Goal: Task Accomplishment & Management: Complete application form

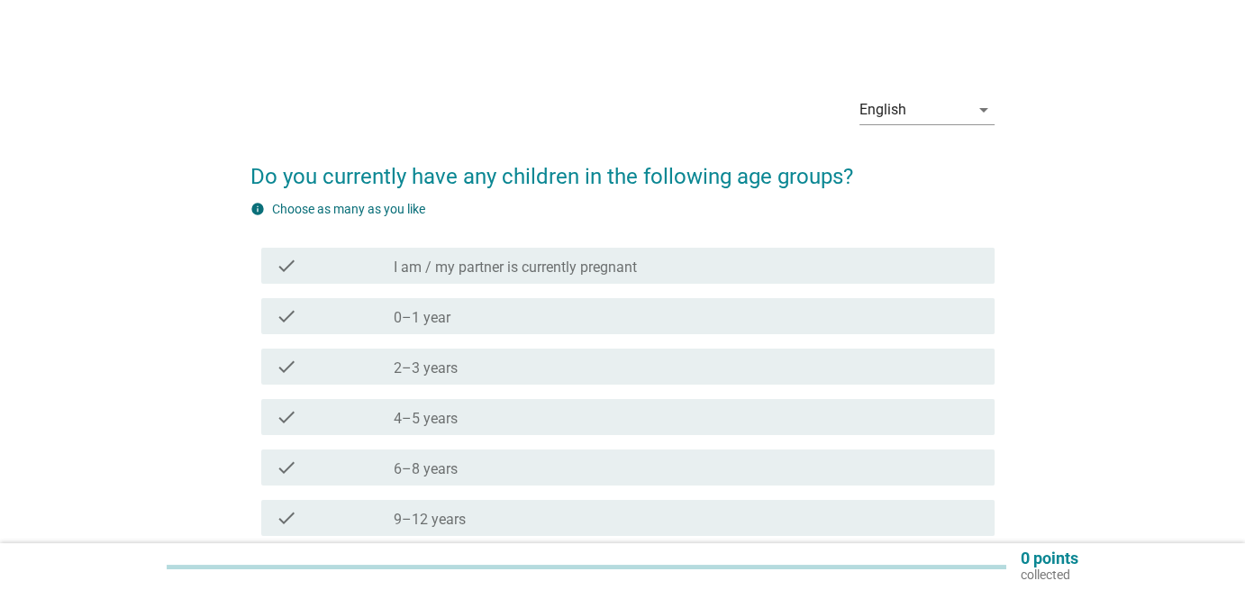
scroll to position [210, 0]
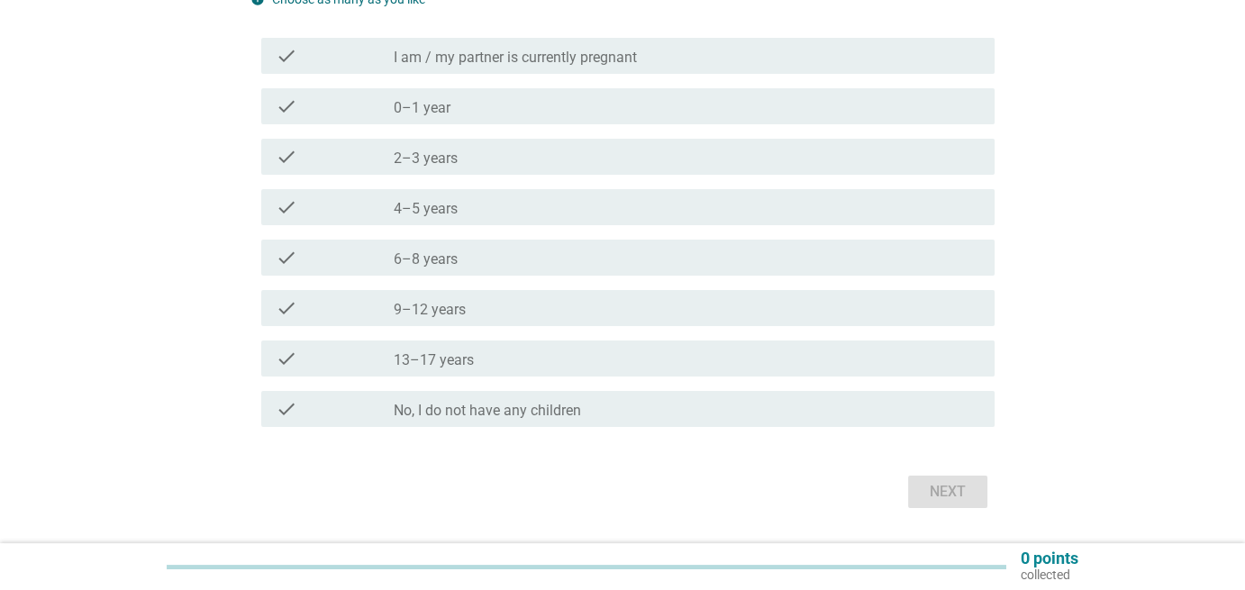
click at [472, 214] on div "check_box_outline_blank 4–5 years" at bounding box center [687, 207] width 587 height 22
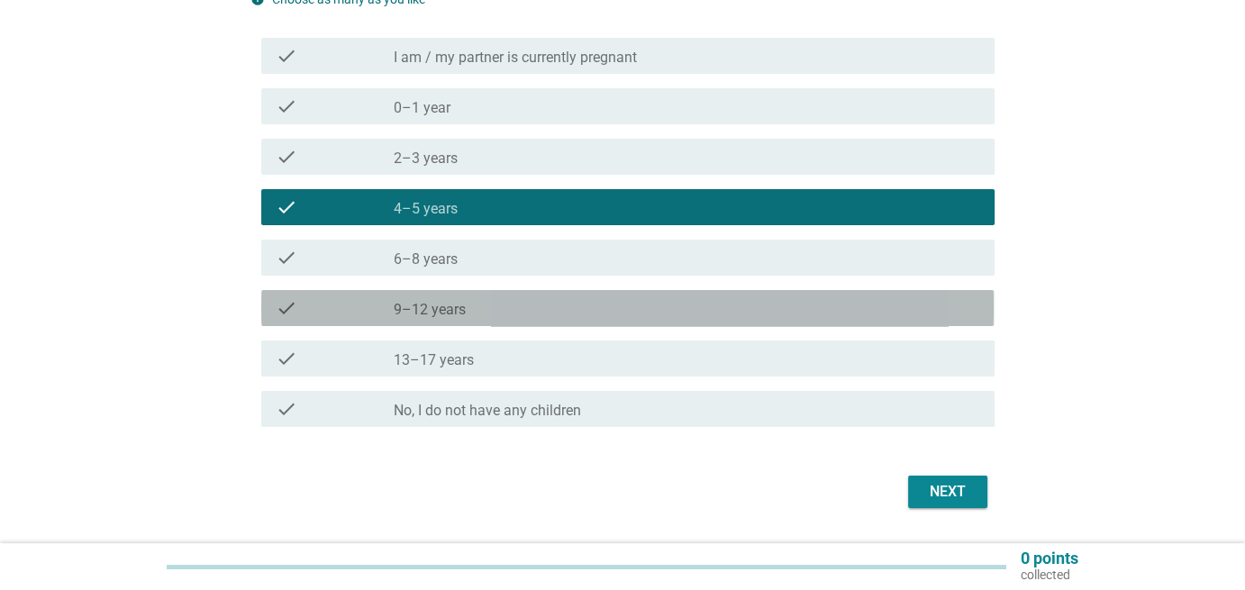
click at [480, 308] on div "check_box_outline_blank 9–12 years" at bounding box center [687, 308] width 587 height 22
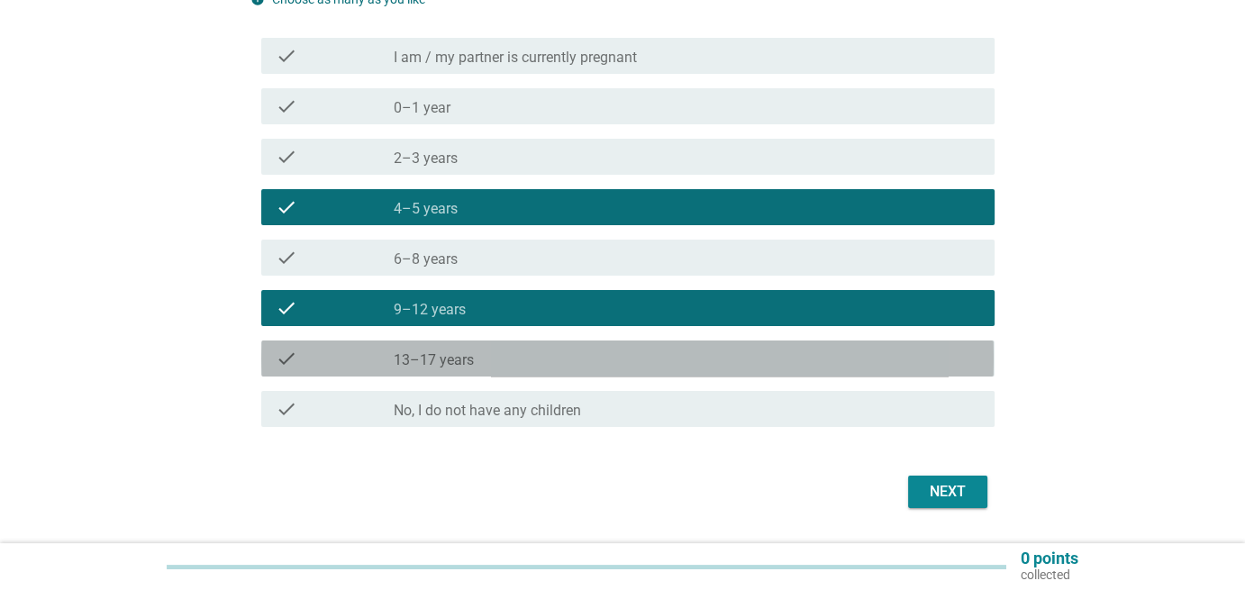
click at [496, 366] on div "check_box_outline_blank 13–17 years" at bounding box center [687, 359] width 587 height 22
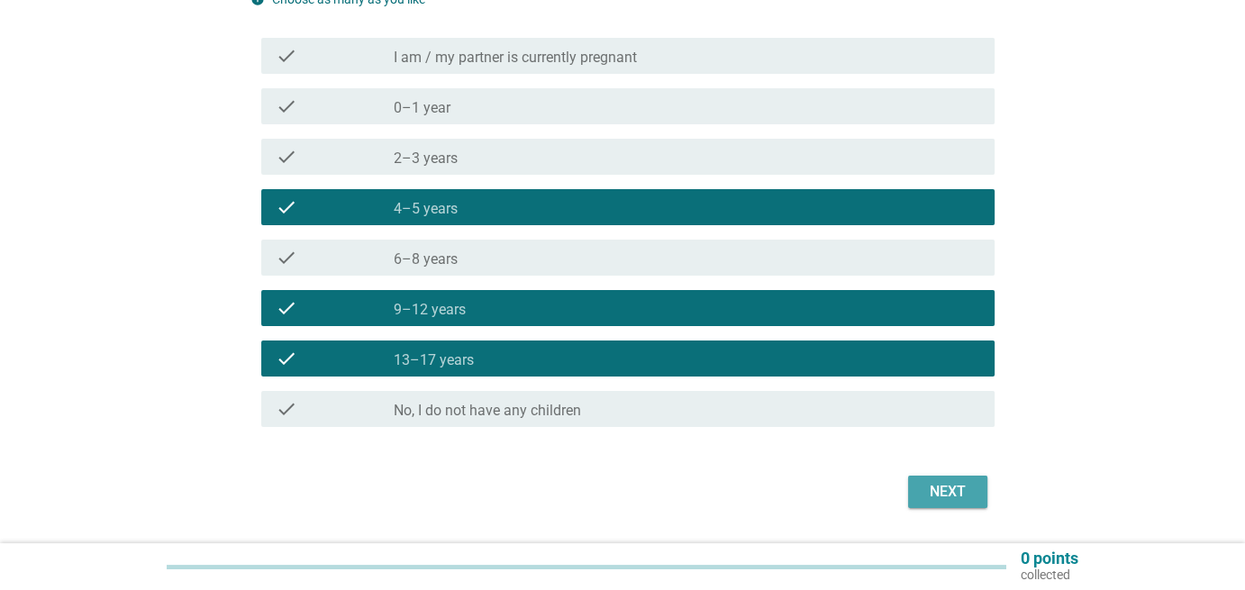
click at [931, 489] on div "Next" at bounding box center [948, 492] width 50 height 22
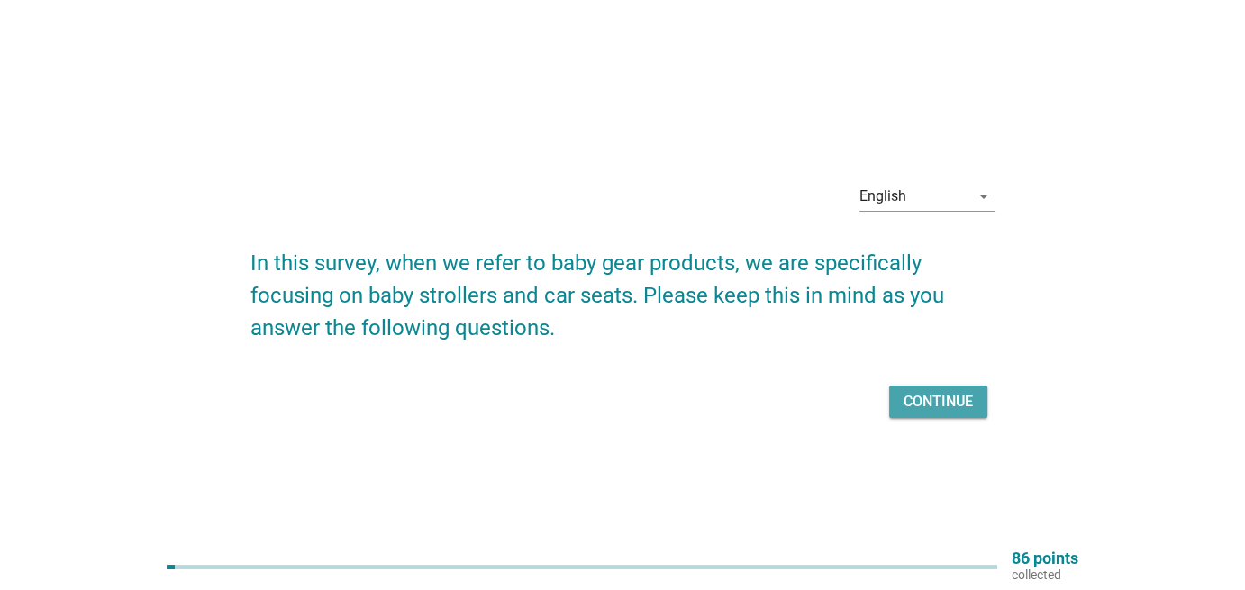
click at [941, 410] on div "Continue" at bounding box center [938, 402] width 69 height 22
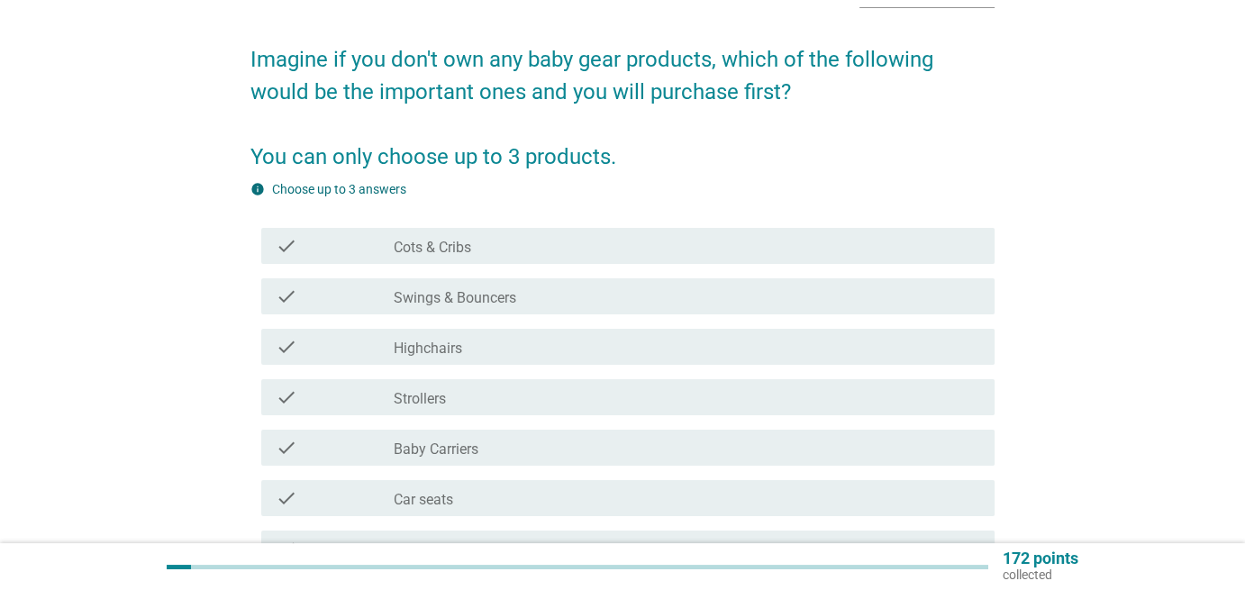
scroll to position [210, 0]
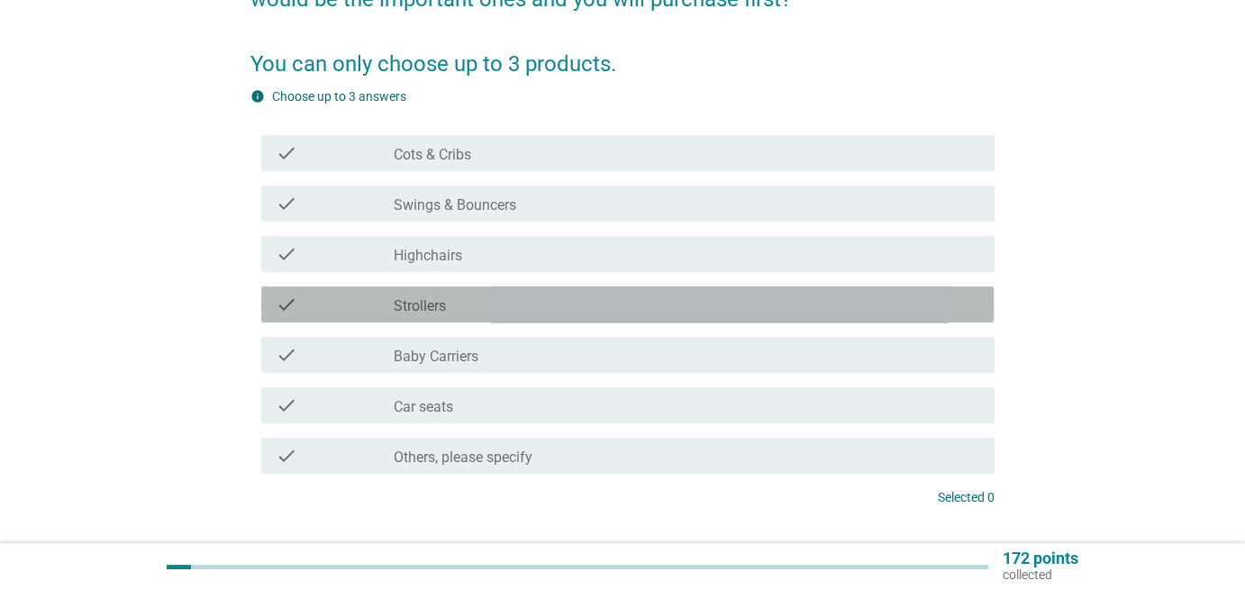
click at [629, 301] on div "check_box_outline_blank Strollers" at bounding box center [687, 305] width 587 height 22
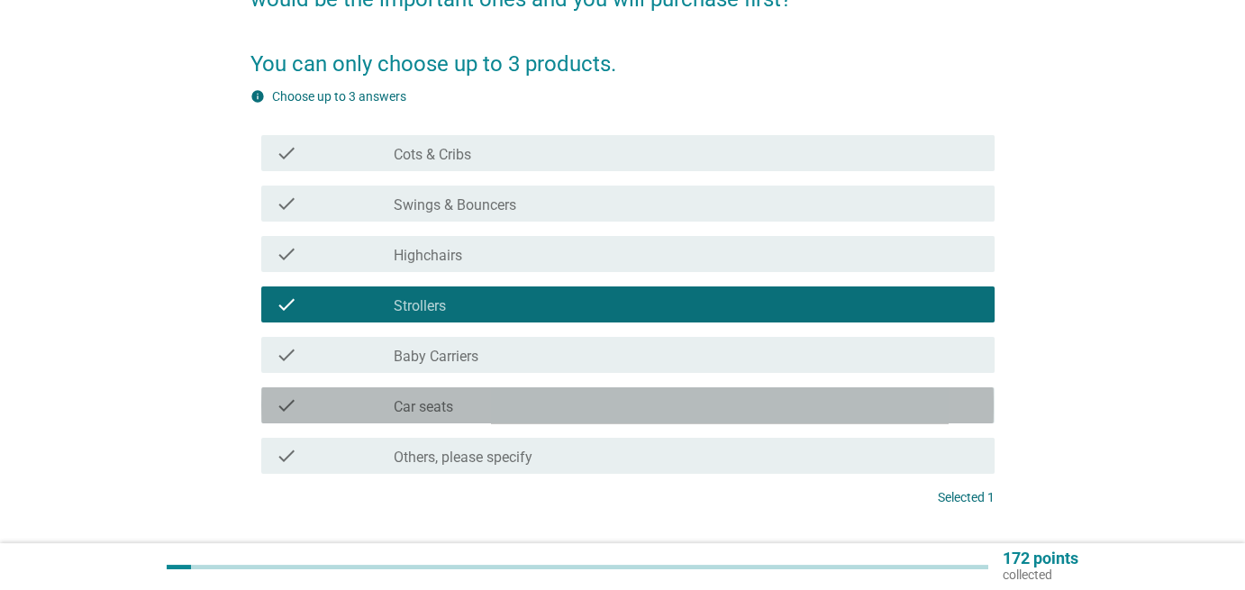
click at [629, 405] on div "check_box_outline_blank Car seats" at bounding box center [687, 406] width 587 height 22
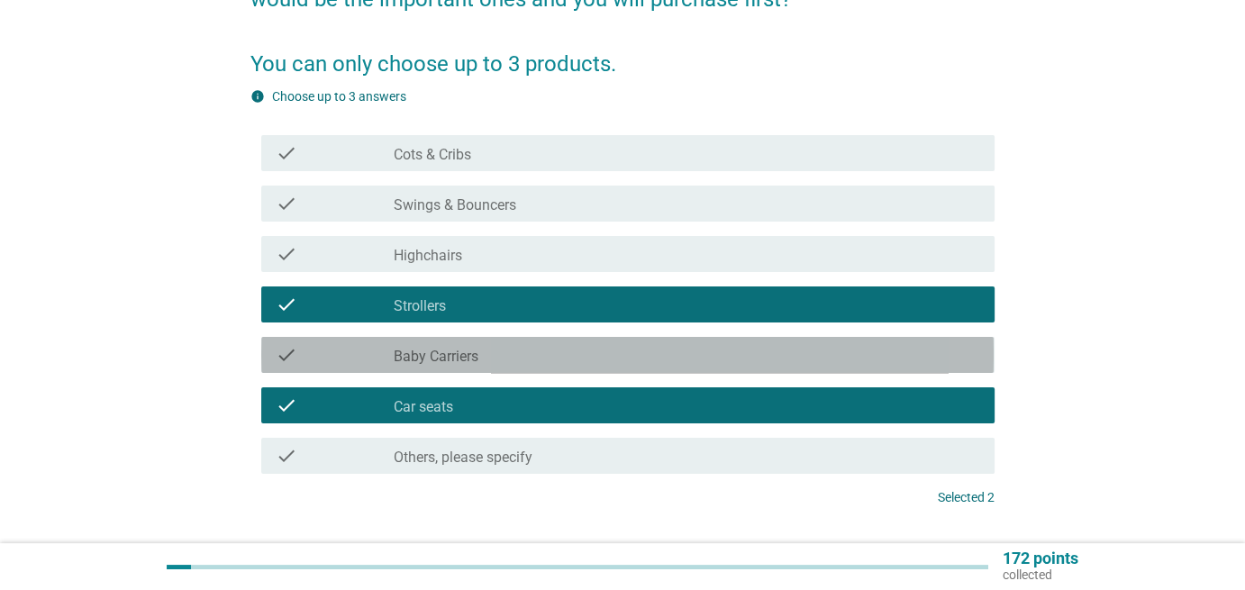
click at [603, 366] on div "check check_box_outline_blank Baby Carriers" at bounding box center [627, 355] width 732 height 36
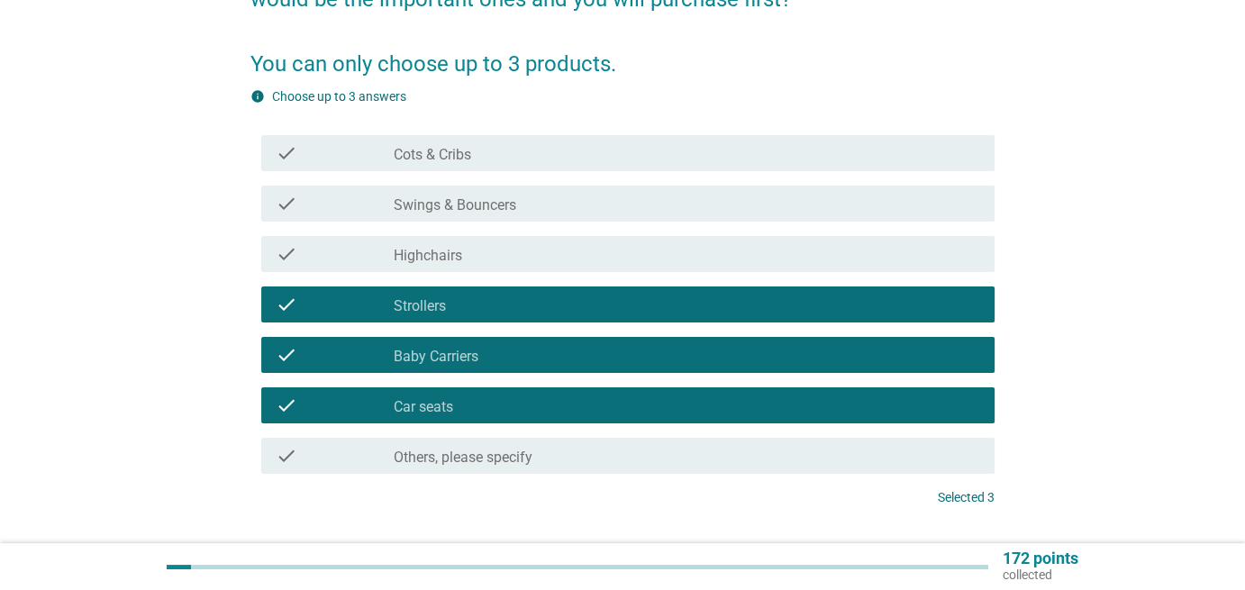
drag, startPoint x: 598, startPoint y: 212, endPoint x: 715, endPoint y: 308, distance: 151.7
click at [598, 213] on div "check_box_outline_blank Swings & Bouncers" at bounding box center [687, 204] width 587 height 22
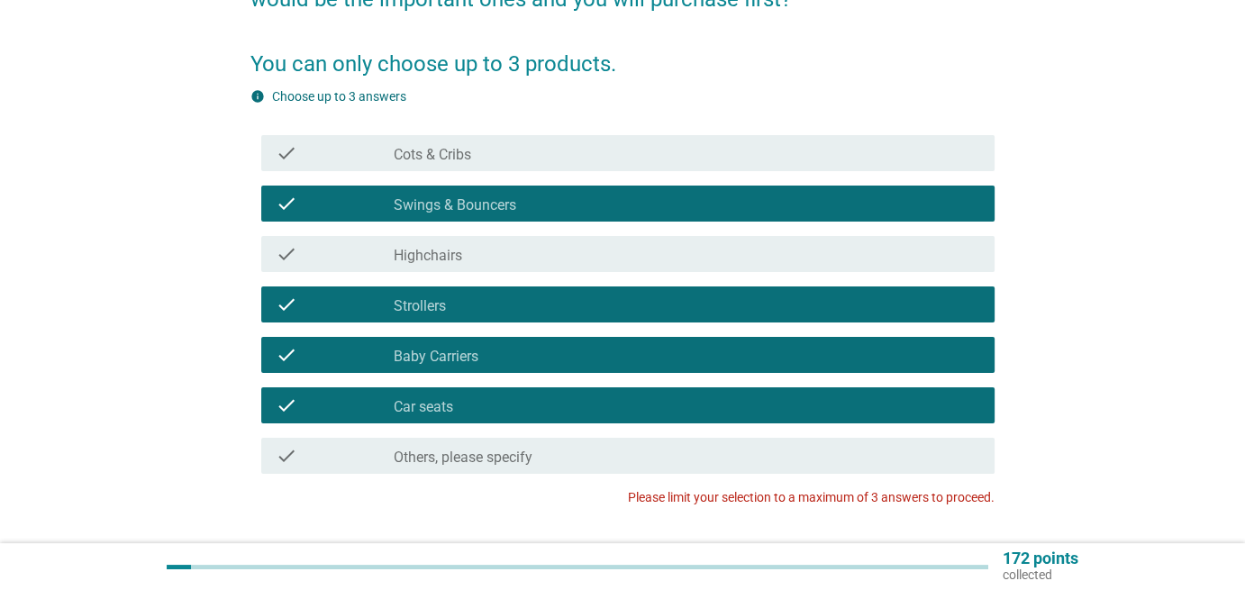
click at [497, 359] on div "check_box_outline_blank Baby Carriers" at bounding box center [687, 355] width 587 height 22
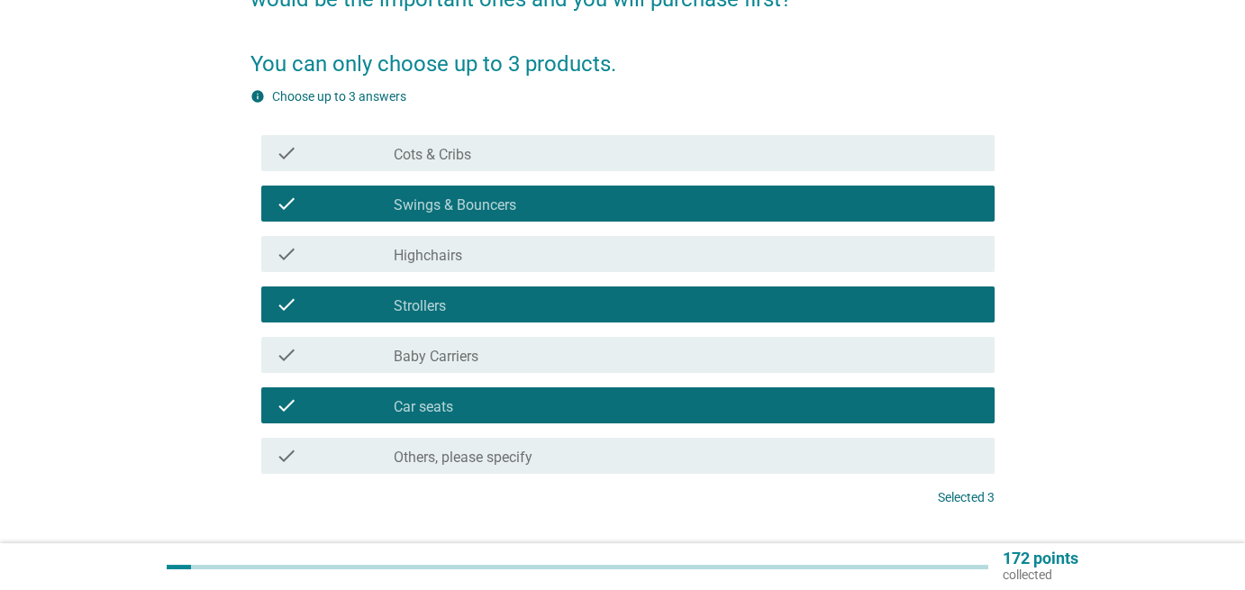
scroll to position [333, 0]
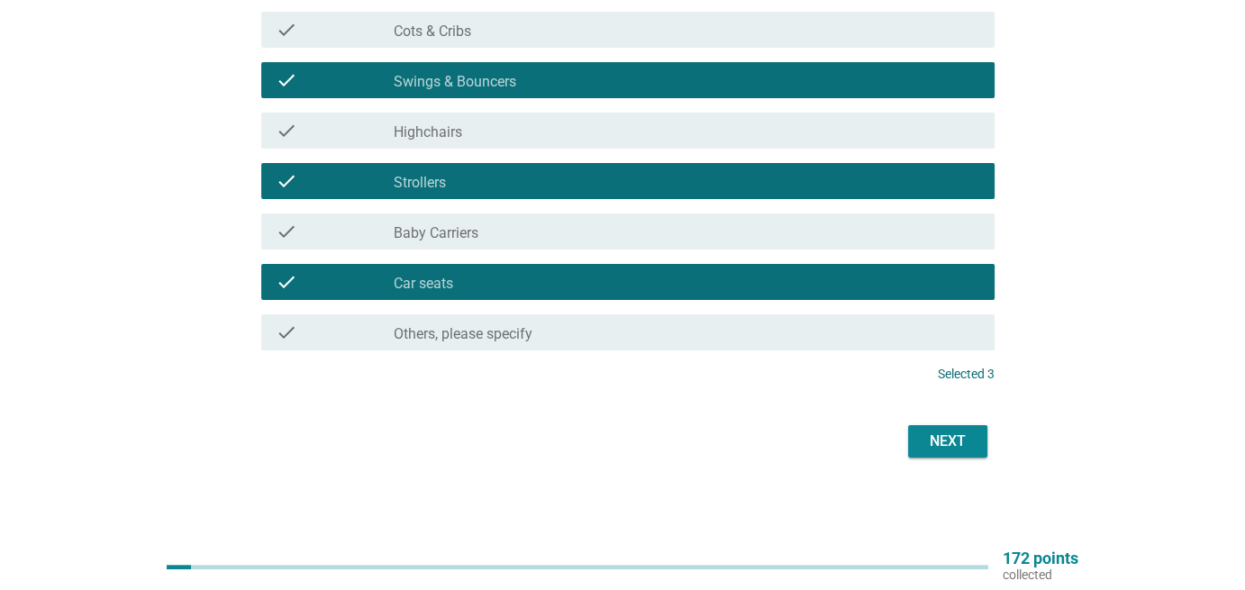
click at [959, 431] on div "Next" at bounding box center [948, 442] width 50 height 22
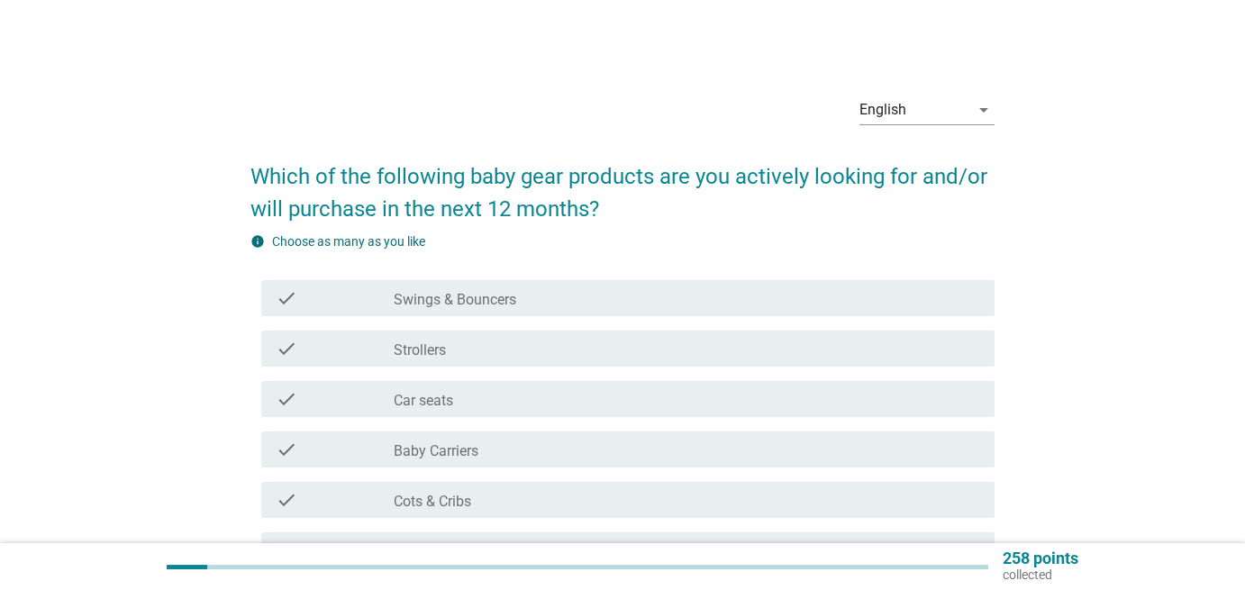
scroll to position [210, 0]
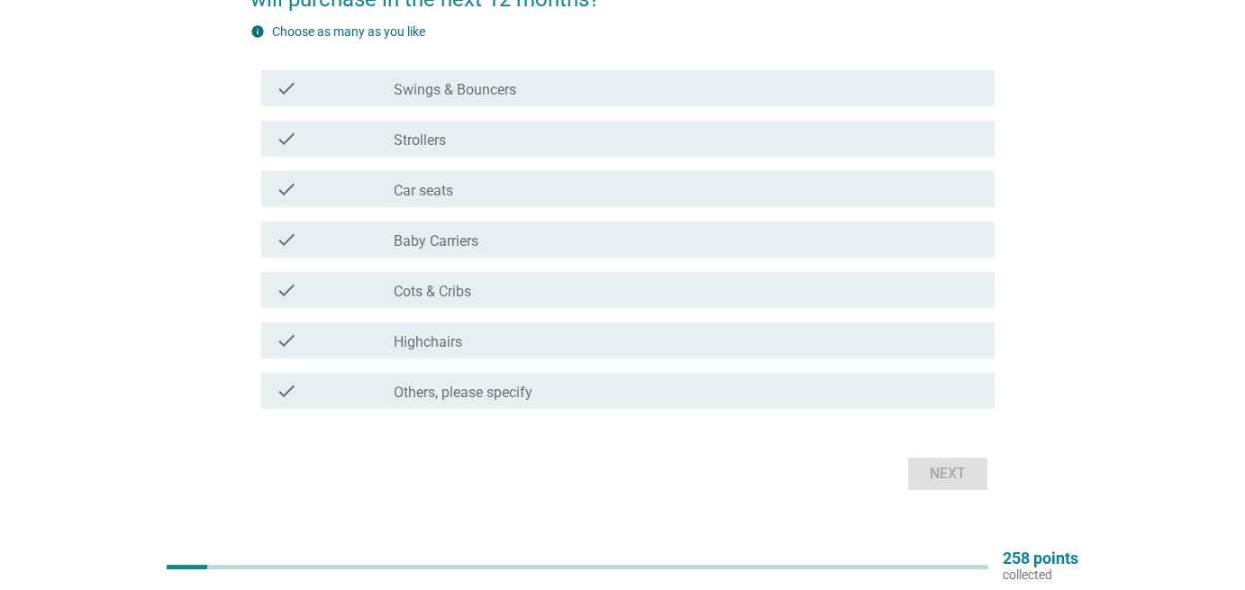
click at [505, 192] on div "check_box_outline_blank Car seats" at bounding box center [687, 189] width 587 height 22
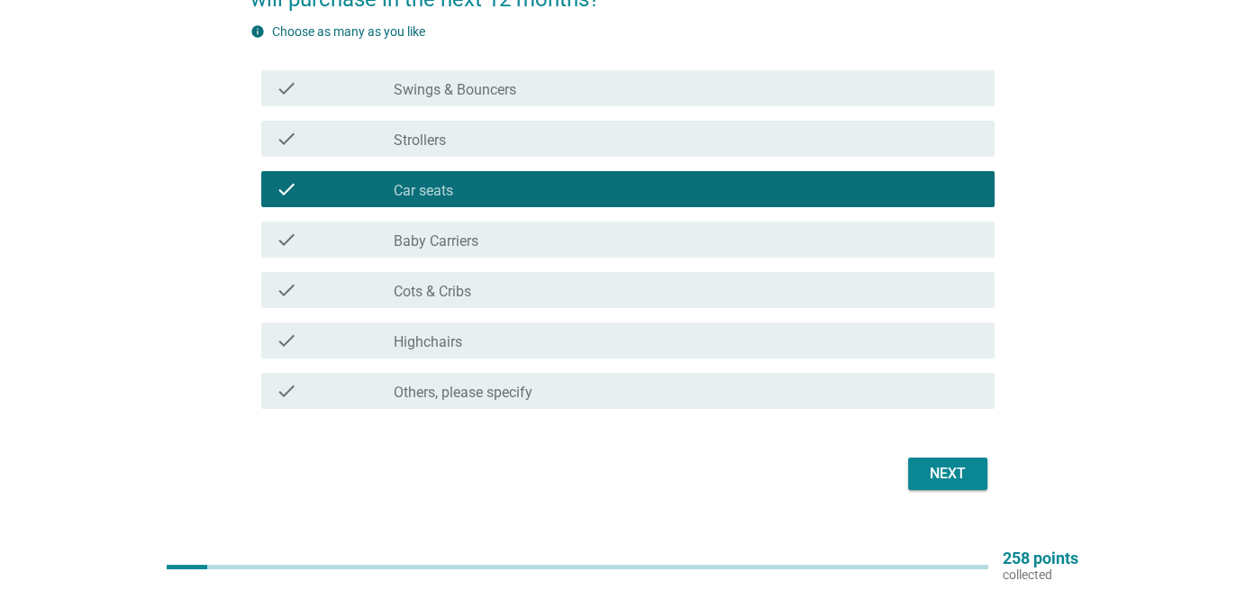
click at [942, 478] on div "Next" at bounding box center [948, 474] width 50 height 22
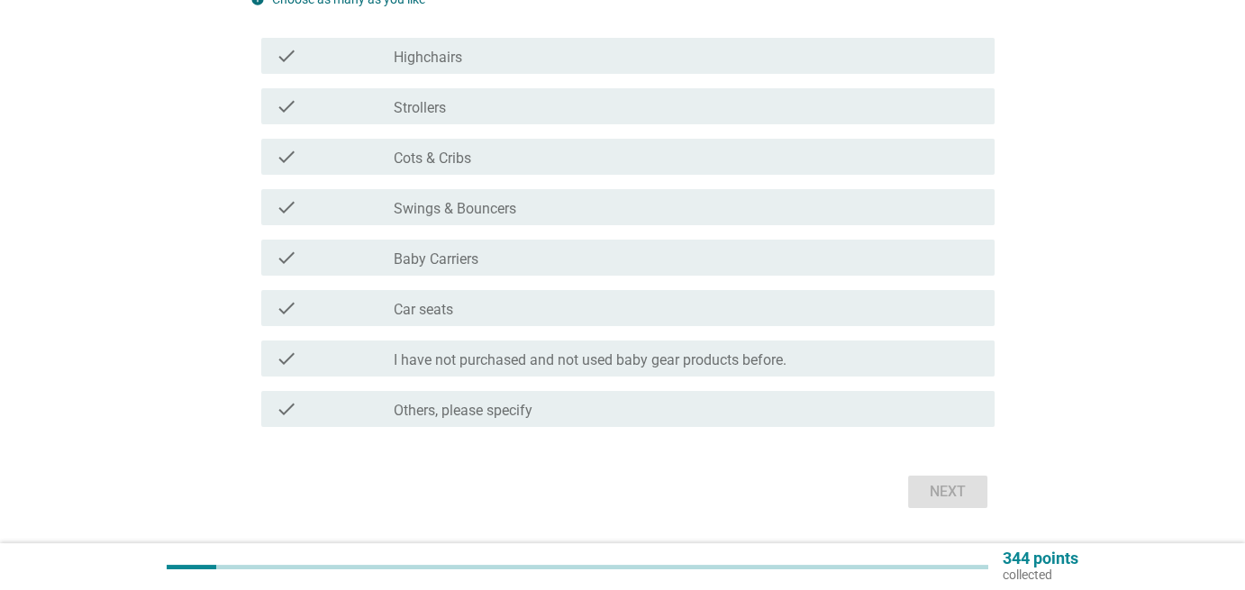
click at [466, 115] on div "check_box_outline_blank Strollers" at bounding box center [687, 107] width 587 height 22
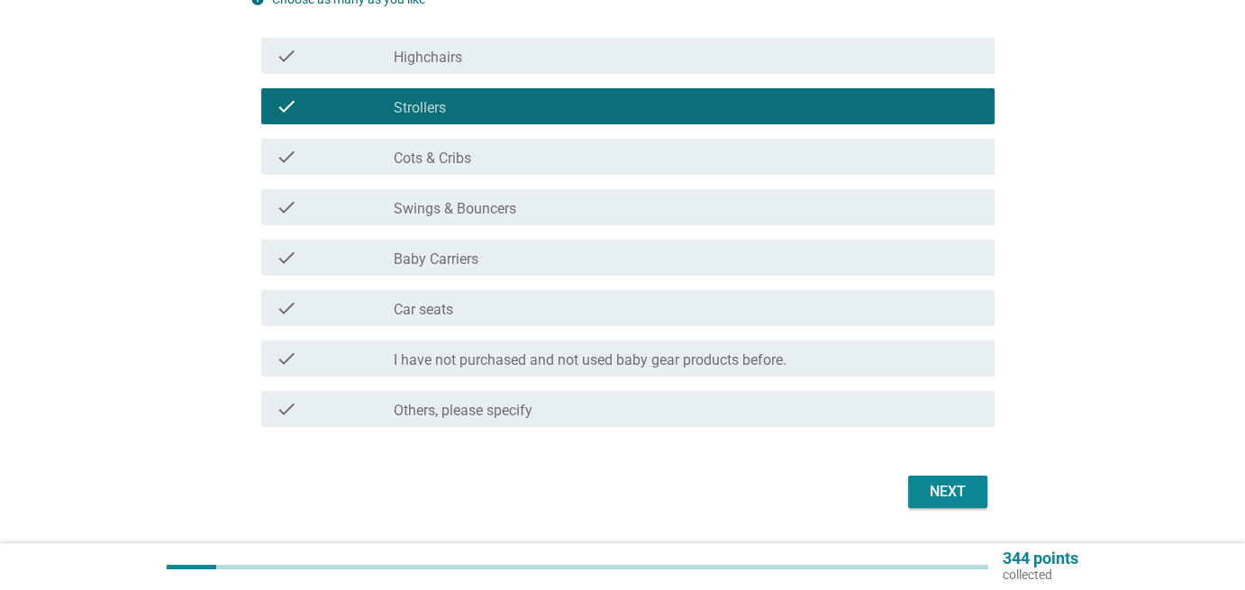
click at [469, 155] on label "Cots & Cribs" at bounding box center [432, 159] width 77 height 18
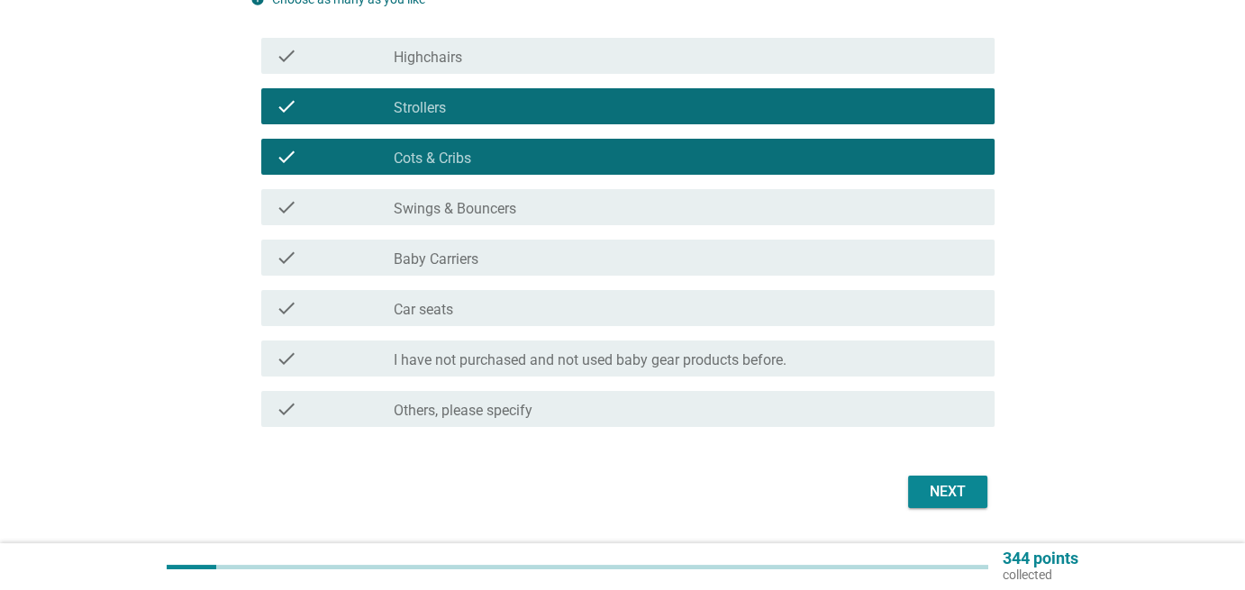
click at [482, 200] on label "Swings & Bouncers" at bounding box center [455, 209] width 123 height 18
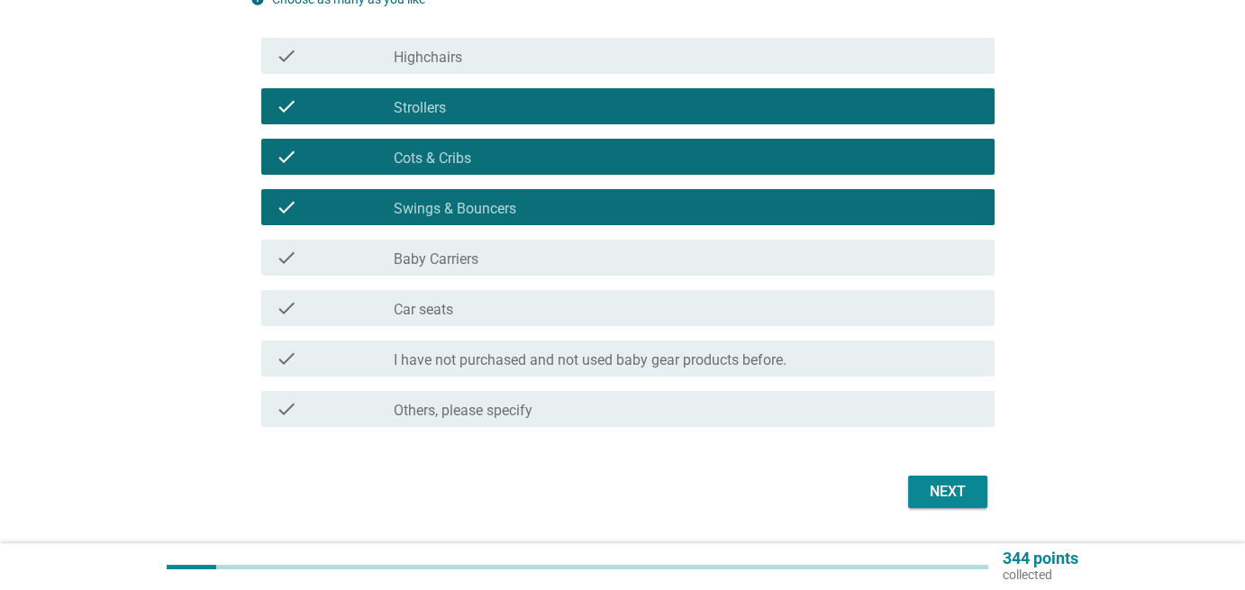
click at [487, 265] on div "check_box_outline_blank Baby Carriers" at bounding box center [687, 258] width 587 height 22
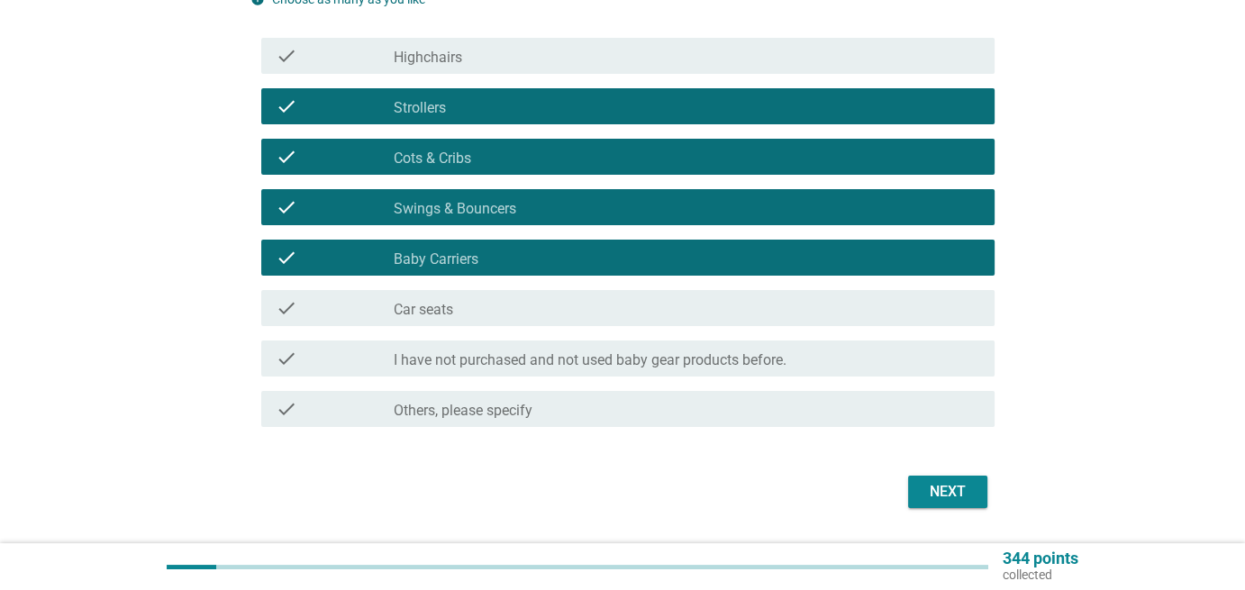
click at [490, 305] on div "check_box_outline_blank Car seats" at bounding box center [687, 308] width 587 height 22
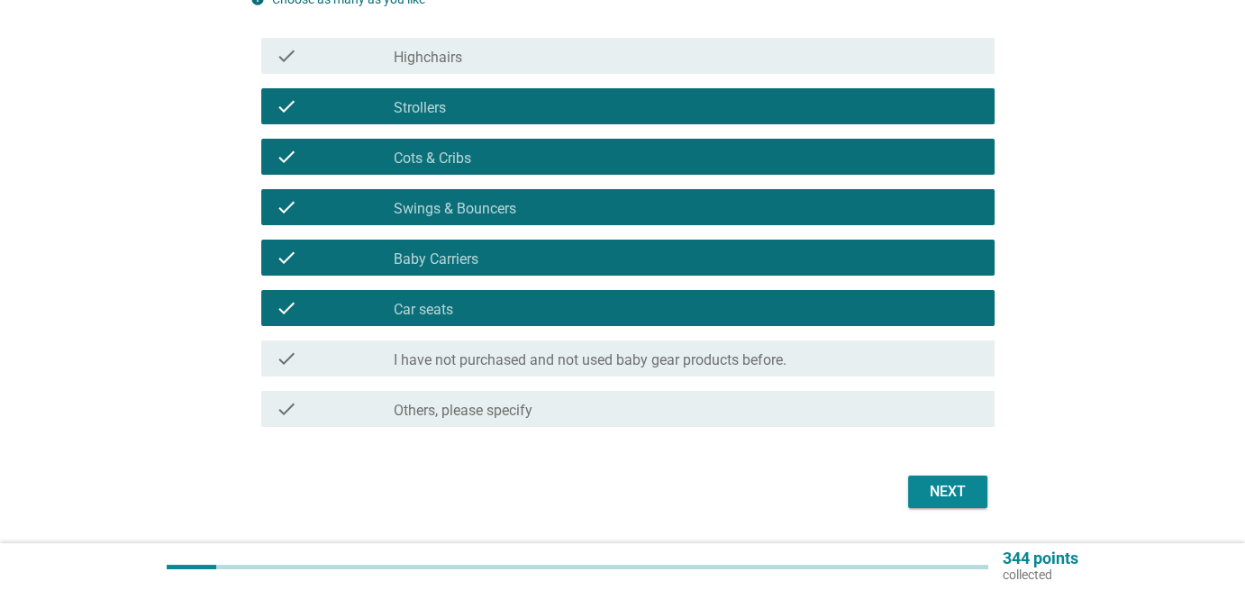
click at [942, 491] on div "Next" at bounding box center [948, 492] width 50 height 22
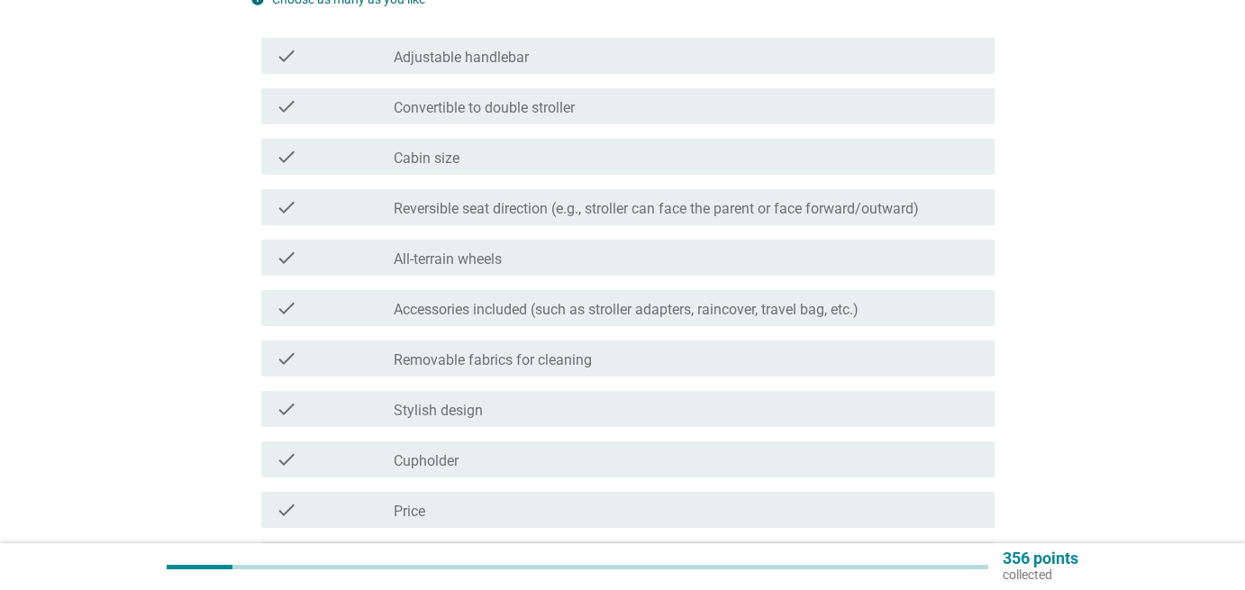
scroll to position [0, 0]
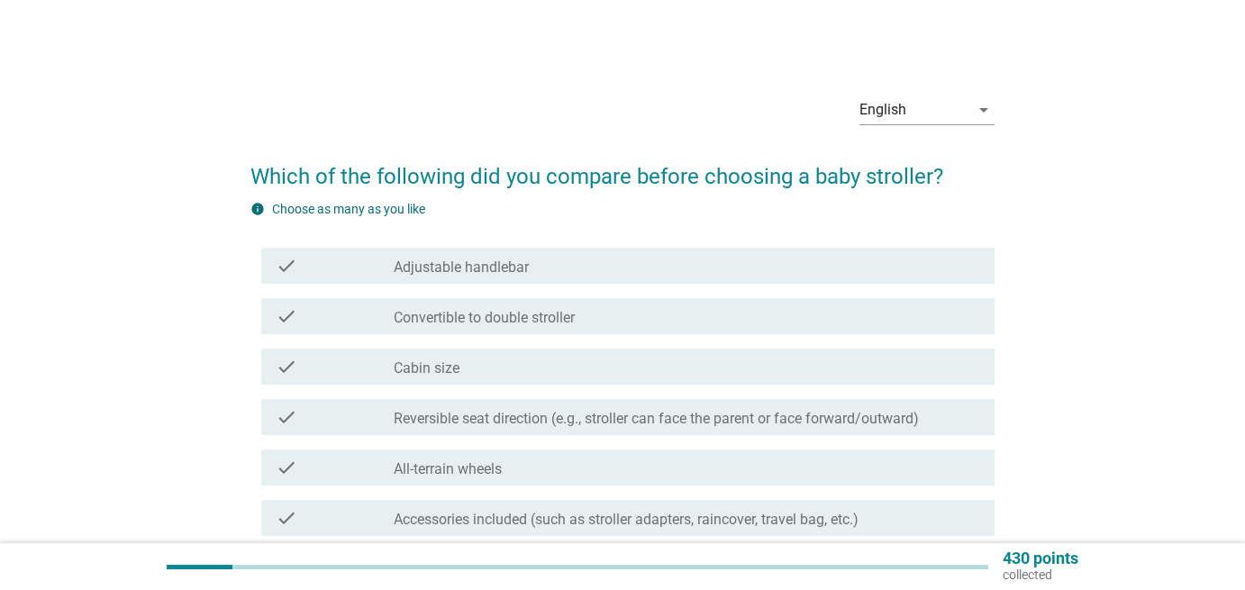
click at [812, 326] on div "check_box_outline_blank Convertible to double stroller" at bounding box center [687, 316] width 587 height 22
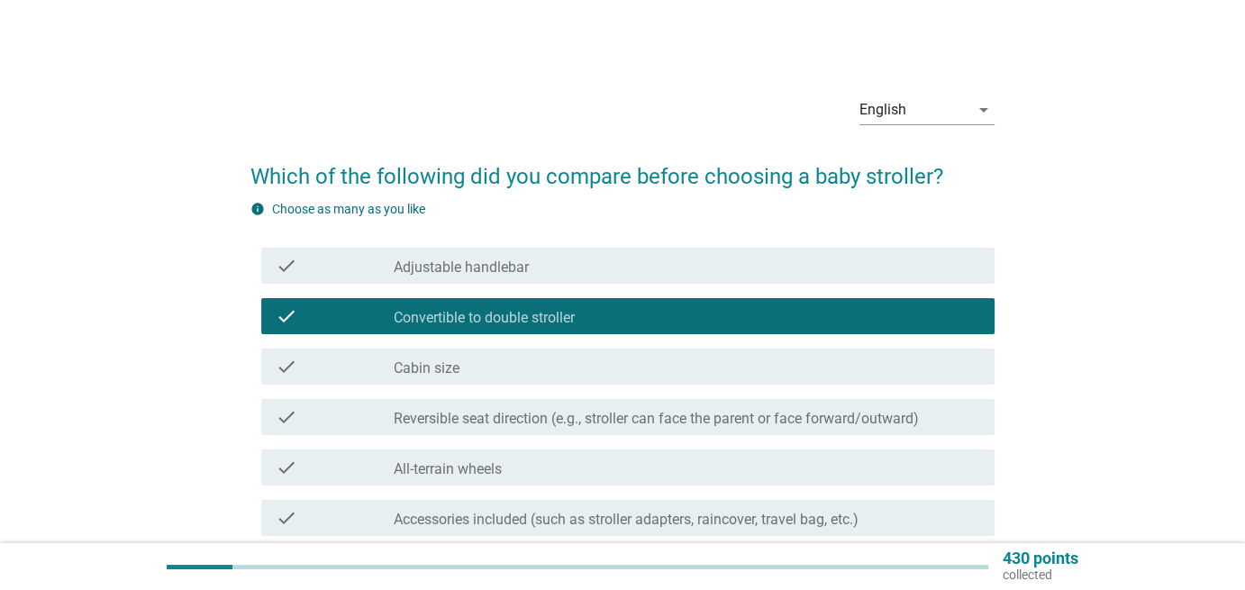
click at [809, 425] on label "Reversible seat direction (e.g., stroller can face the parent or face forward/o…" at bounding box center [656, 419] width 525 height 18
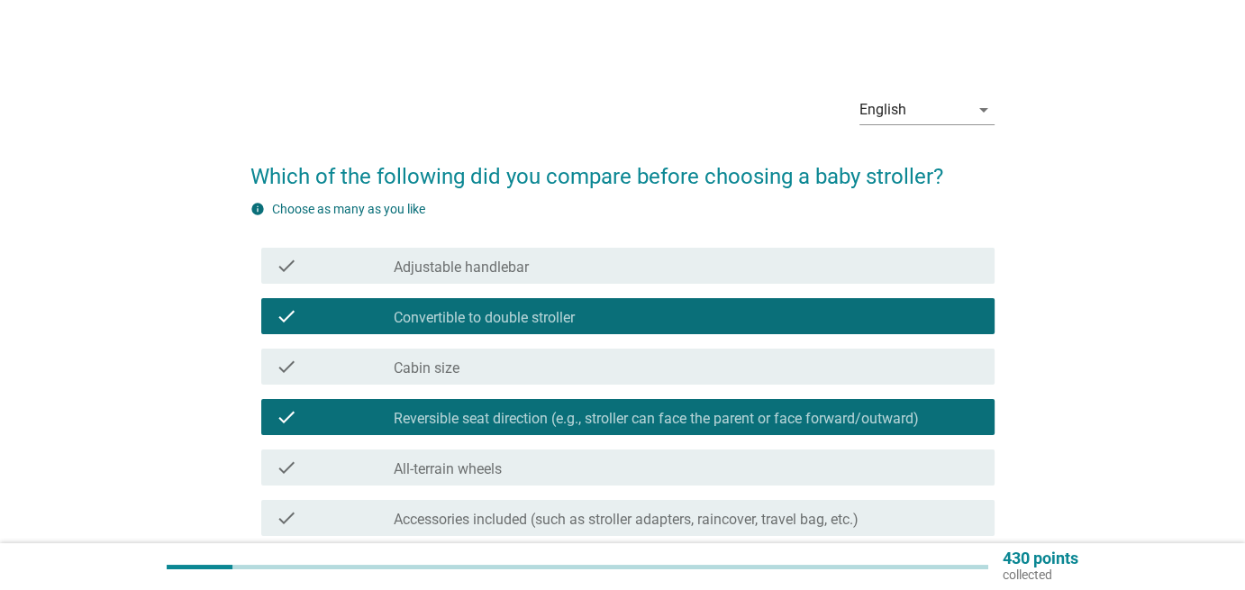
click at [795, 471] on div "check_box_outline_blank All-terrain wheels" at bounding box center [687, 468] width 587 height 22
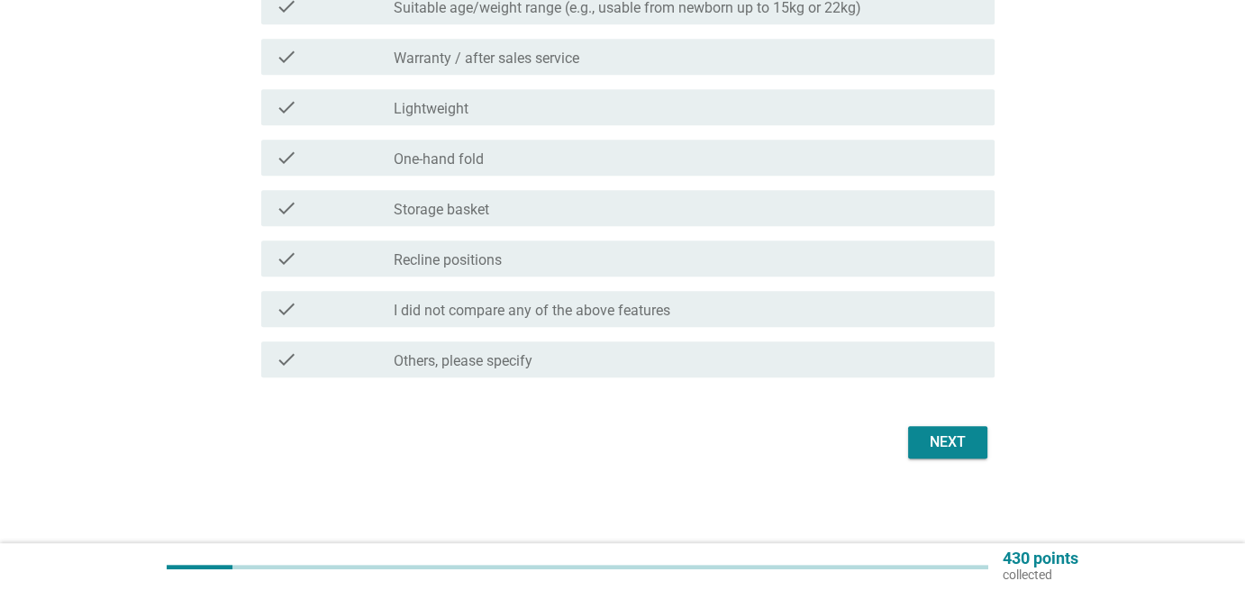
scroll to position [866, 0]
click at [979, 435] on button "Next" at bounding box center [947, 441] width 79 height 32
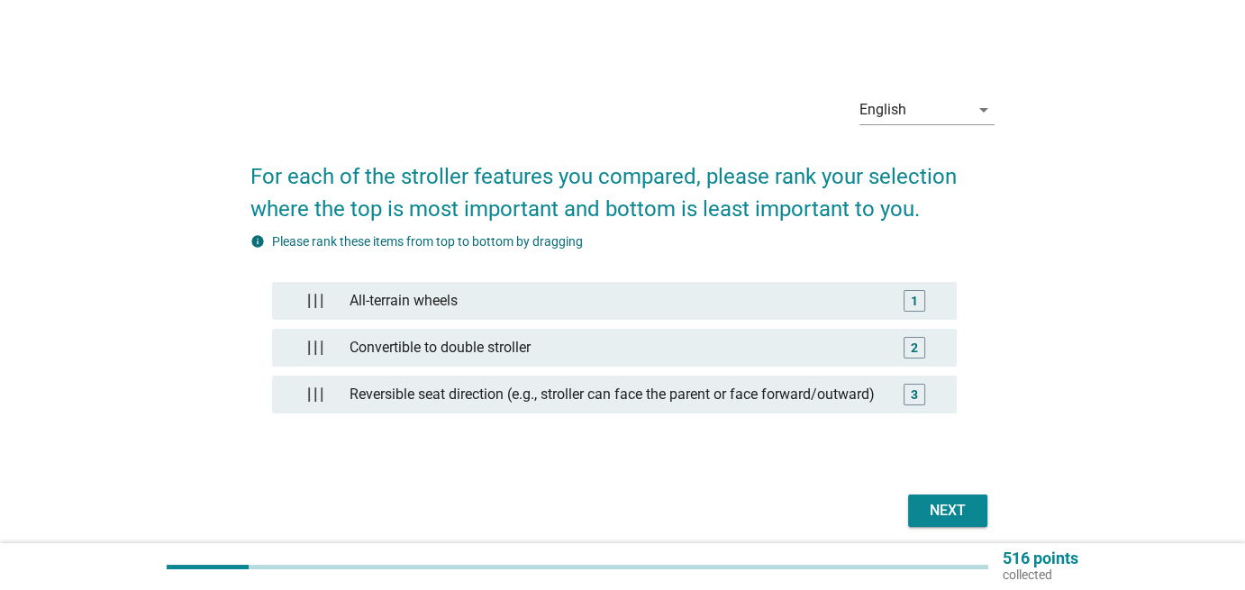
click at [941, 522] on div "Next" at bounding box center [948, 511] width 50 height 22
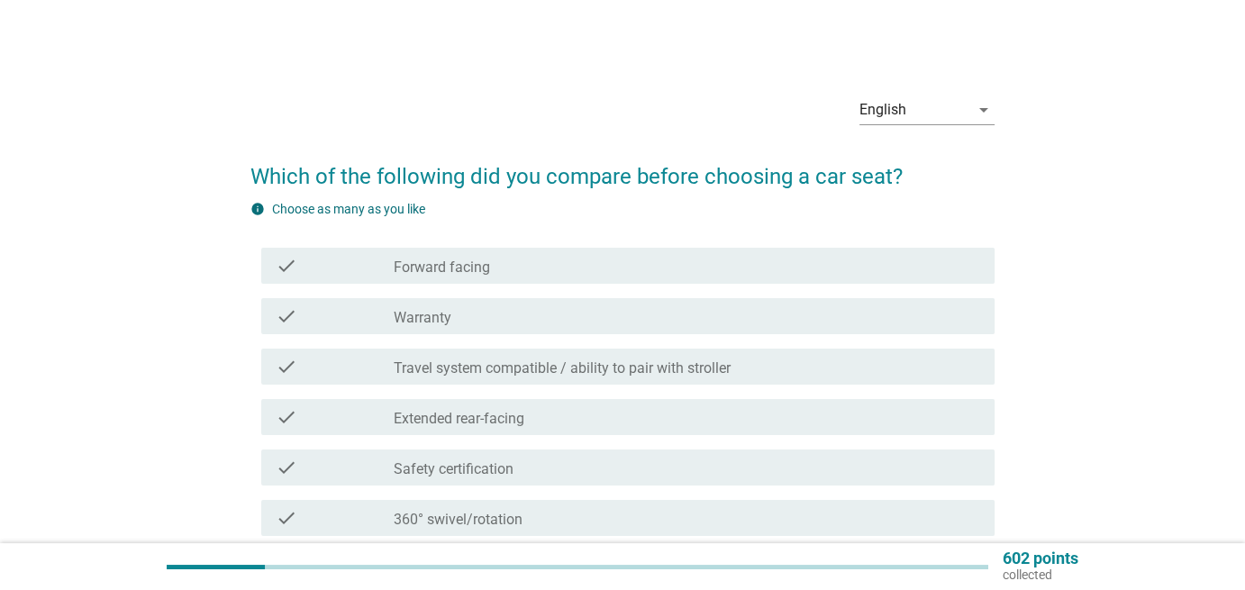
click at [732, 323] on div "check_box_outline_blank Warranty" at bounding box center [687, 316] width 587 height 22
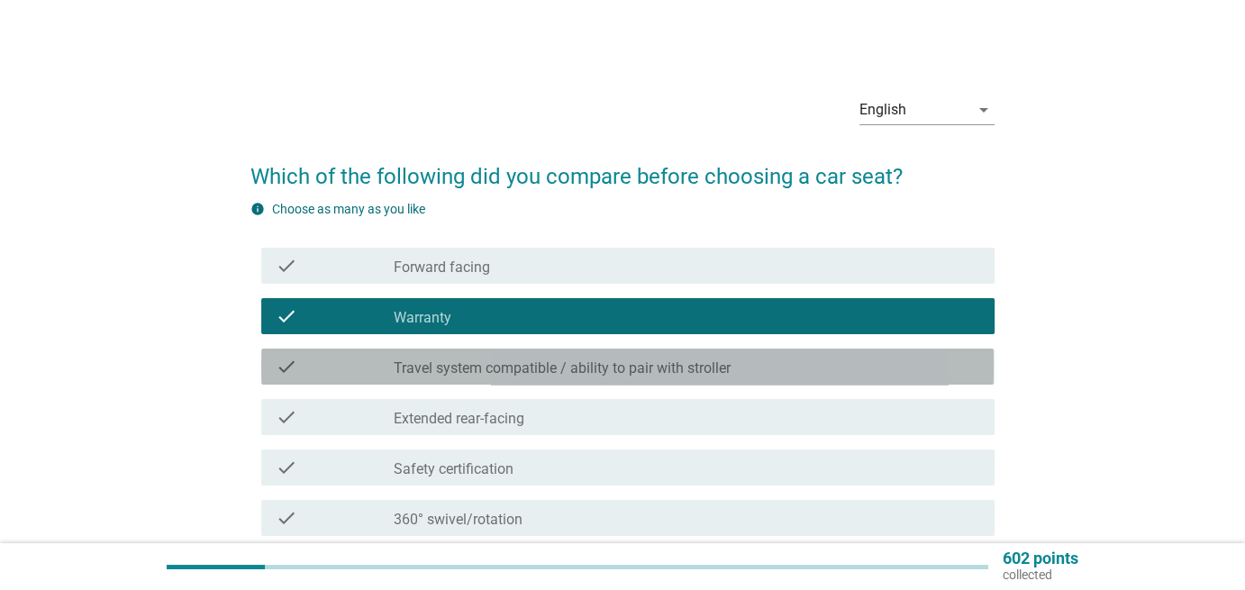
click at [732, 380] on div "check check_box_outline_blank Travel system compatible / ability to pair with s…" at bounding box center [627, 367] width 732 height 36
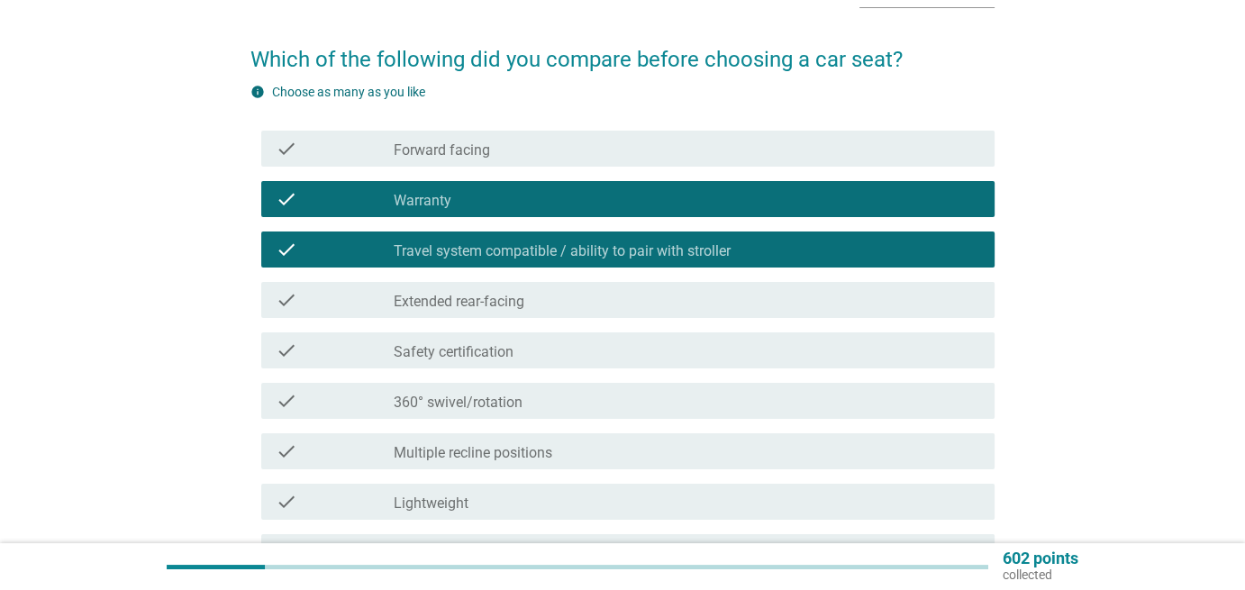
scroll to position [210, 0]
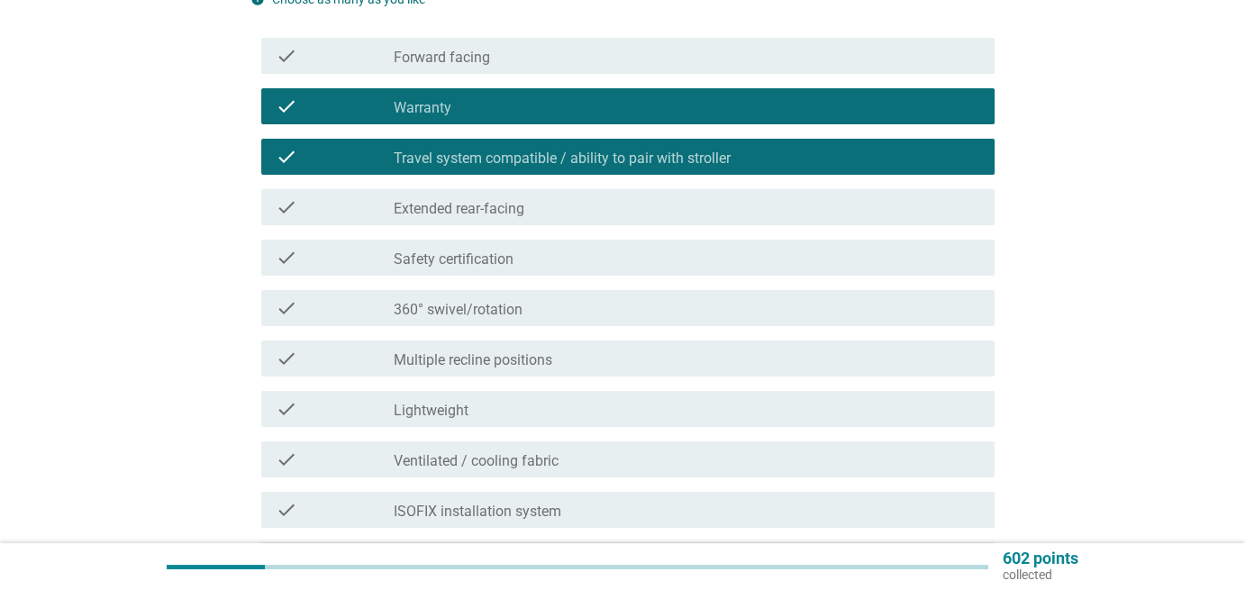
click at [708, 253] on div "check_box_outline_blank Safety certification" at bounding box center [687, 258] width 587 height 22
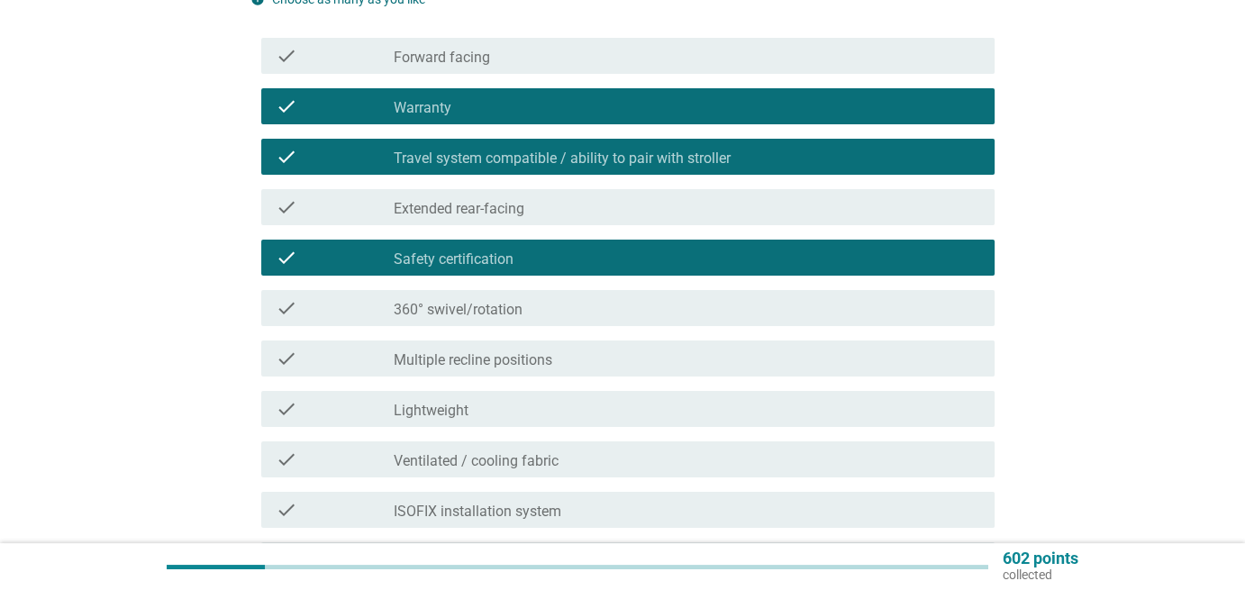
click at [778, 417] on div "check_box_outline_blank Lightweight" at bounding box center [687, 409] width 587 height 22
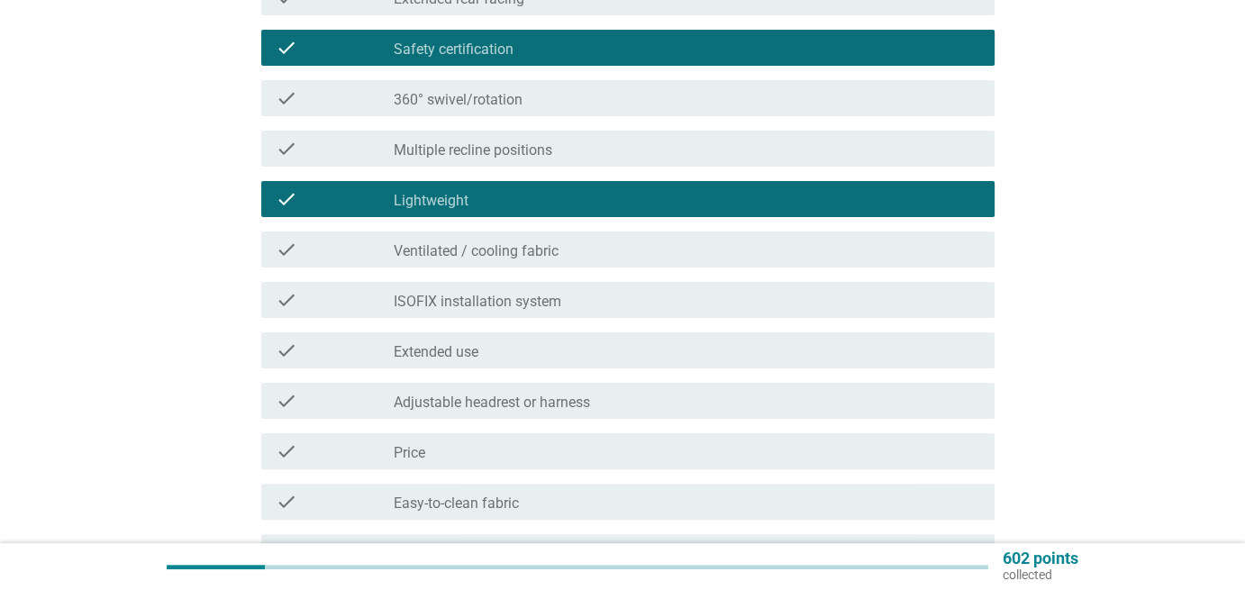
scroll to position [630, 0]
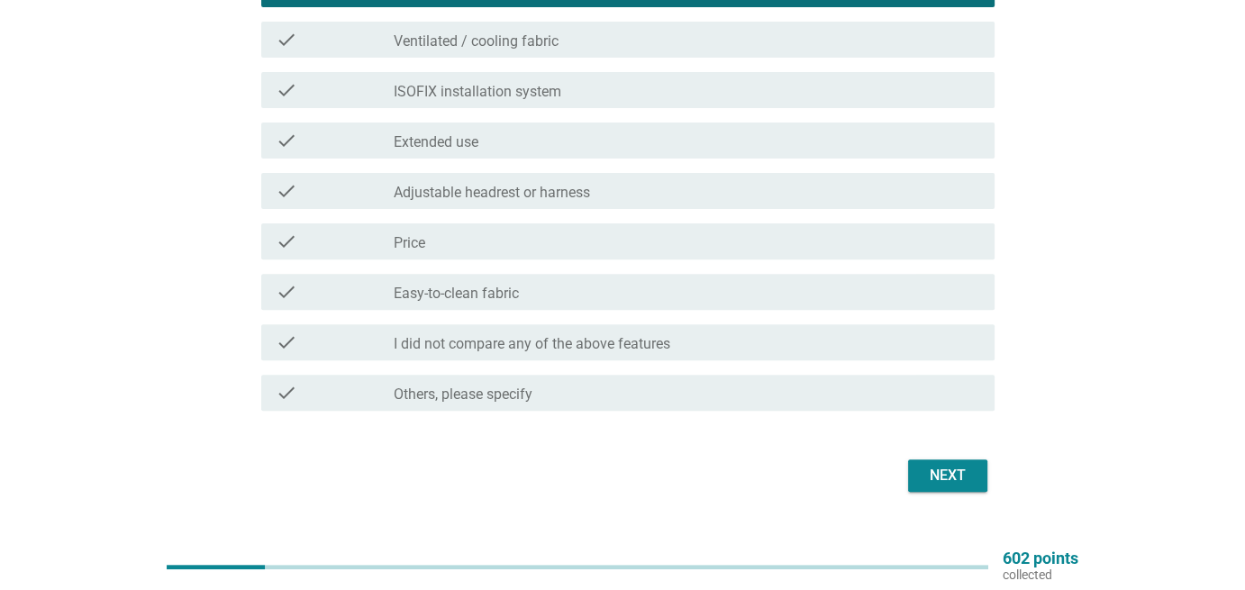
click at [971, 469] on div "Next" at bounding box center [948, 476] width 50 height 22
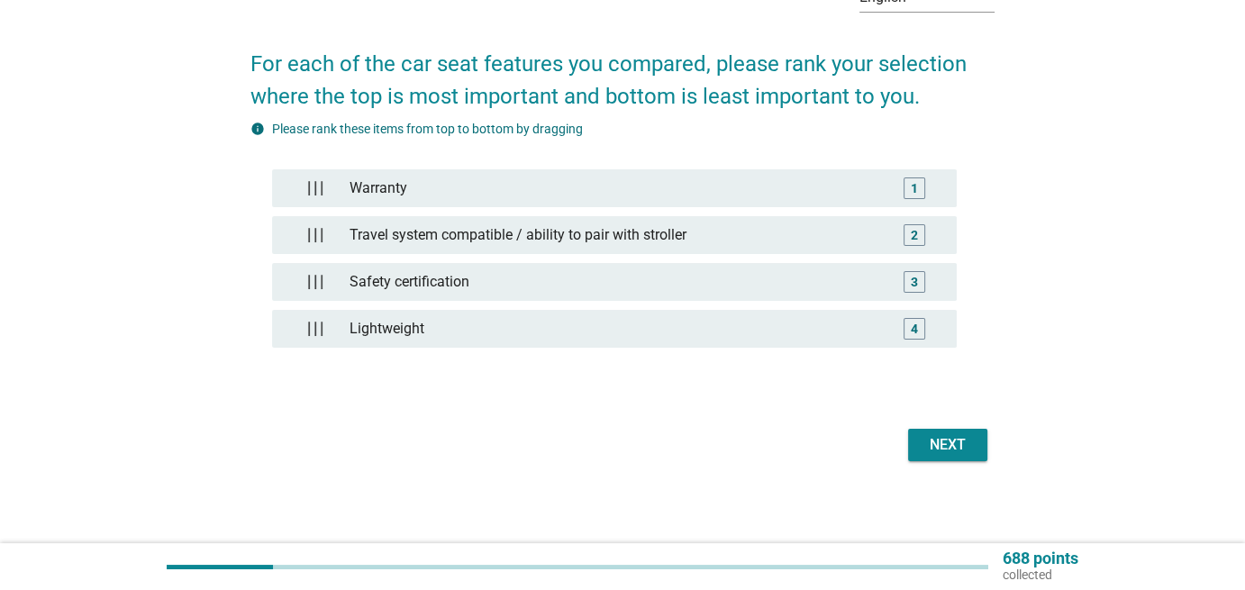
scroll to position [114, 0]
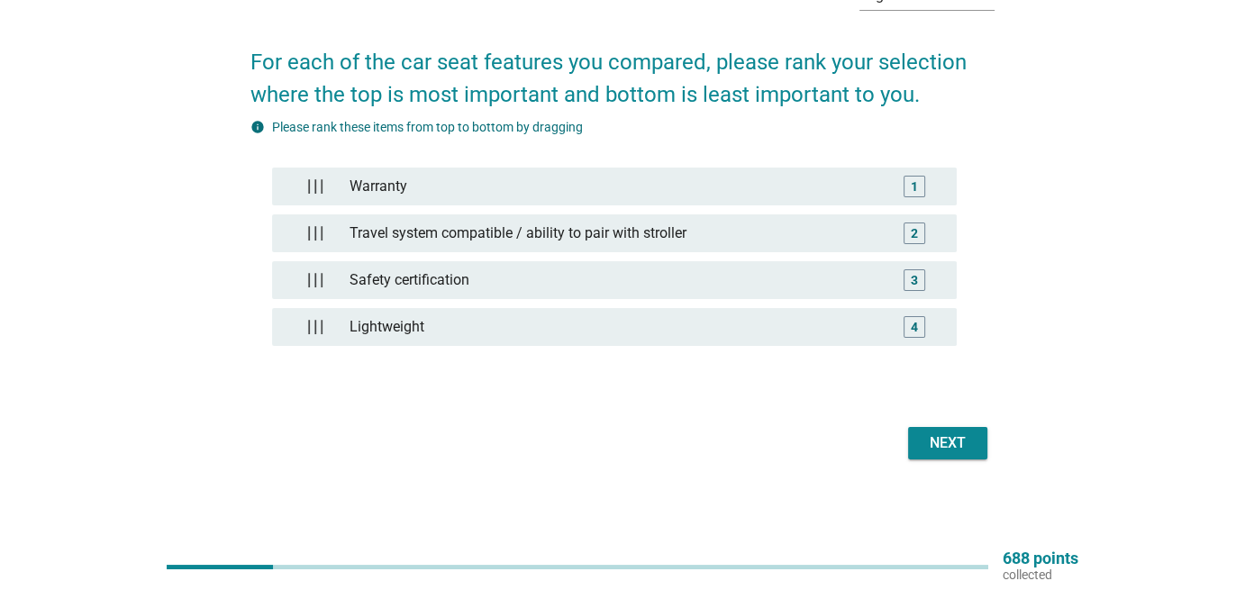
click at [959, 447] on div "Next" at bounding box center [948, 443] width 50 height 22
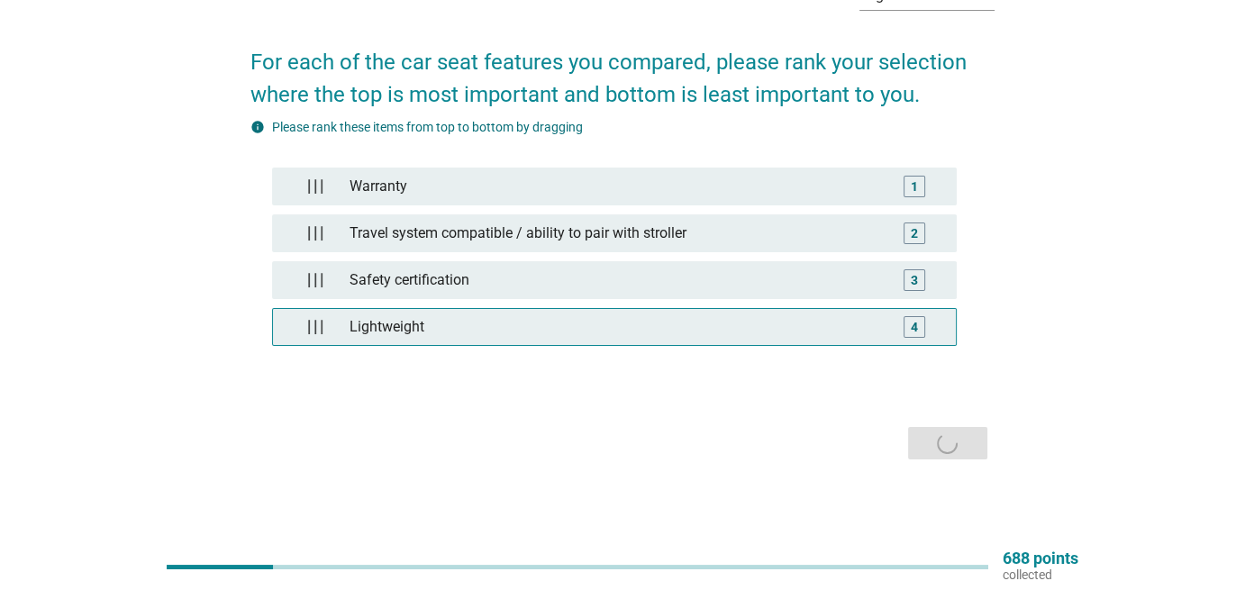
scroll to position [0, 0]
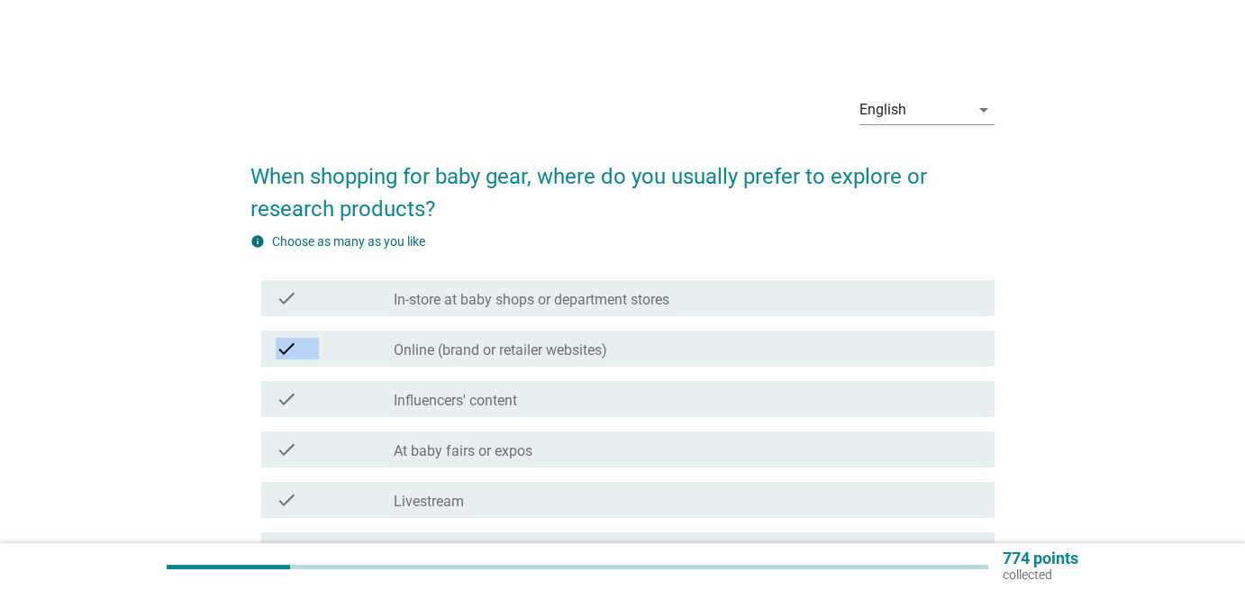
drag, startPoint x: 689, startPoint y: 302, endPoint x: 697, endPoint y: 332, distance: 30.8
click at [697, 332] on div "check check_box_outline_blank In-store at baby shops or department stores check…" at bounding box center [621, 525] width 743 height 505
click at [676, 301] on div "check_box_outline_blank In-store at baby shops or department stores" at bounding box center [687, 298] width 587 height 22
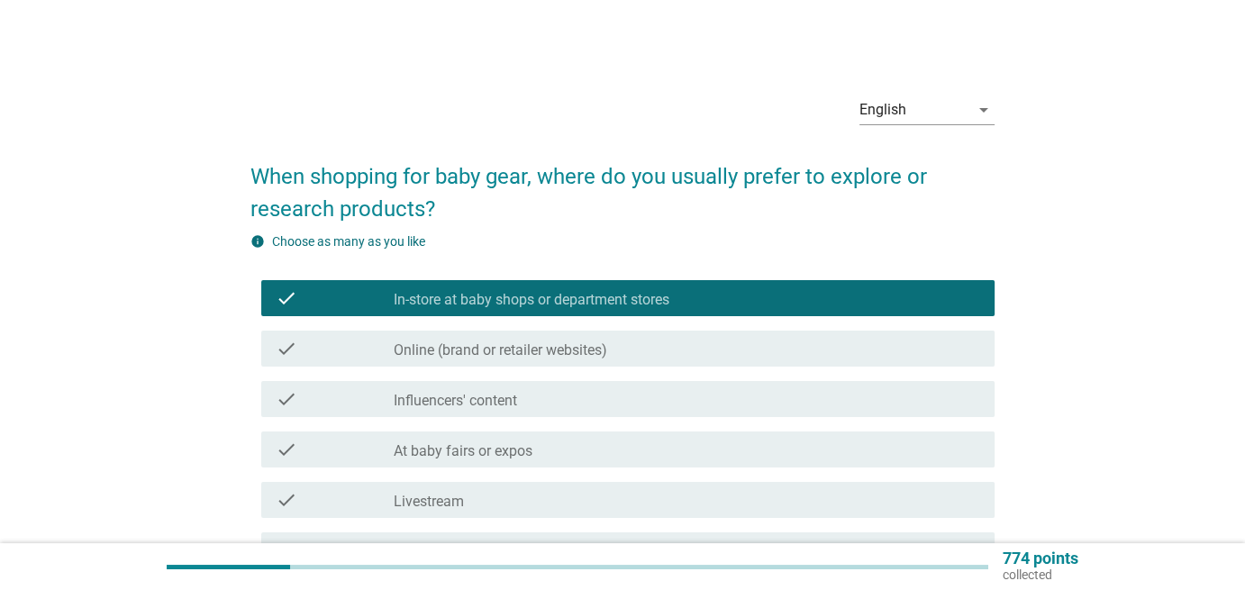
click at [679, 345] on div "check_box_outline_blank Online (brand or retailer websites)" at bounding box center [687, 349] width 587 height 22
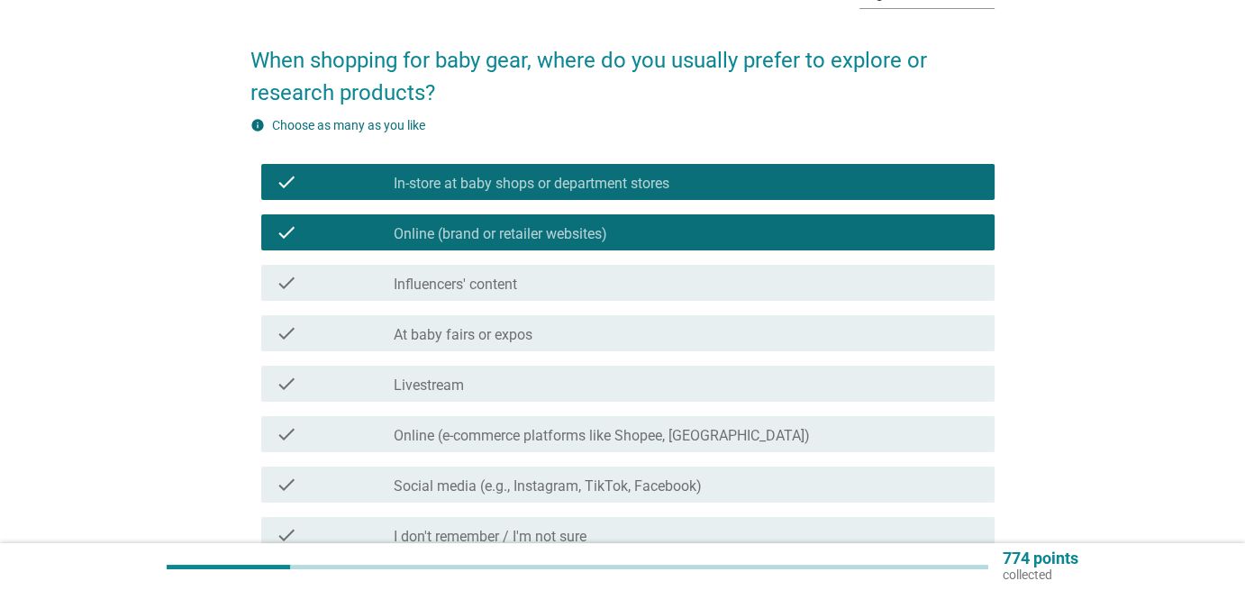
scroll to position [210, 0]
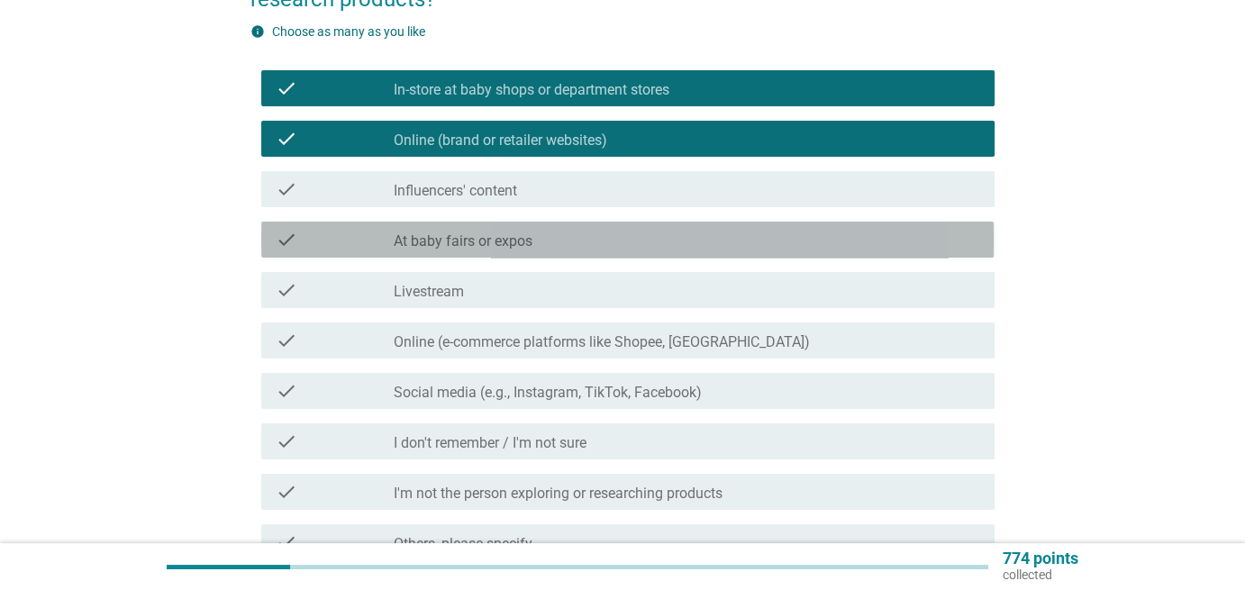
click at [689, 226] on div "check check_box_outline_blank At baby fairs or expos" at bounding box center [627, 240] width 732 height 36
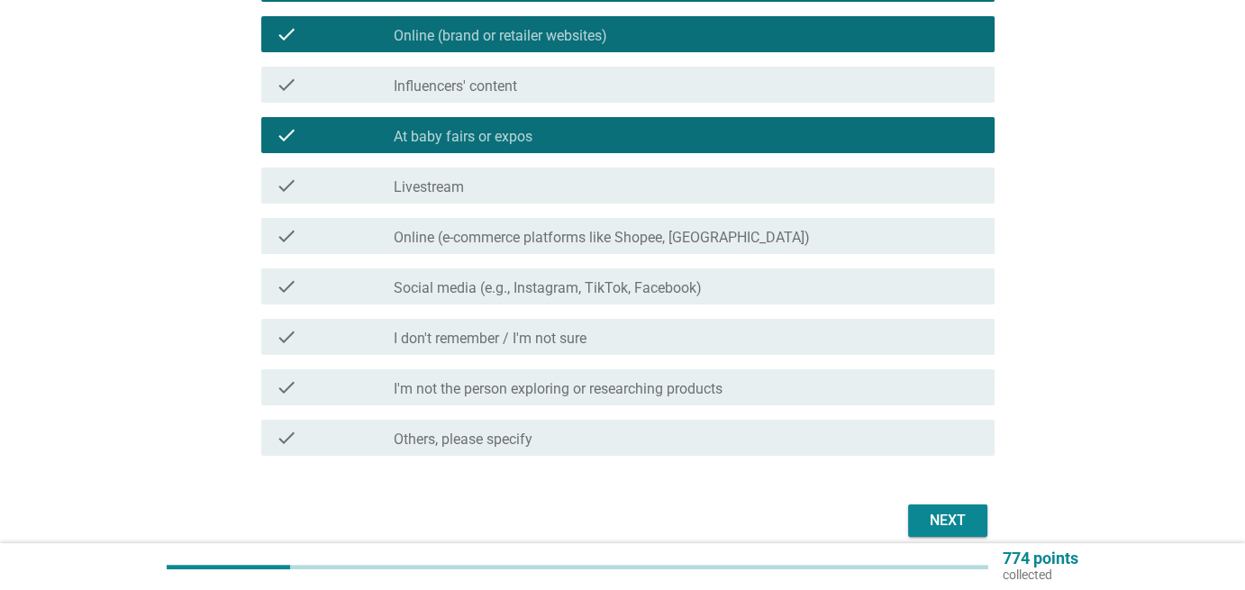
scroll to position [394, 0]
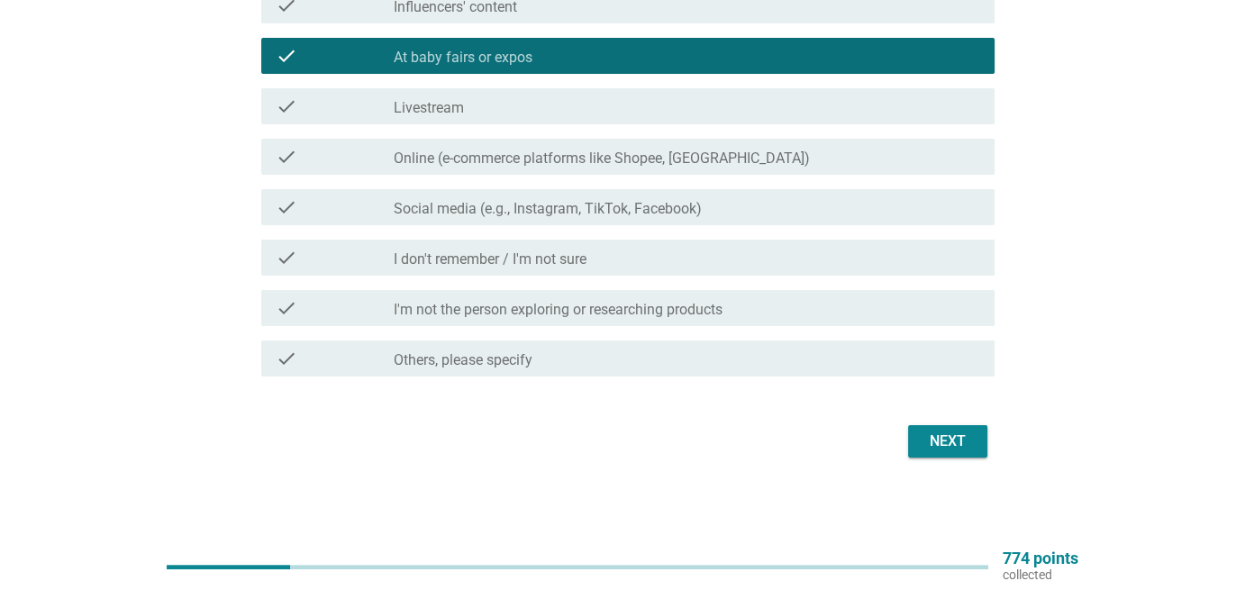
click at [973, 436] on button "Next" at bounding box center [947, 441] width 79 height 32
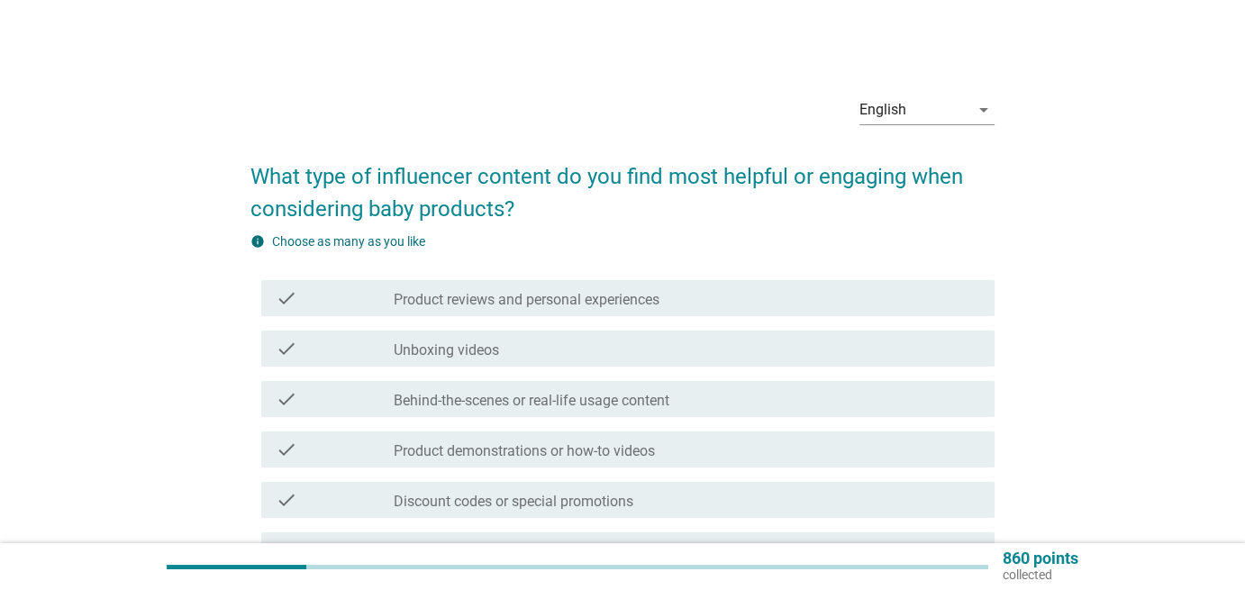
click at [620, 305] on label "Product reviews and personal experiences" at bounding box center [527, 300] width 266 height 18
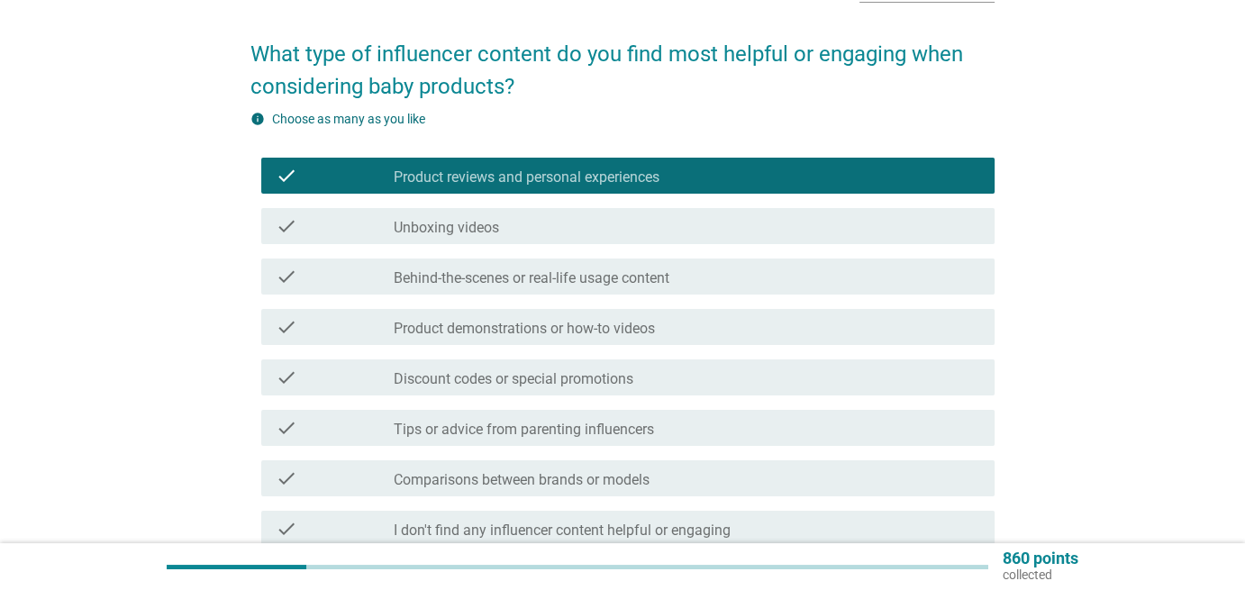
scroll to position [210, 0]
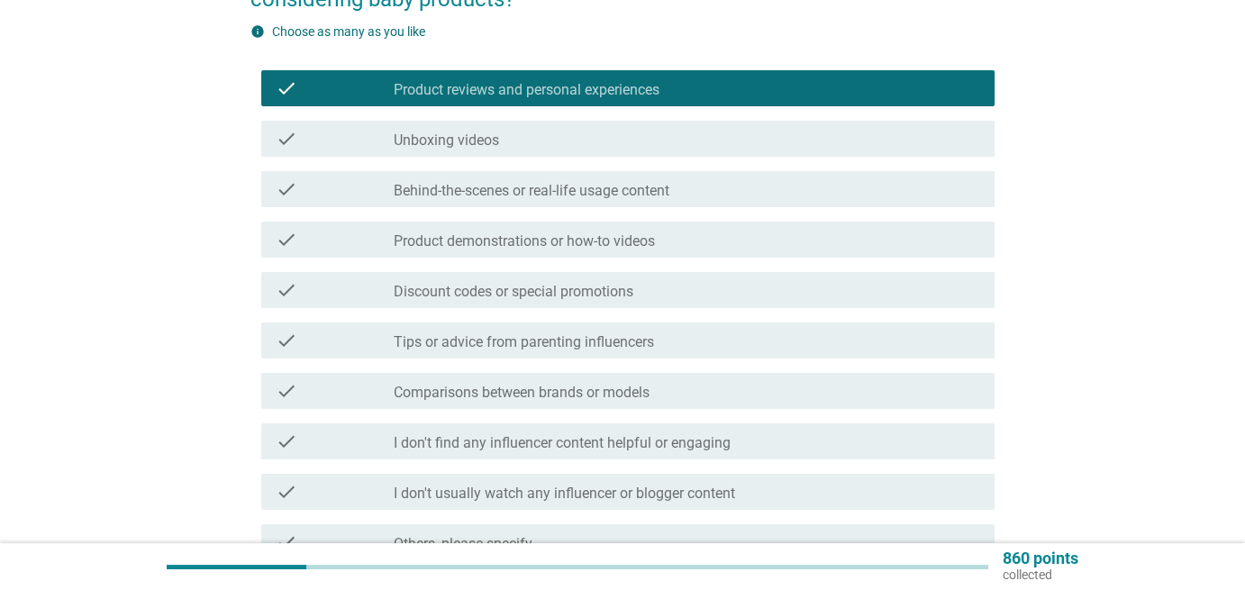
click at [670, 236] on div "check_box_outline_blank Product demonstrations or how-to videos" at bounding box center [687, 240] width 587 height 22
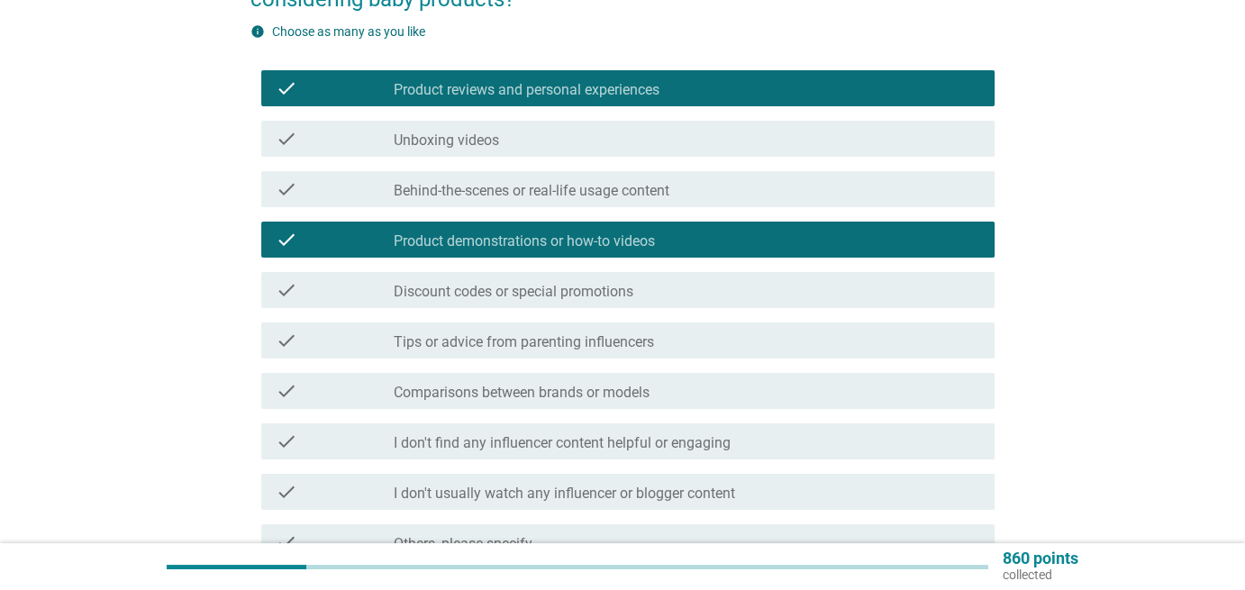
scroll to position [394, 0]
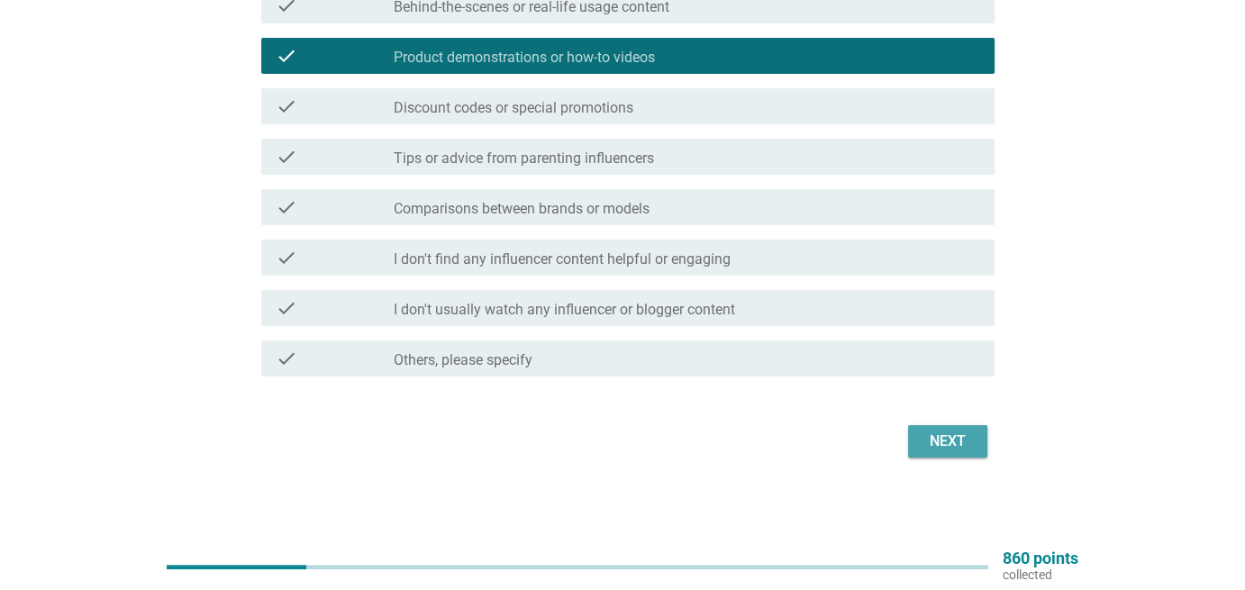
click at [943, 425] on button "Next" at bounding box center [947, 441] width 79 height 32
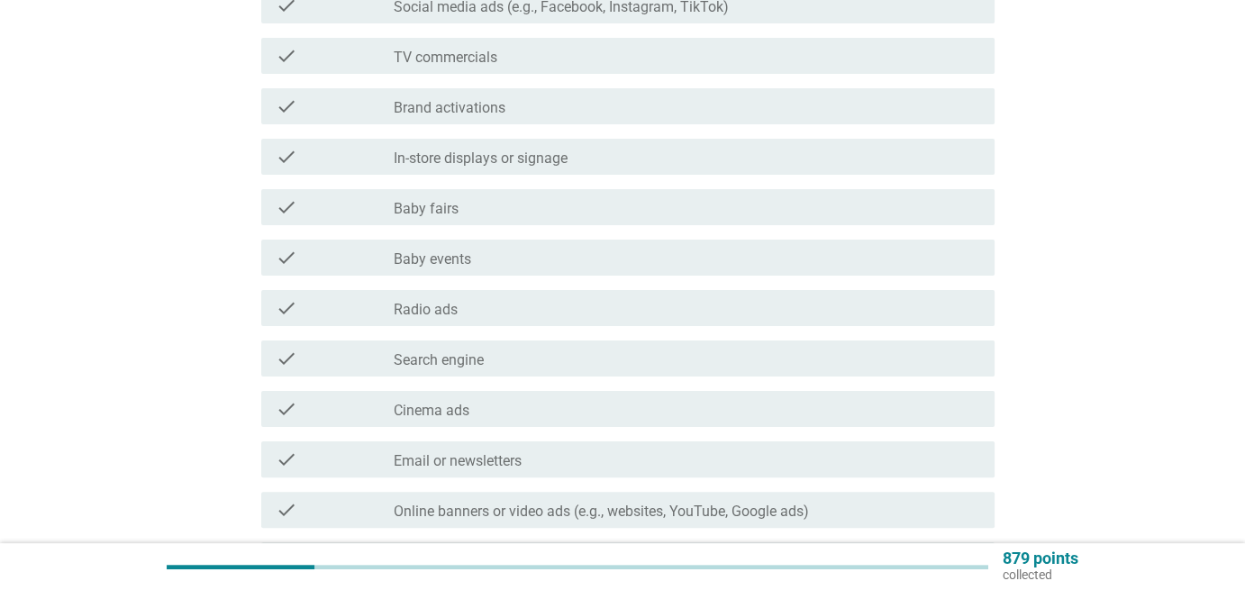
scroll to position [0, 0]
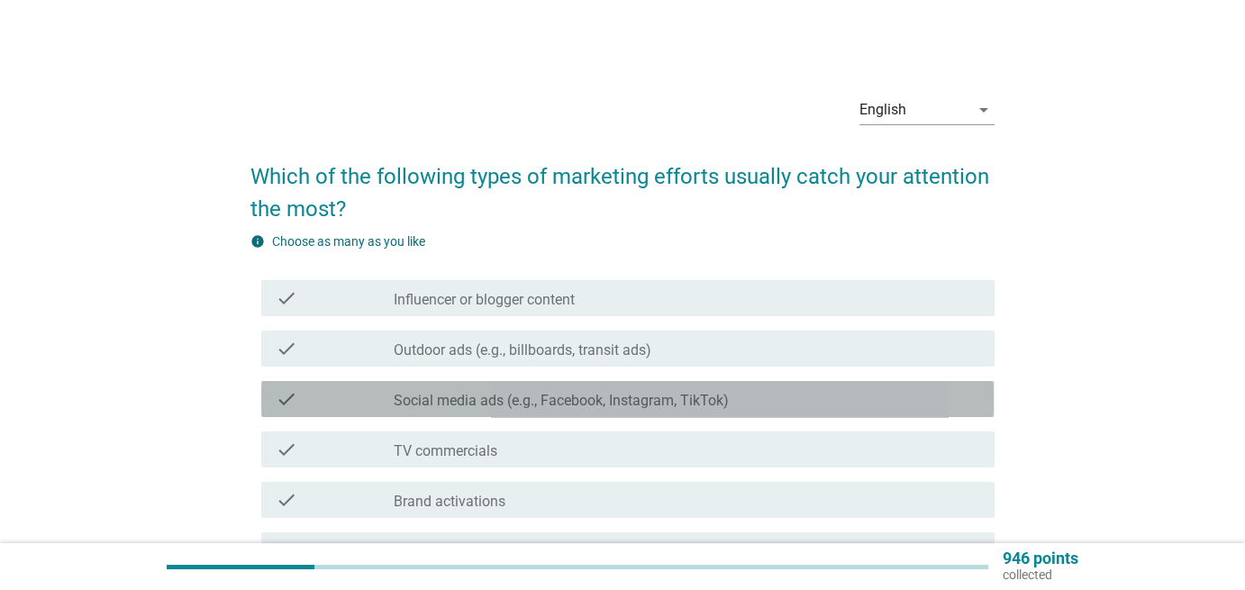
click at [669, 397] on label "Social media ads (e.g., Facebook, Instagram, TikTok)" at bounding box center [561, 401] width 335 height 18
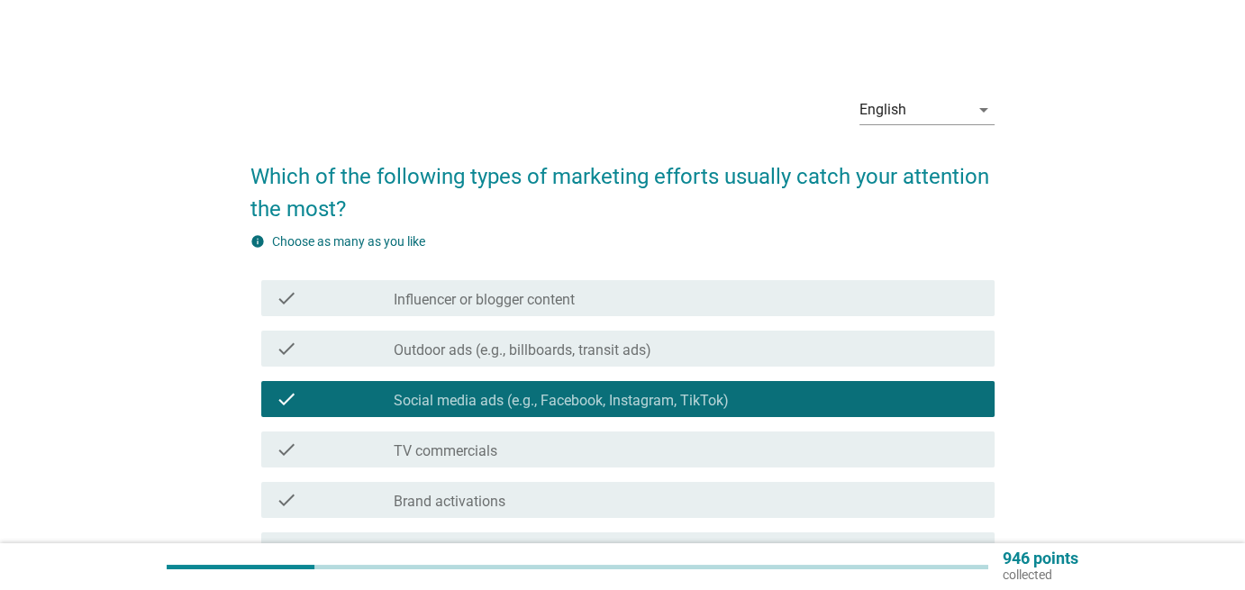
scroll to position [210, 0]
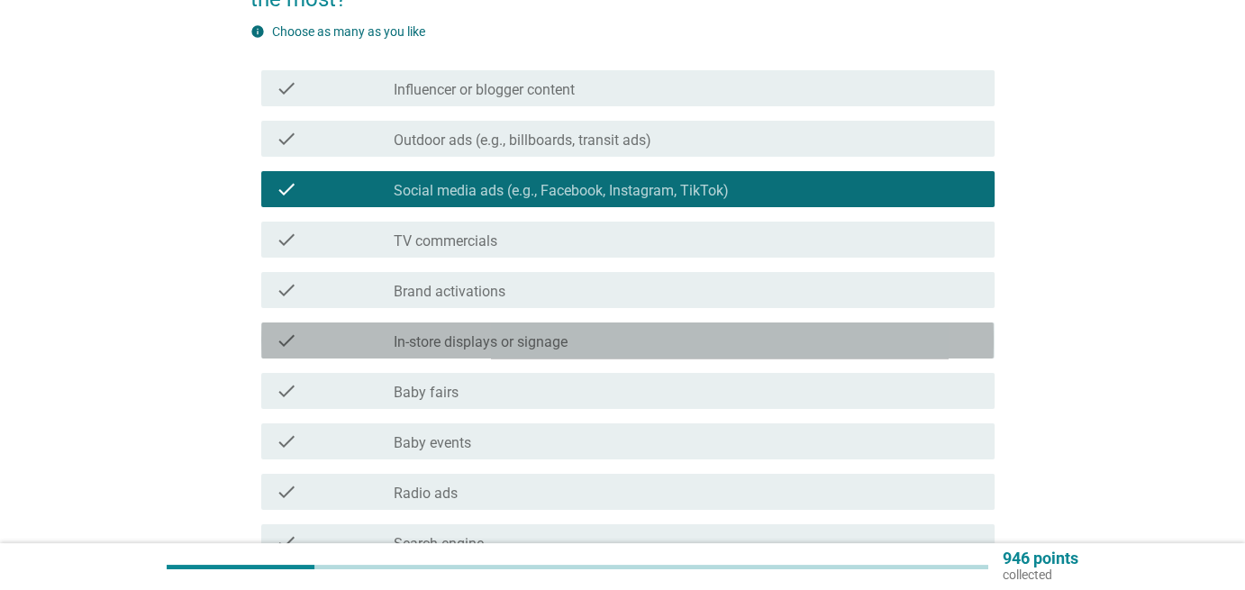
click at [691, 348] on div "check_box_outline_blank In-store displays or signage" at bounding box center [687, 341] width 587 height 22
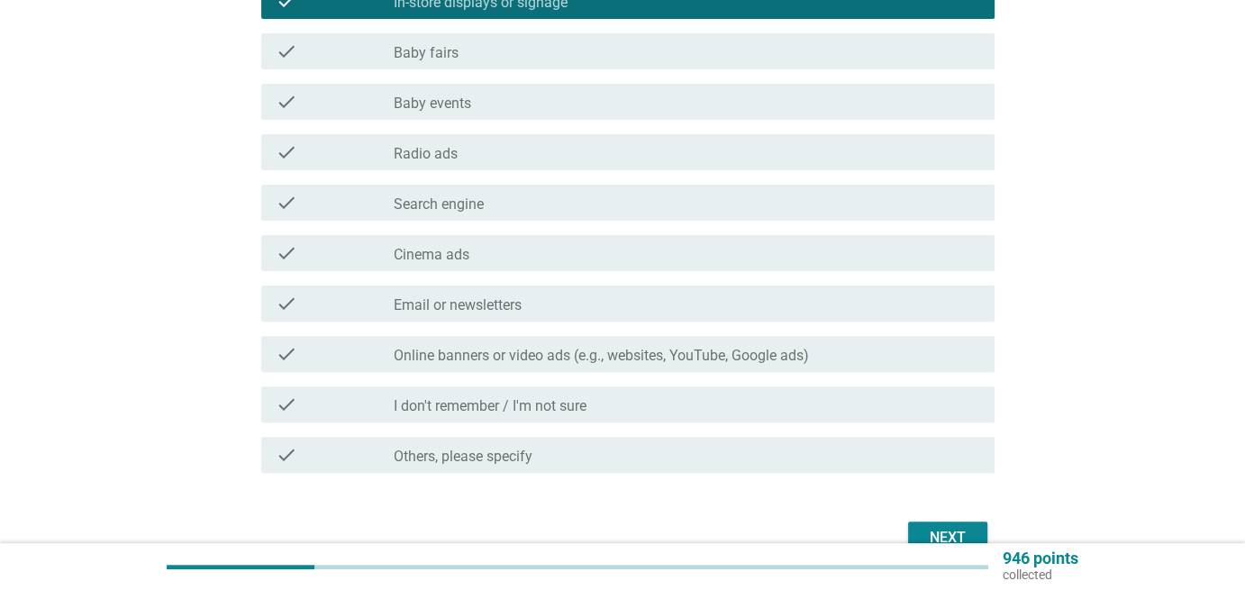
scroll to position [630, 0]
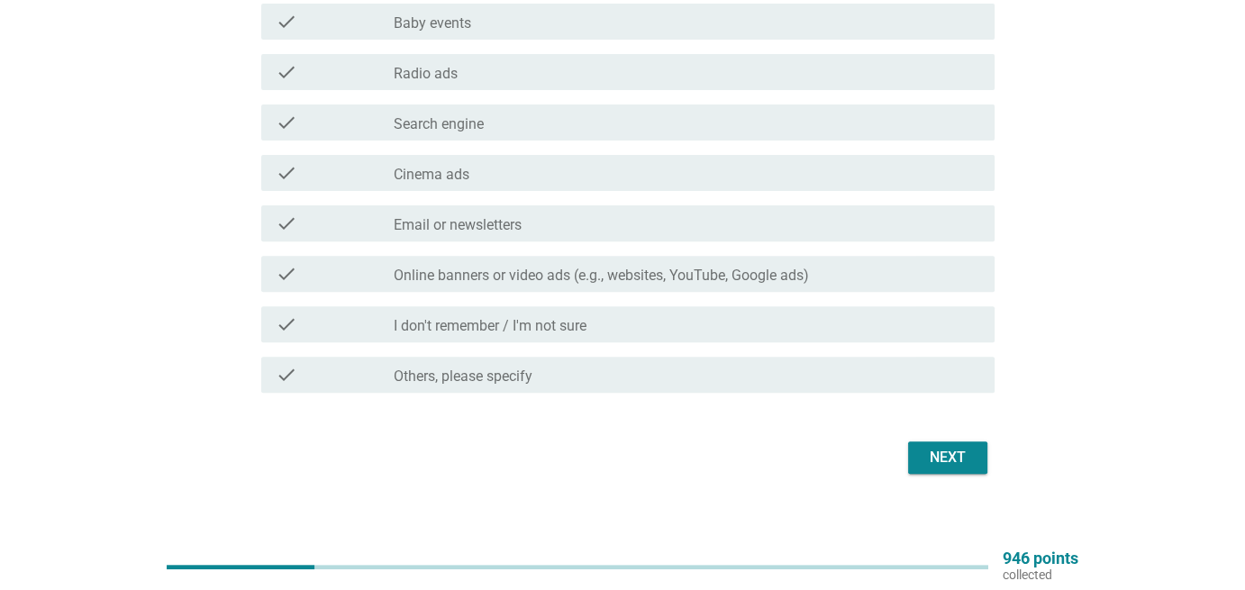
click at [953, 457] on div "Next" at bounding box center [948, 458] width 50 height 22
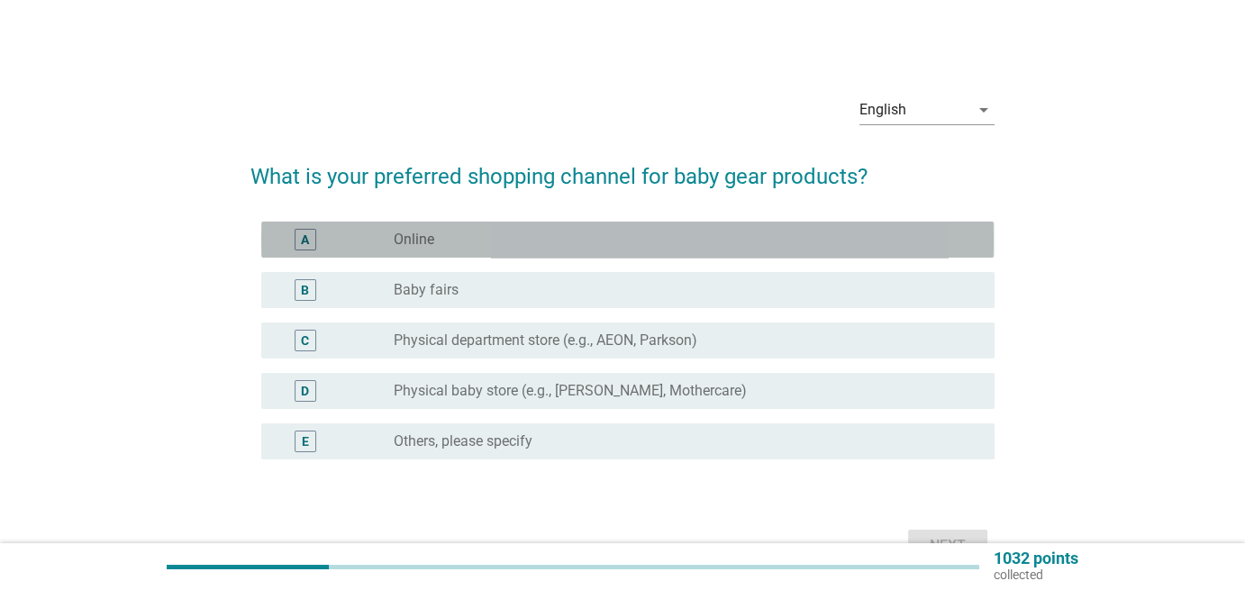
click at [521, 238] on div "radio_button_unchecked Online" at bounding box center [680, 240] width 572 height 18
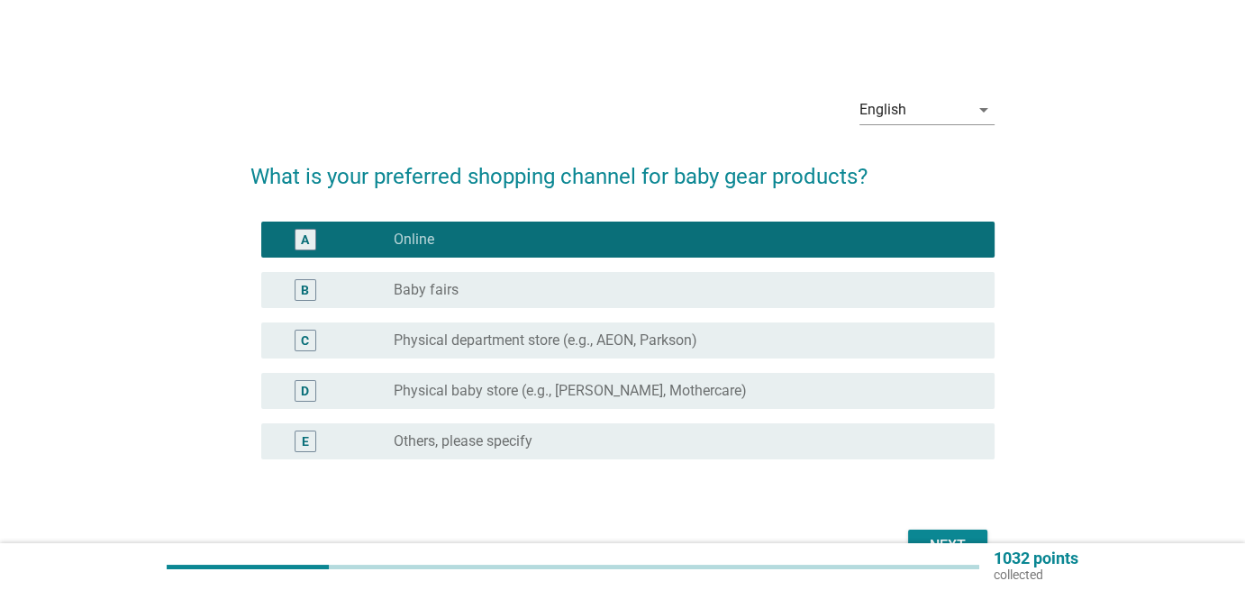
click at [564, 295] on div "radio_button_unchecked Baby fairs" at bounding box center [680, 290] width 572 height 18
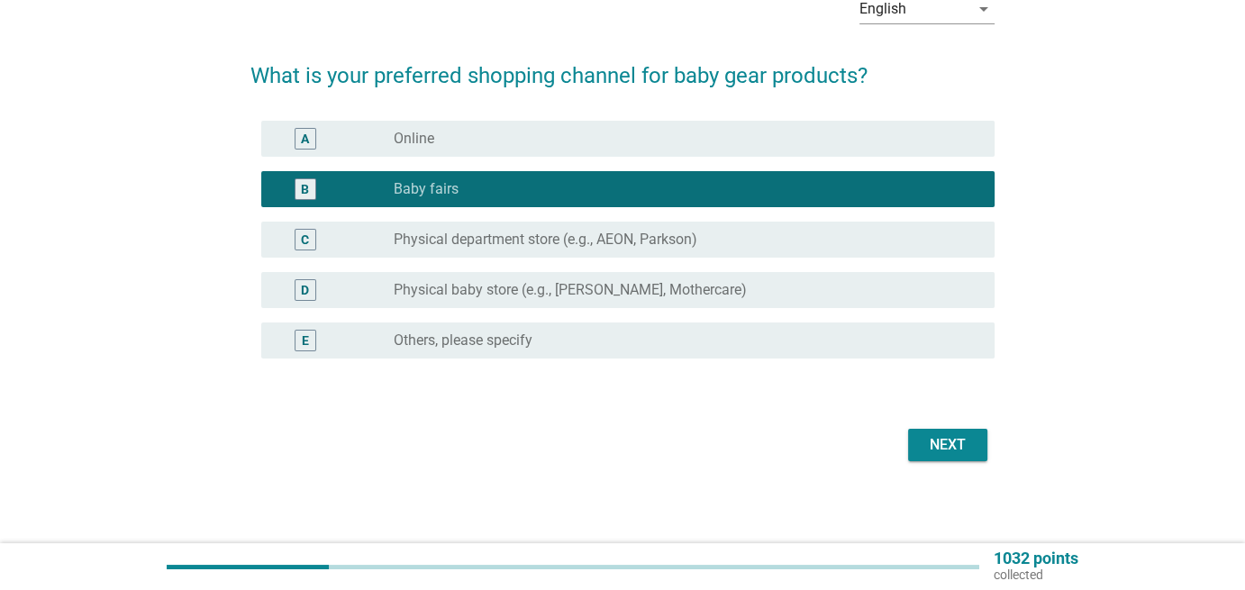
scroll to position [105, 0]
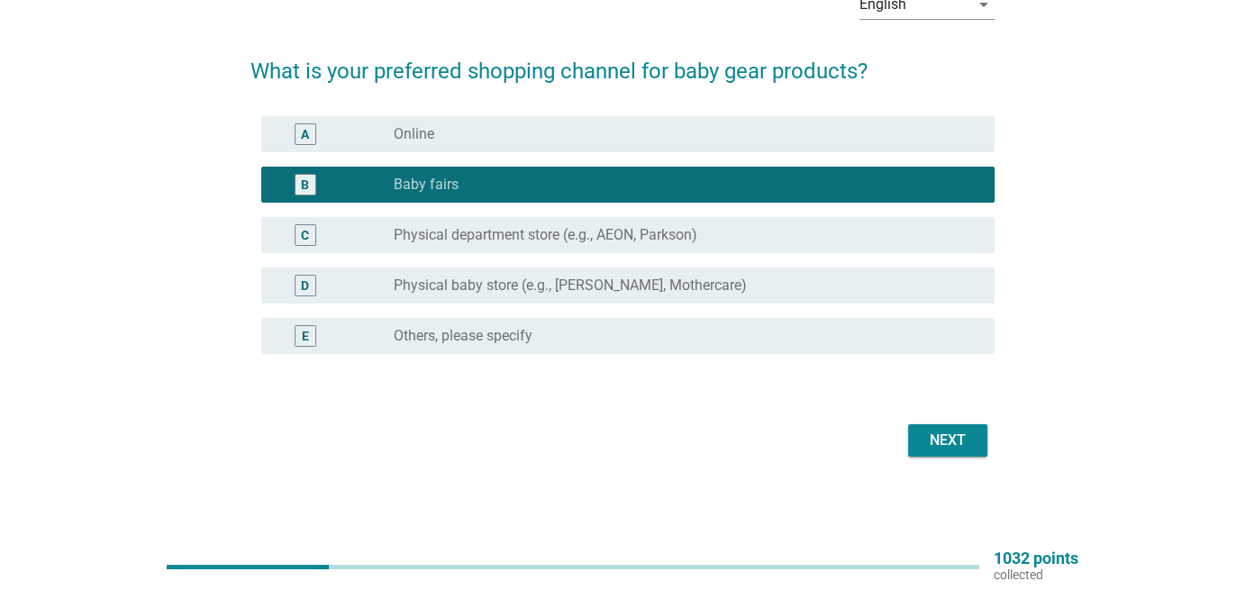
click at [975, 431] on button "Next" at bounding box center [947, 440] width 79 height 32
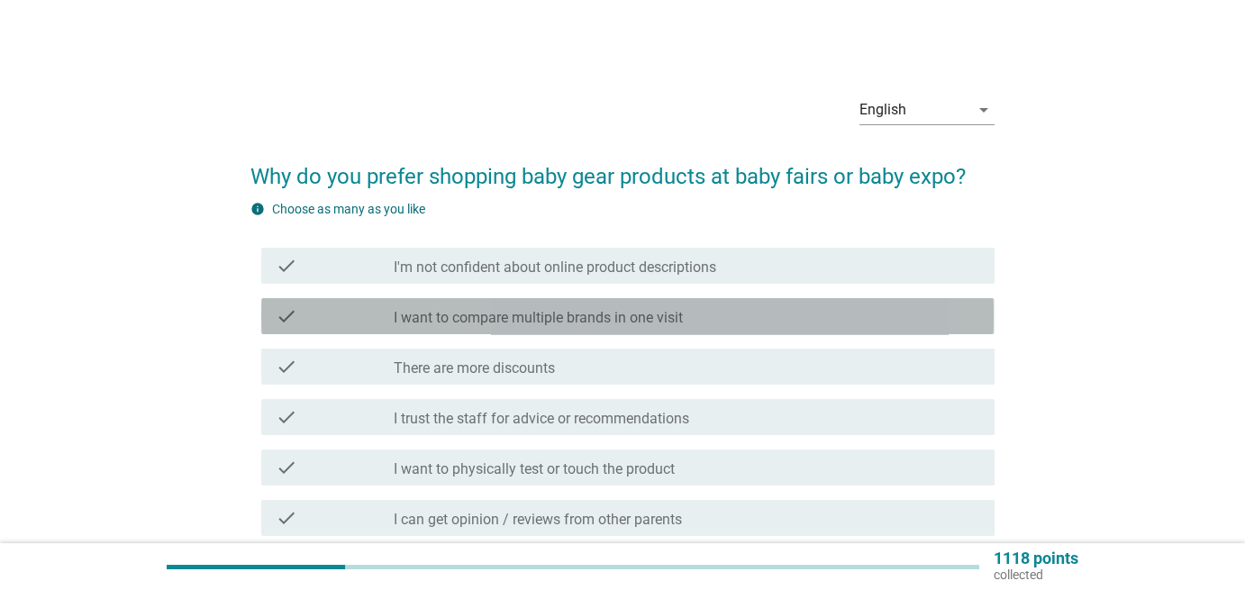
click at [694, 313] on div "check_box_outline_blank I want to compare multiple brands in one visit" at bounding box center [687, 316] width 587 height 22
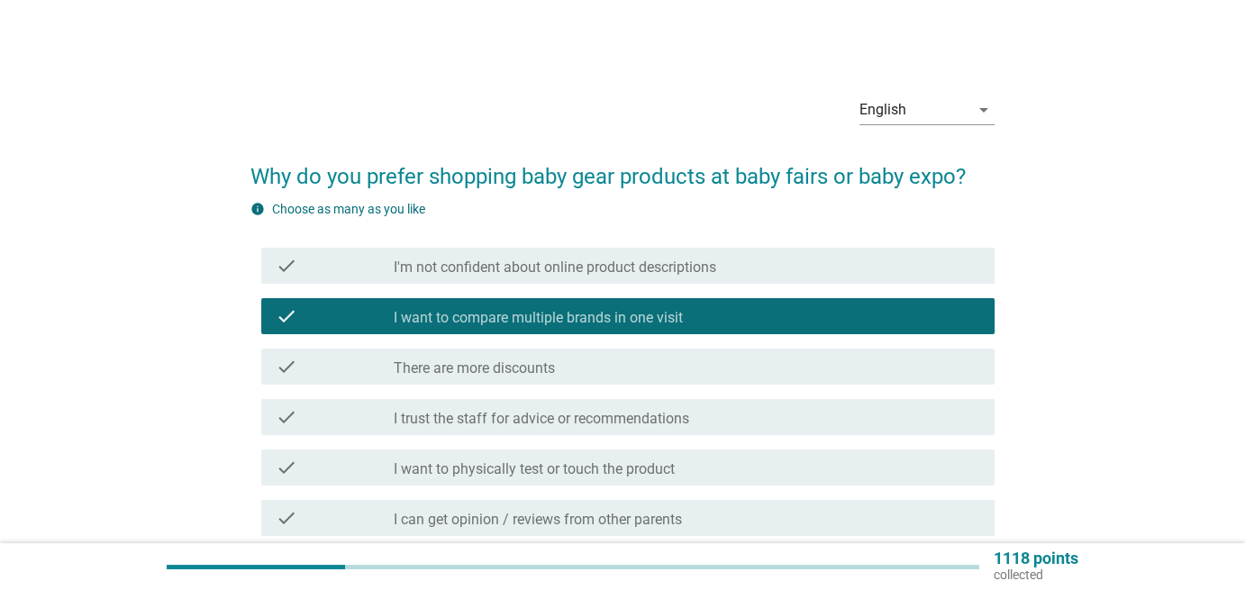
click at [699, 359] on div "check_box_outline_blank There are more discounts" at bounding box center [687, 367] width 587 height 22
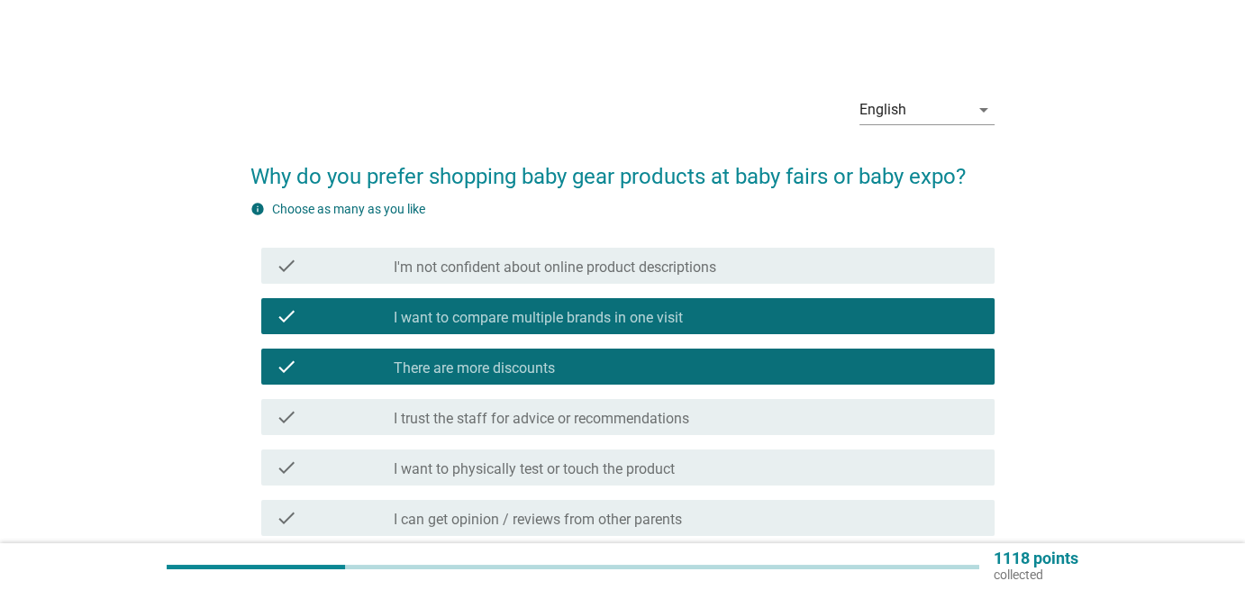
click at [862, 469] on div "check_box_outline_blank I want to physically test or touch the product" at bounding box center [687, 468] width 587 height 22
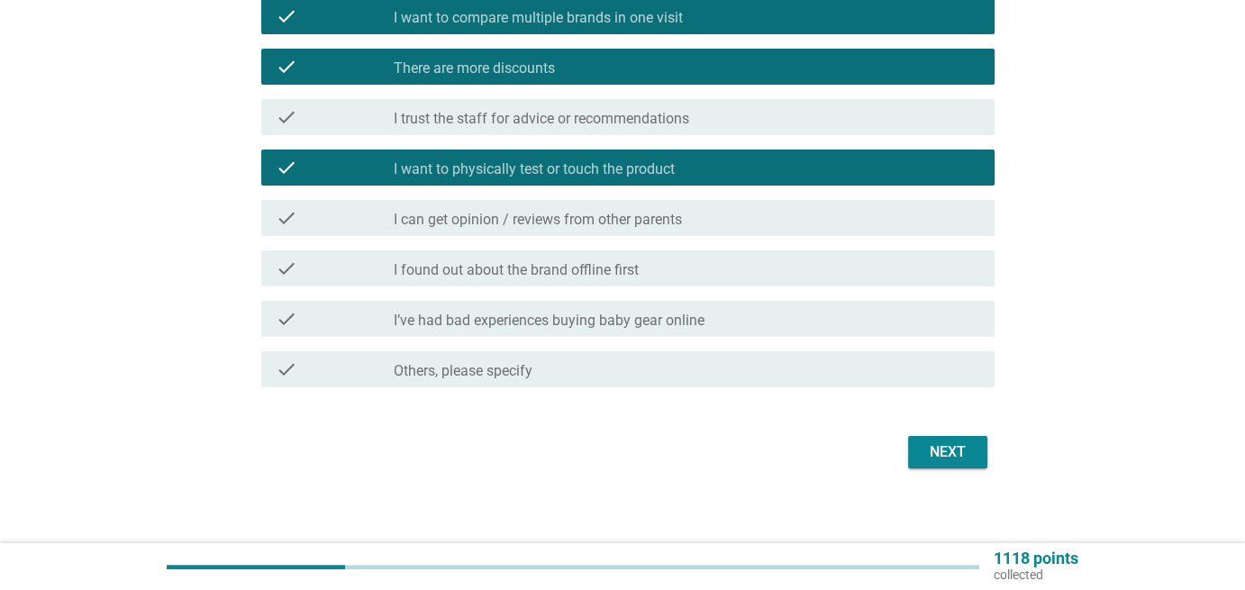
scroll to position [311, 0]
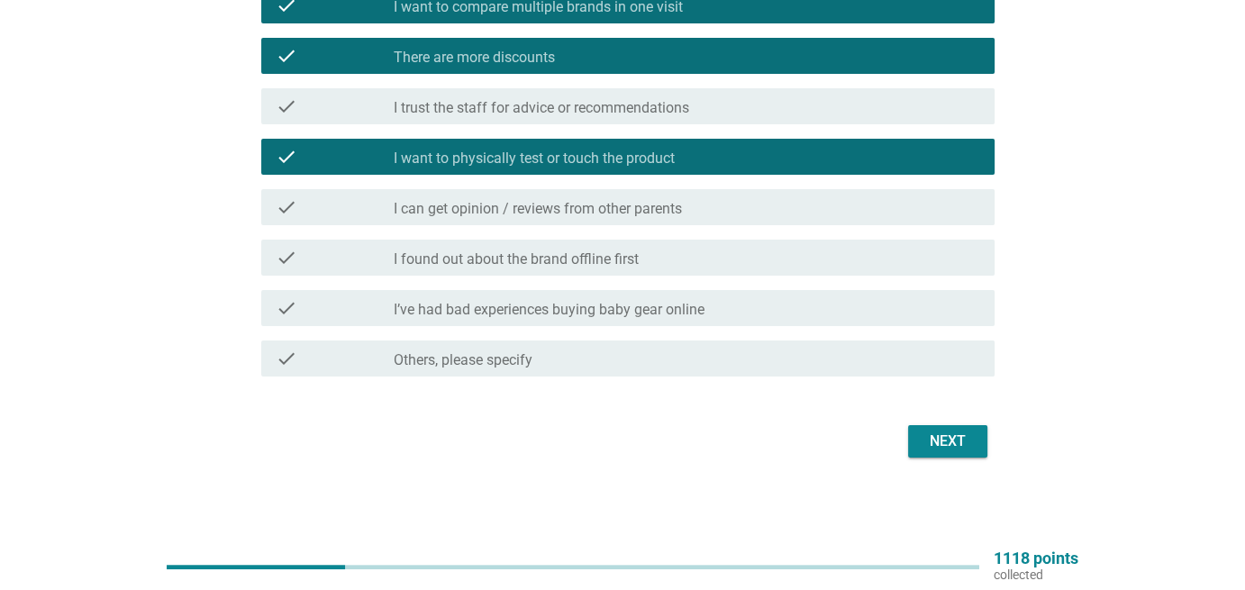
click at [954, 450] on div "Next" at bounding box center [948, 442] width 50 height 22
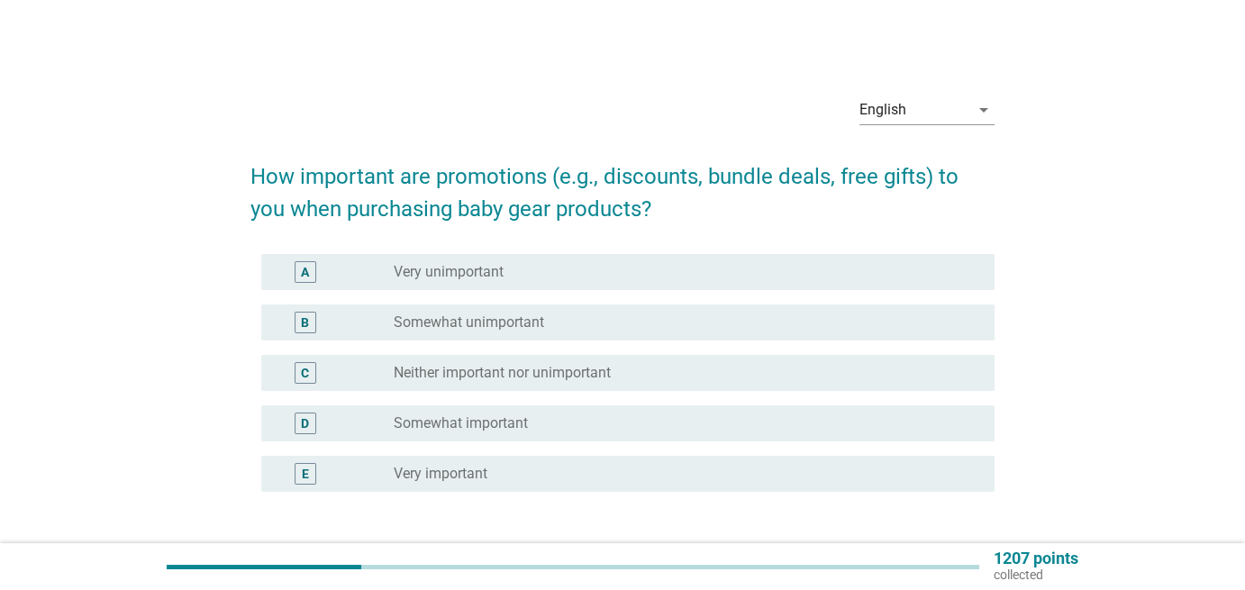
click at [568, 421] on div "radio_button_unchecked Somewhat important" at bounding box center [680, 423] width 572 height 18
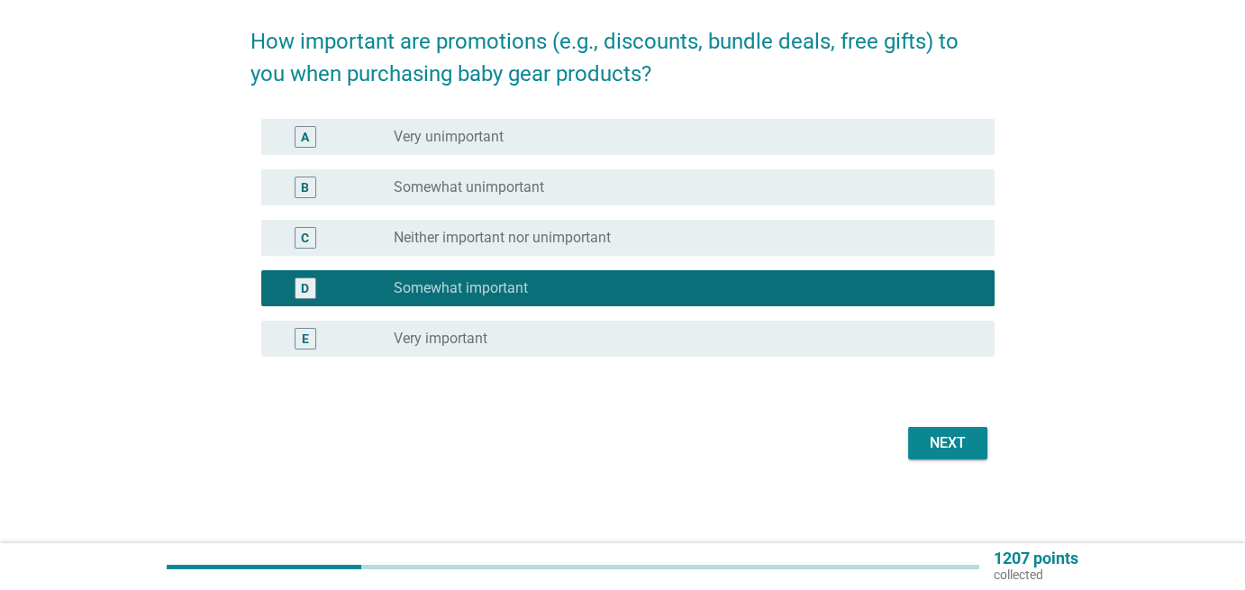
scroll to position [137, 0]
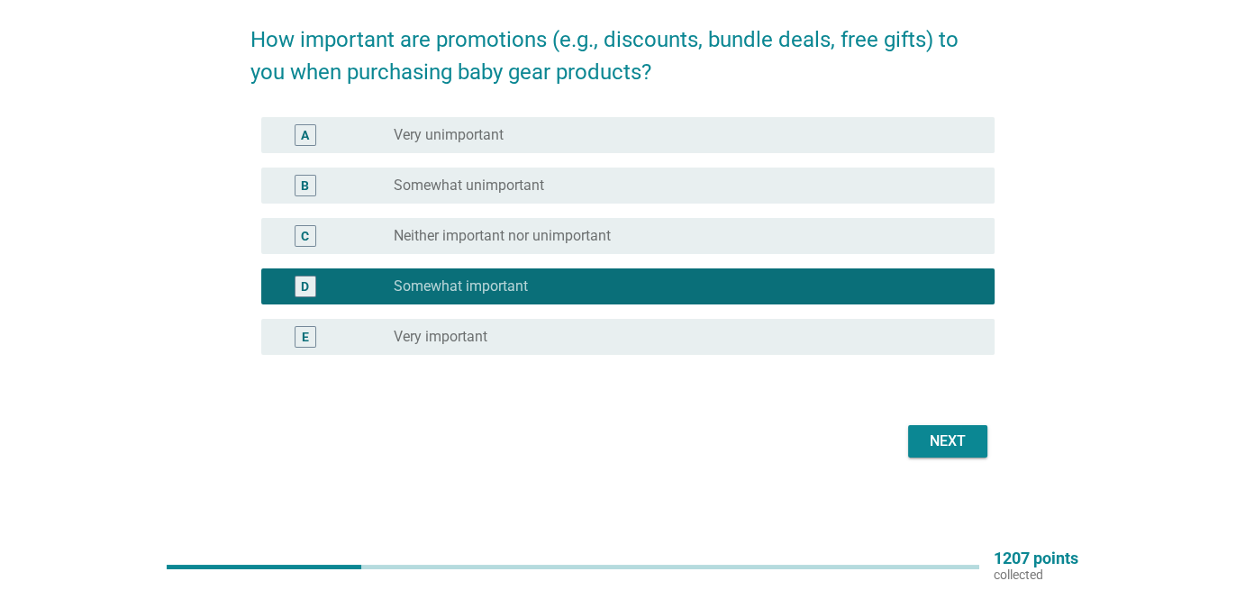
click at [916, 450] on button "Next" at bounding box center [947, 441] width 79 height 32
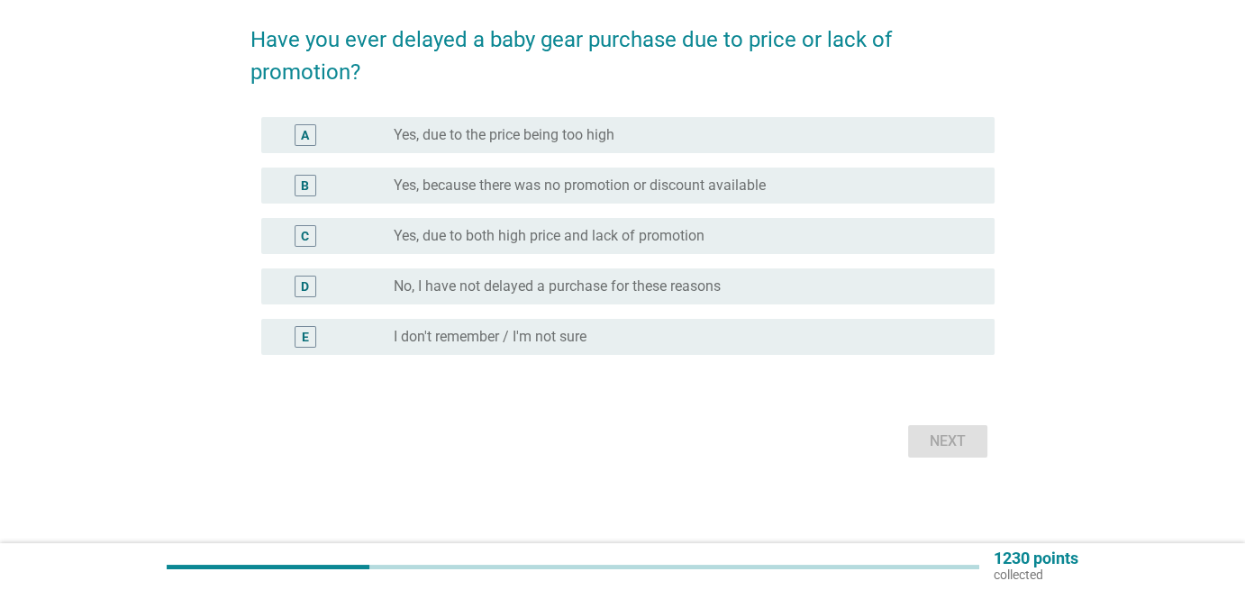
scroll to position [0, 0]
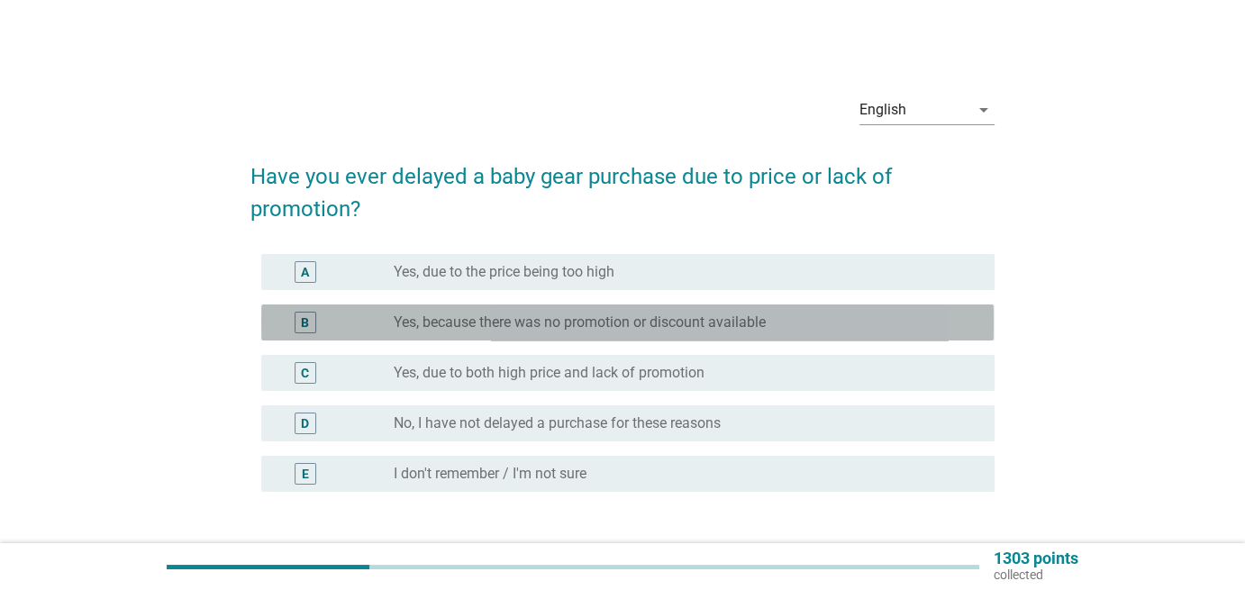
click at [621, 325] on label "Yes, because there was no promotion or discount available" at bounding box center [580, 323] width 372 height 18
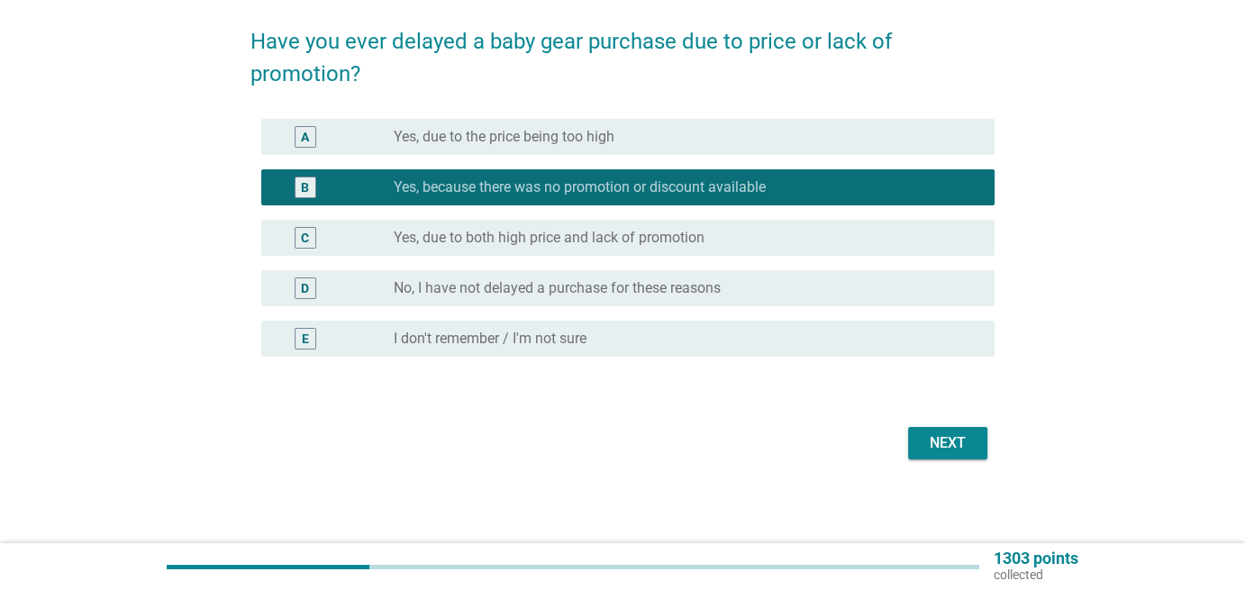
scroll to position [137, 0]
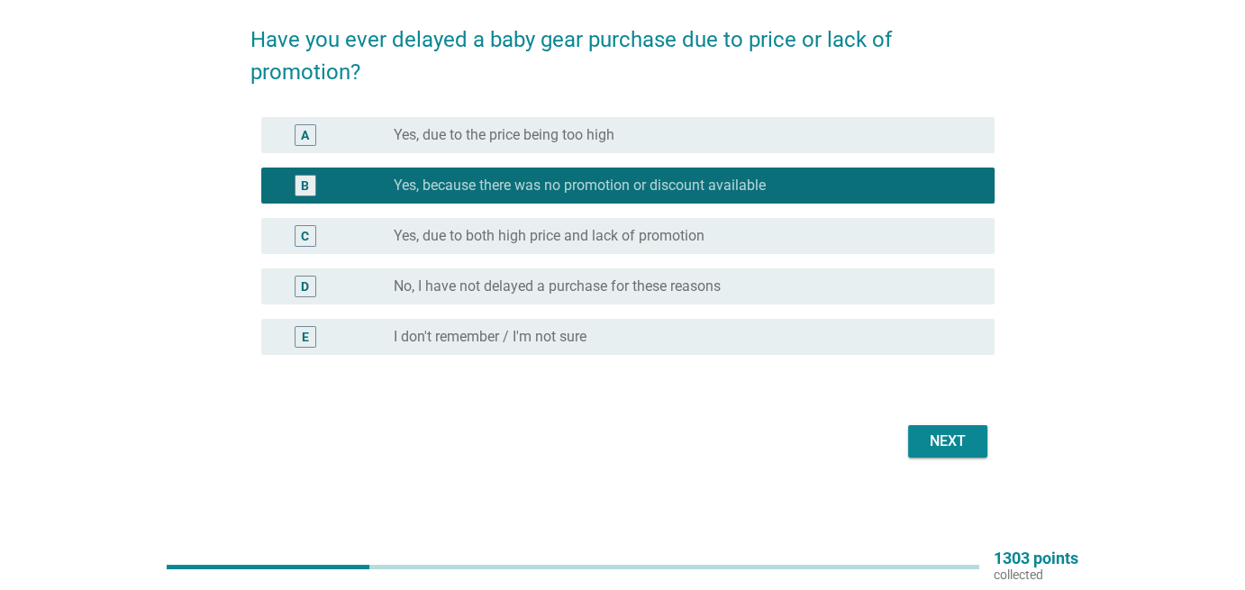
click at [929, 450] on div "Next" at bounding box center [948, 442] width 50 height 22
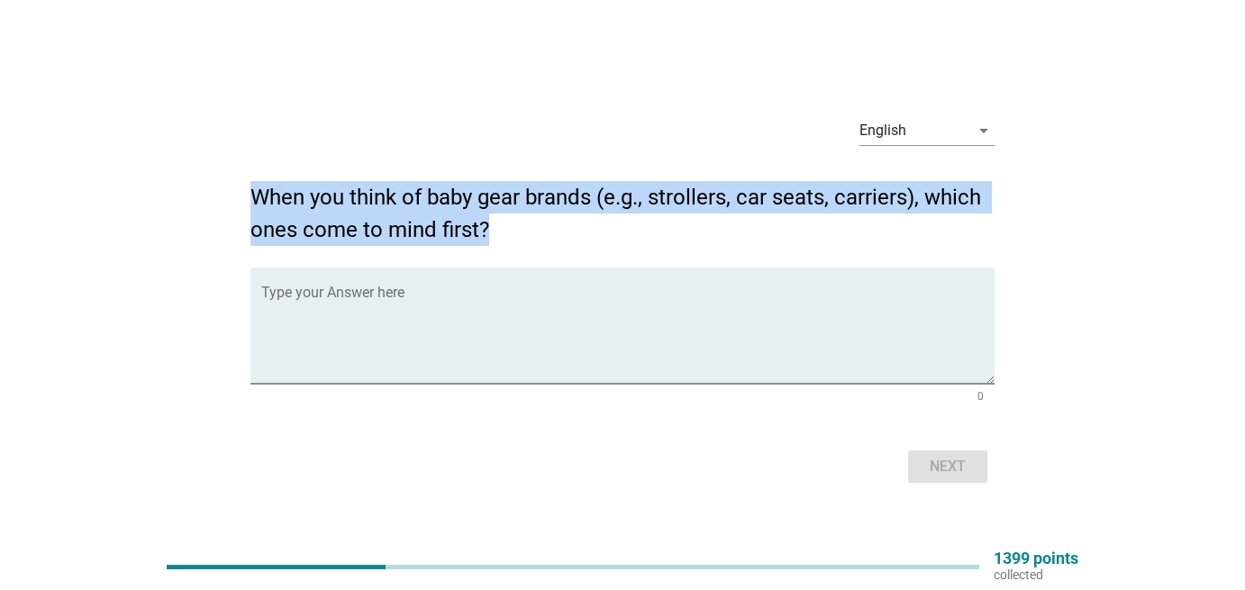
drag, startPoint x: 494, startPoint y: 231, endPoint x: 232, endPoint y: 200, distance: 264.0
click at [232, 200] on div "English arrow_drop_down When you think of baby gear brands (e.g., strollers, ca…" at bounding box center [622, 294] width 1159 height 415
copy h2 "When you think of baby gear brands (e.g., strollers, car seats, carriers), whic…"
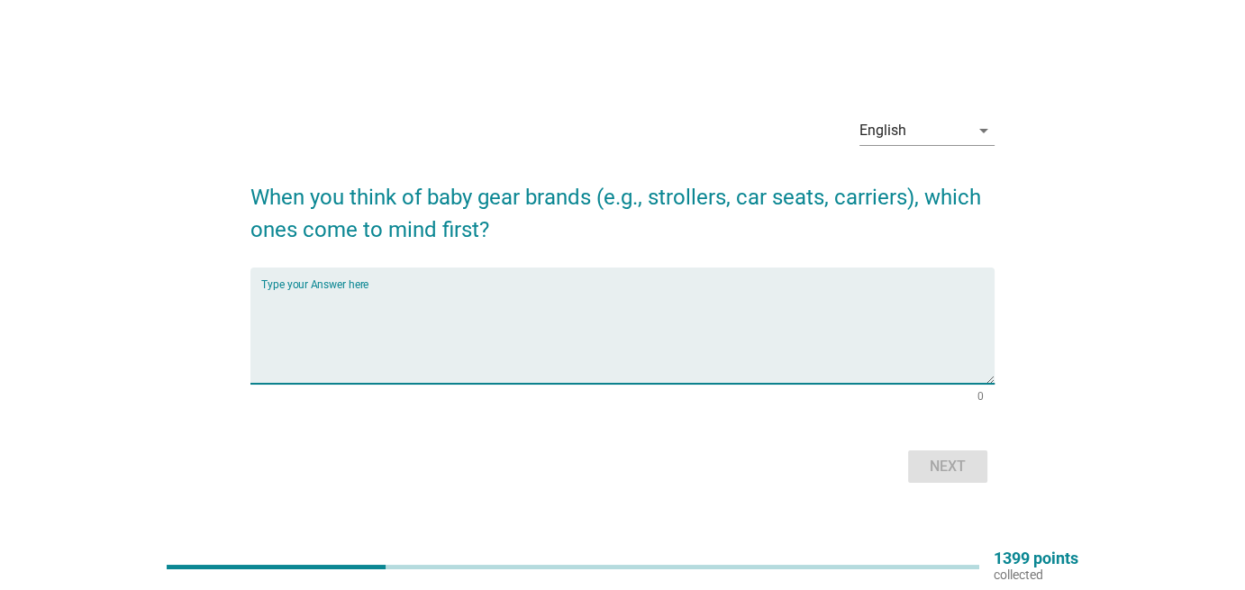
click at [529, 310] on textarea "Type your Answer here" at bounding box center [627, 336] width 732 height 95
paste textarea "Chicco"
type textarea "Chicco"
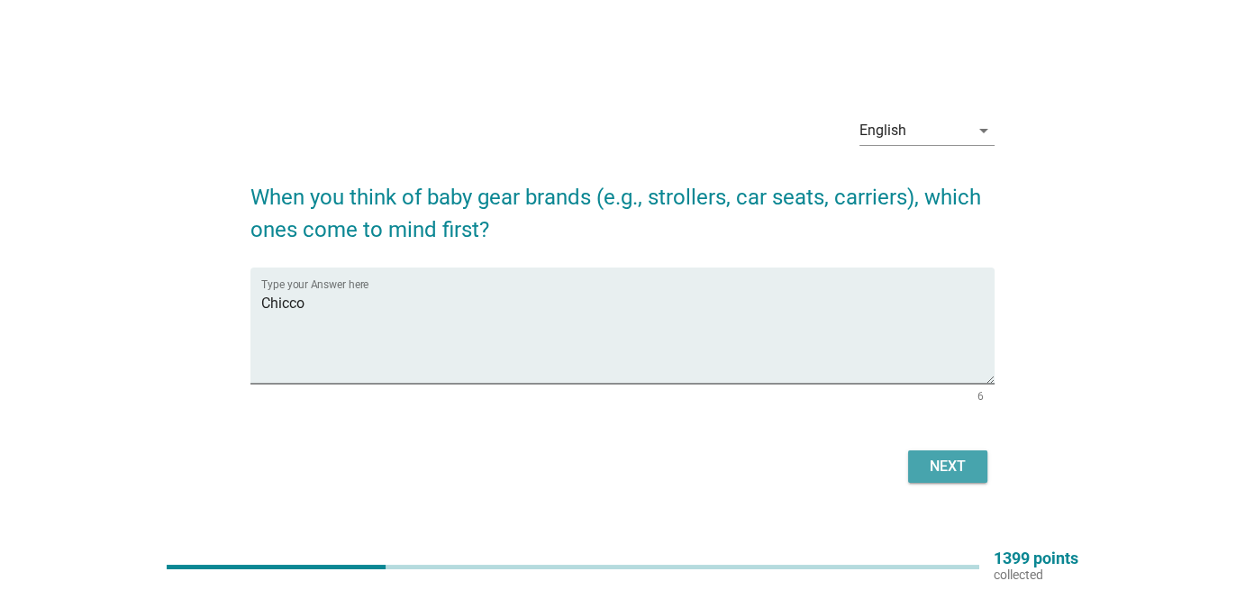
click at [968, 464] on div "Next" at bounding box center [948, 467] width 50 height 22
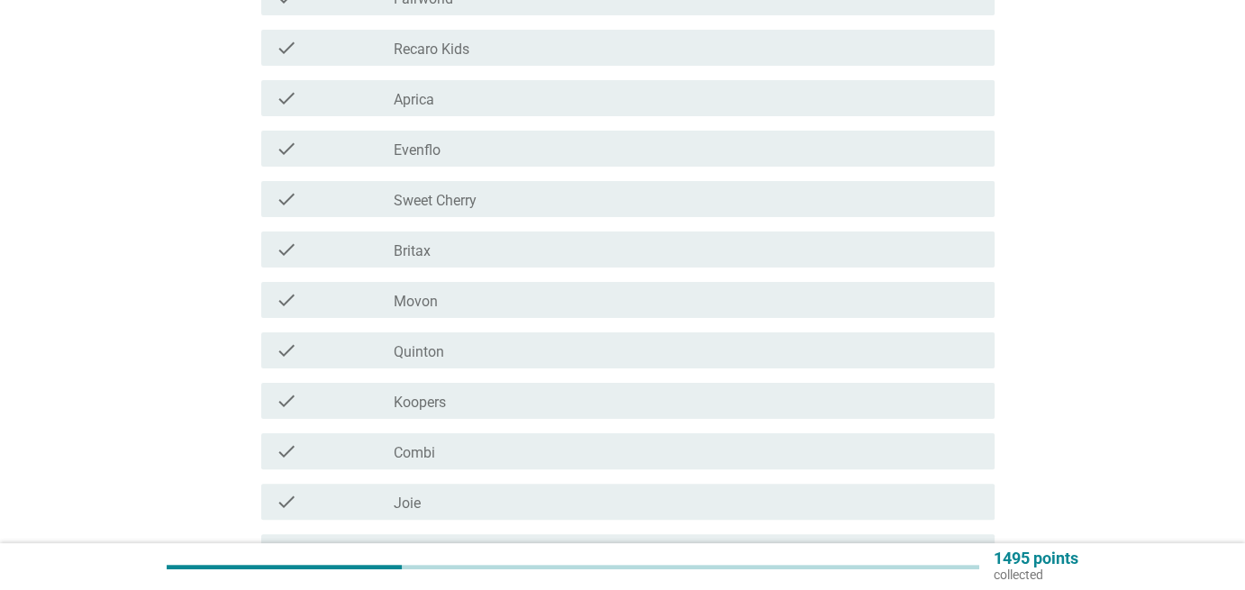
scroll to position [630, 0]
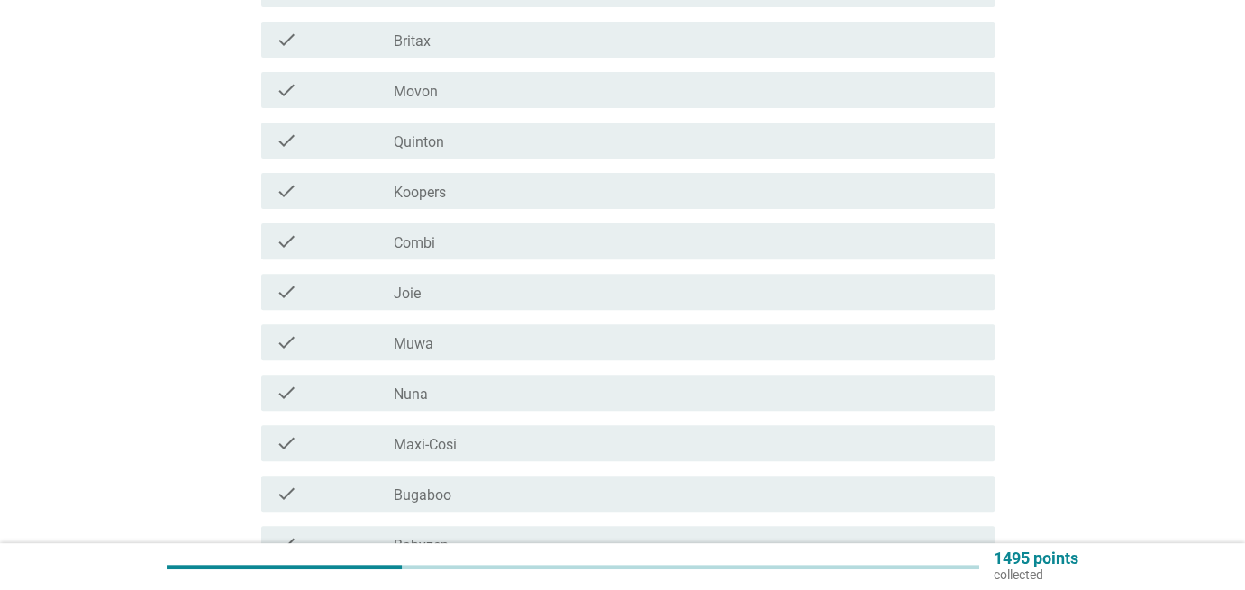
click at [467, 85] on div "check_box_outline_blank Movon" at bounding box center [687, 90] width 587 height 22
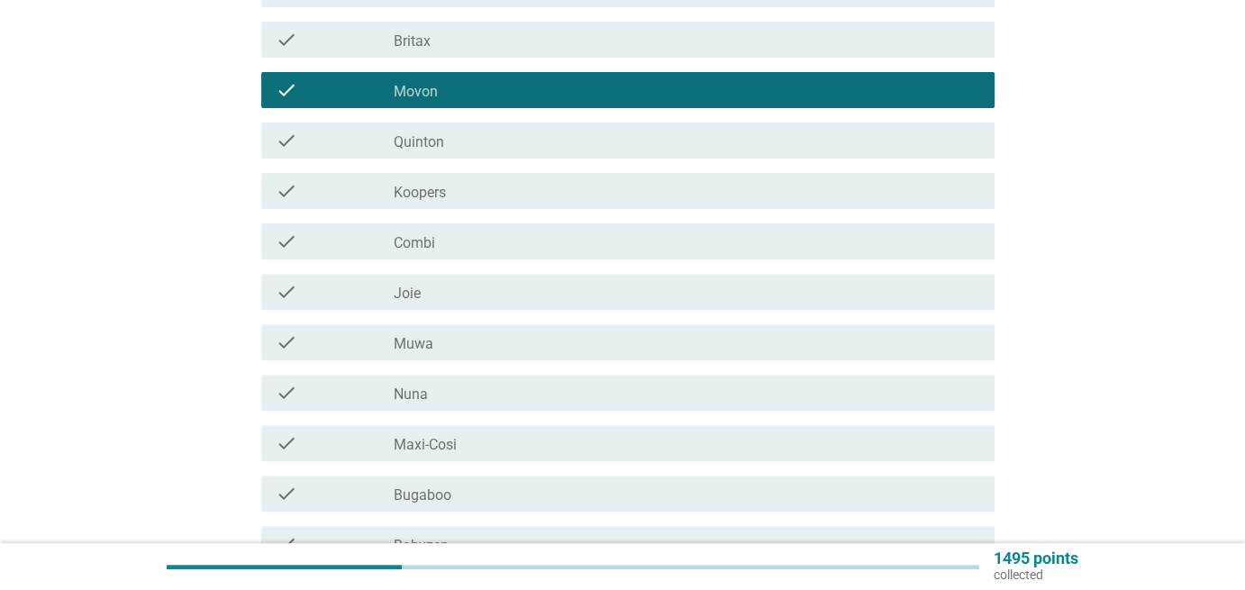
scroll to position [841, 0]
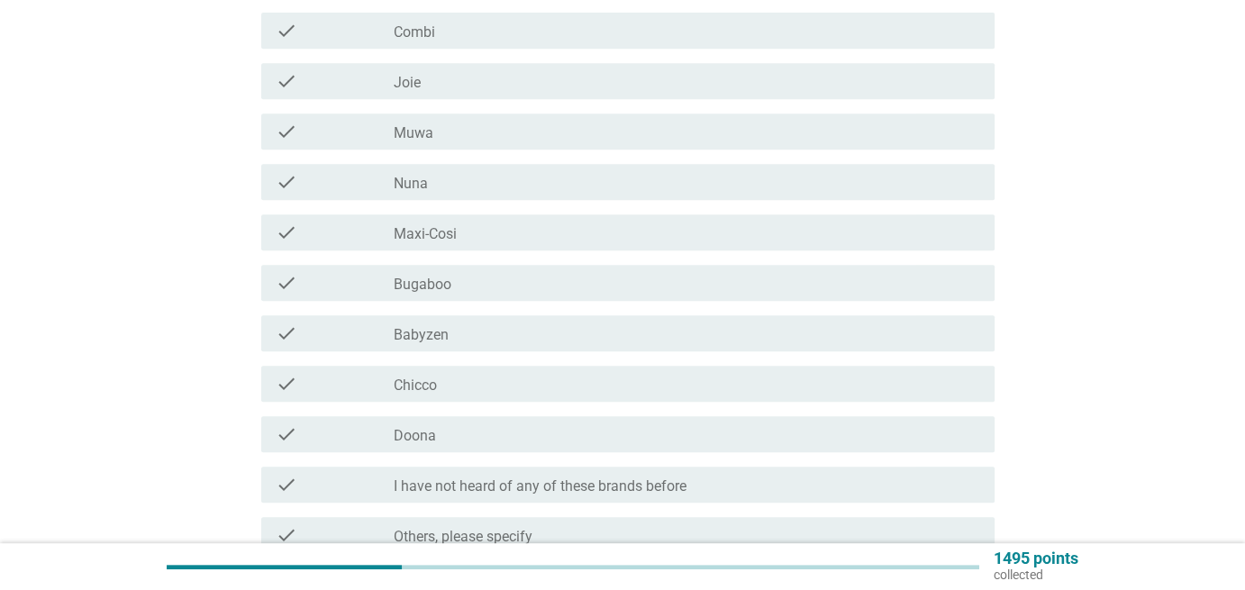
click at [458, 395] on div "check check_box_outline_blank Chicco" at bounding box center [627, 384] width 732 height 36
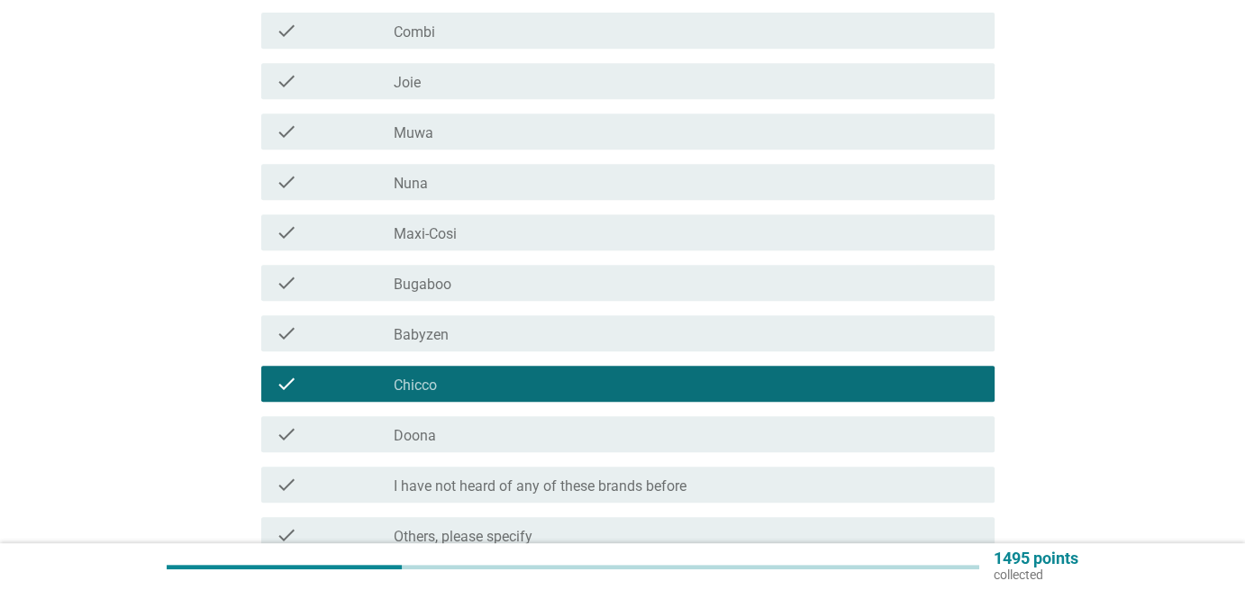
scroll to position [1017, 0]
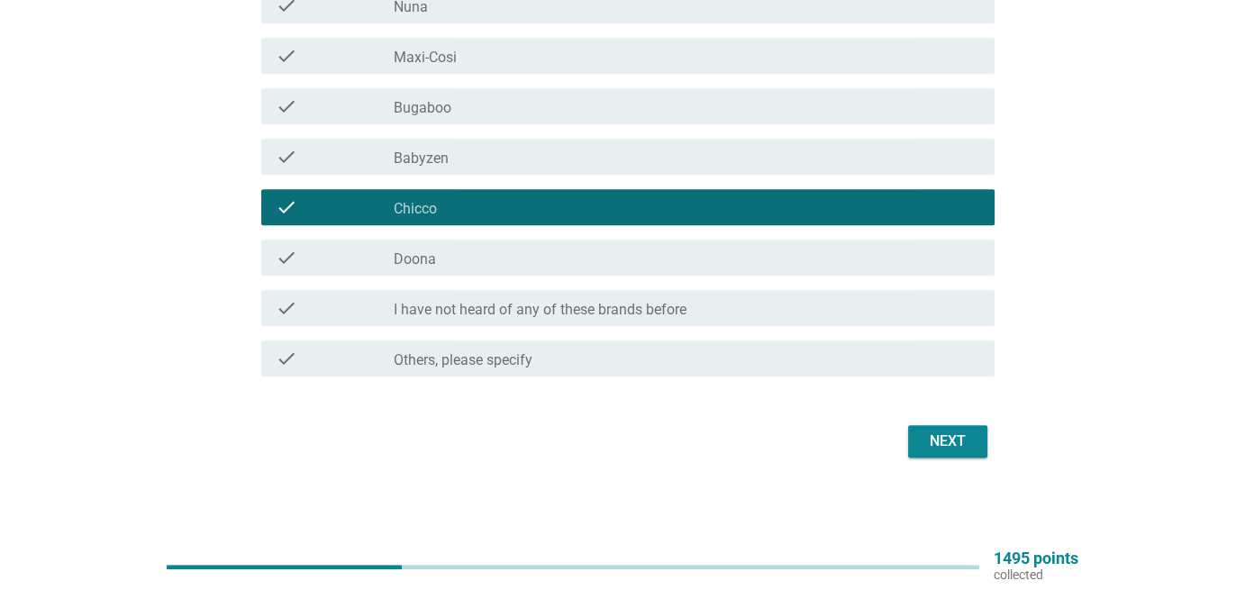
click at [918, 426] on button "Next" at bounding box center [947, 441] width 79 height 32
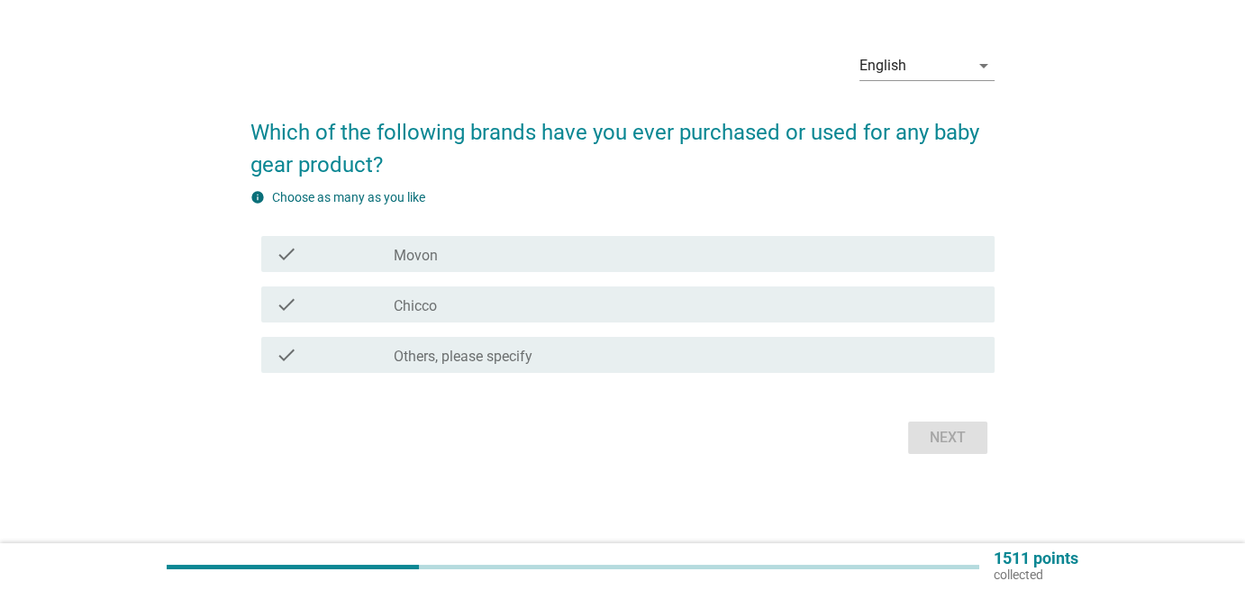
scroll to position [0, 0]
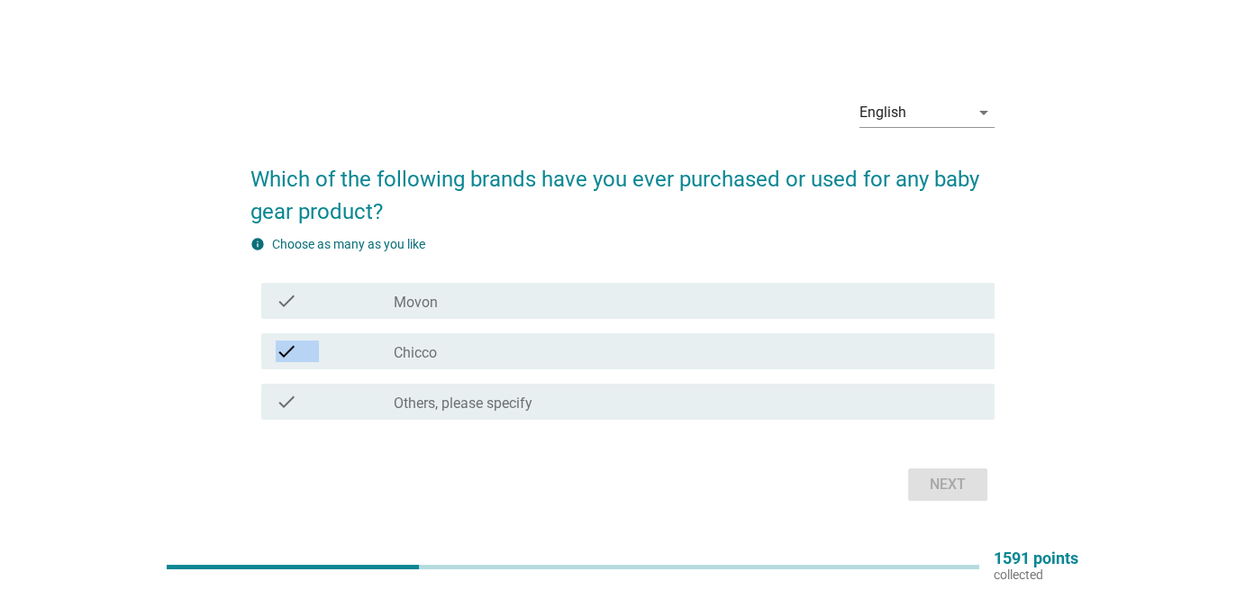
drag, startPoint x: 572, startPoint y: 347, endPoint x: 552, endPoint y: 330, distance: 26.2
click at [564, 281] on div "check check_box_outline_blank Movon check check_box_outline_blank Chicco check …" at bounding box center [621, 351] width 743 height 151
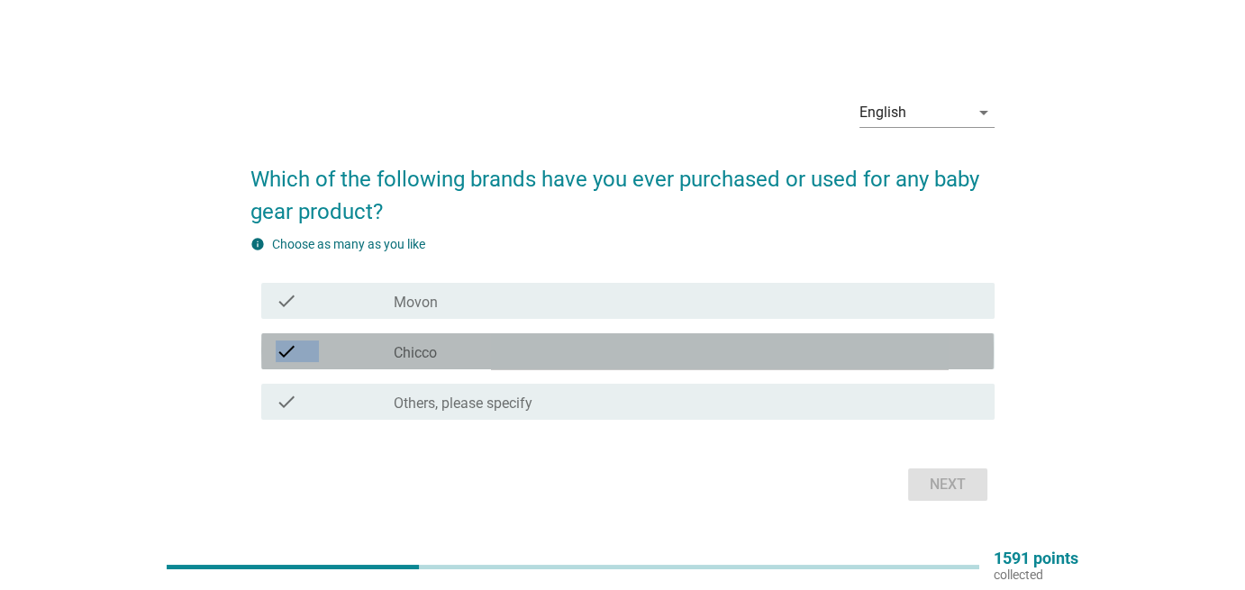
click at [537, 350] on div "check_box_outline_blank Chicco" at bounding box center [687, 352] width 587 height 22
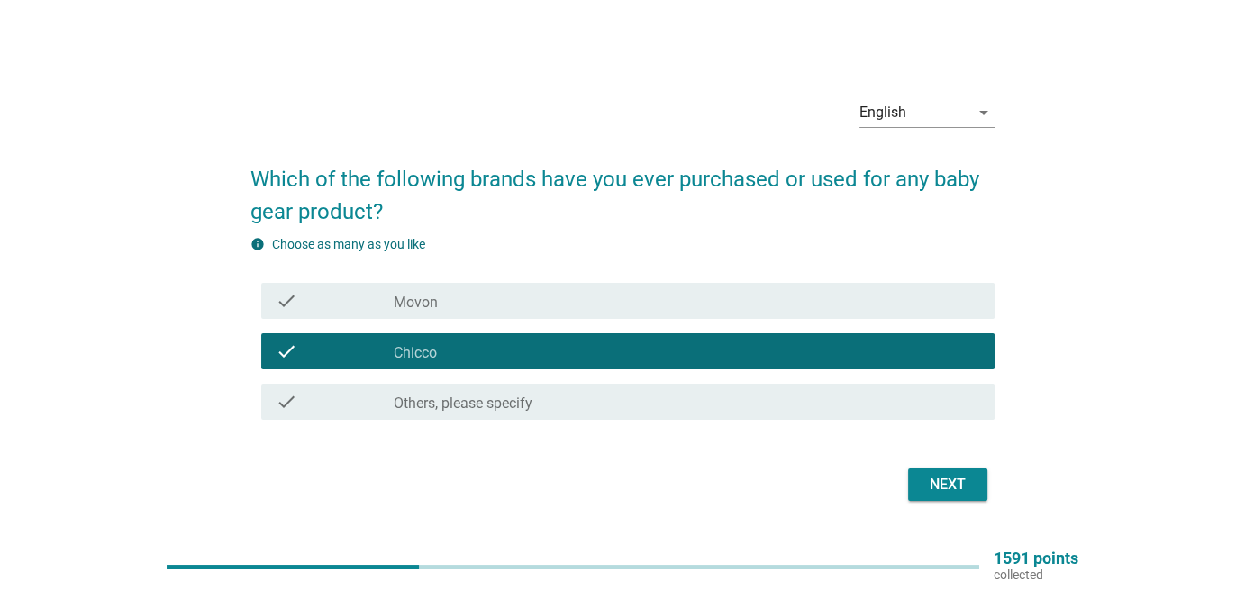
click at [956, 488] on div "Next" at bounding box center [948, 485] width 50 height 22
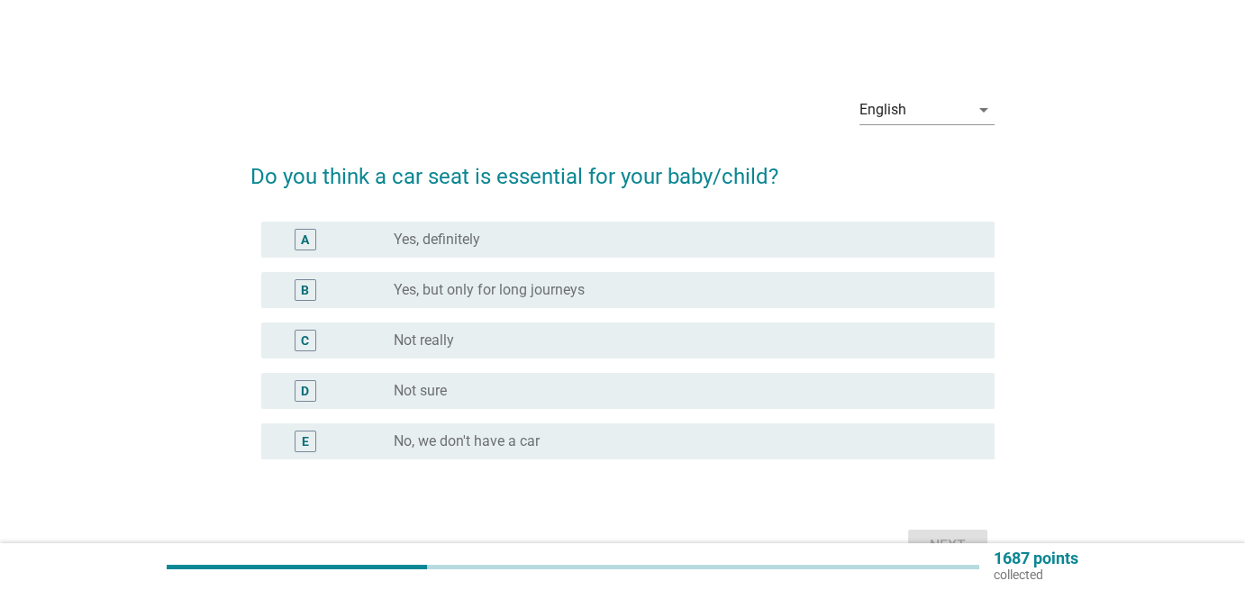
drag, startPoint x: 552, startPoint y: 240, endPoint x: 577, endPoint y: 270, distance: 39.1
click at [553, 240] on div "radio_button_unchecked Yes, definitely" at bounding box center [680, 240] width 572 height 18
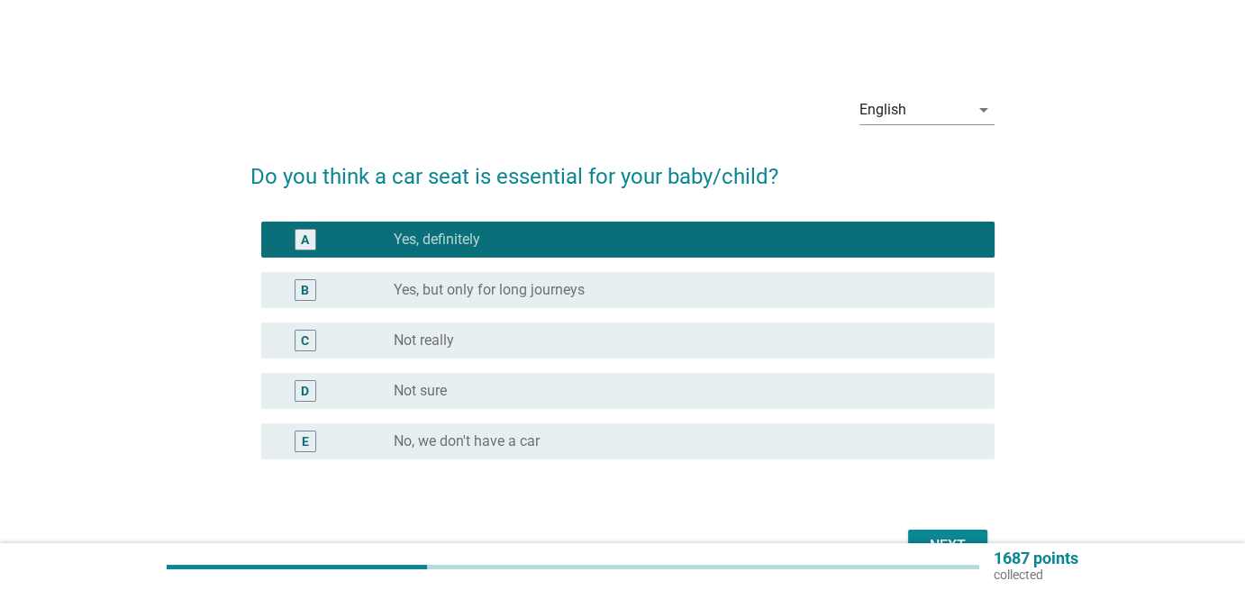
click at [951, 532] on button "Next" at bounding box center [947, 546] width 79 height 32
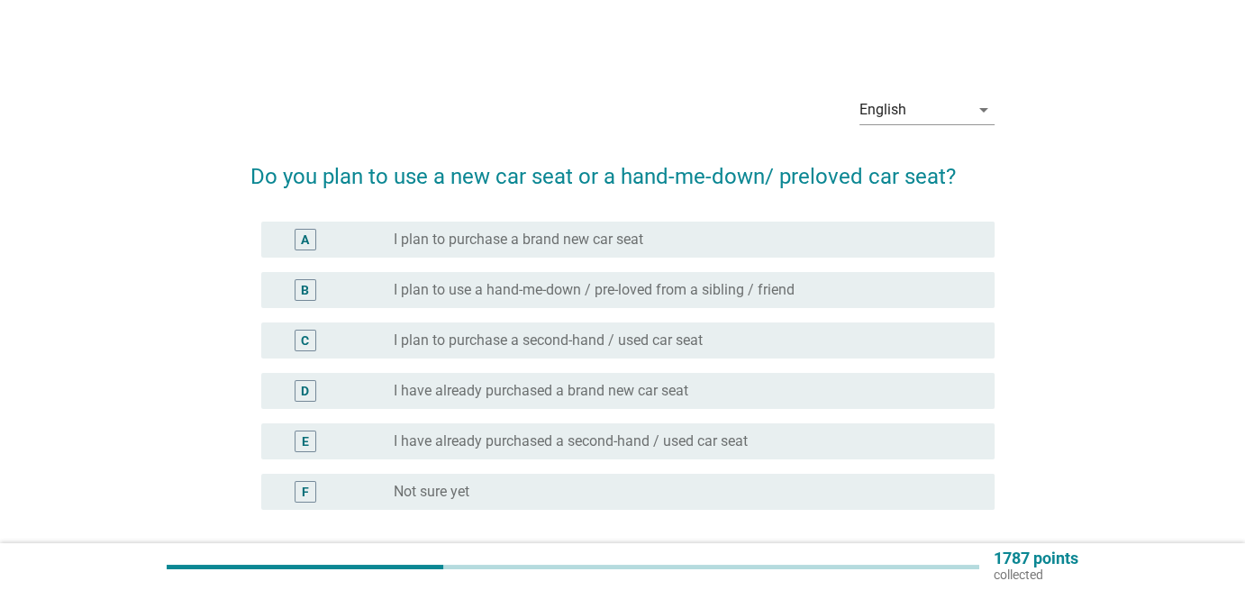
click at [646, 248] on div "radio_button_unchecked I plan to purchase a brand new car seat" at bounding box center [680, 240] width 572 height 18
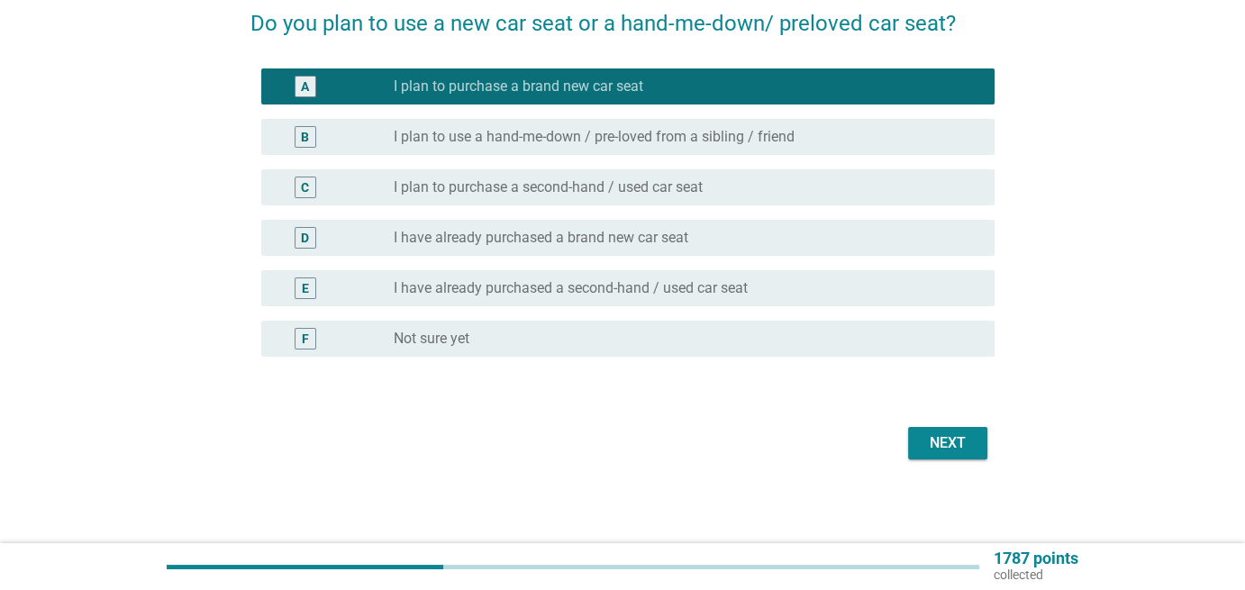
scroll to position [156, 0]
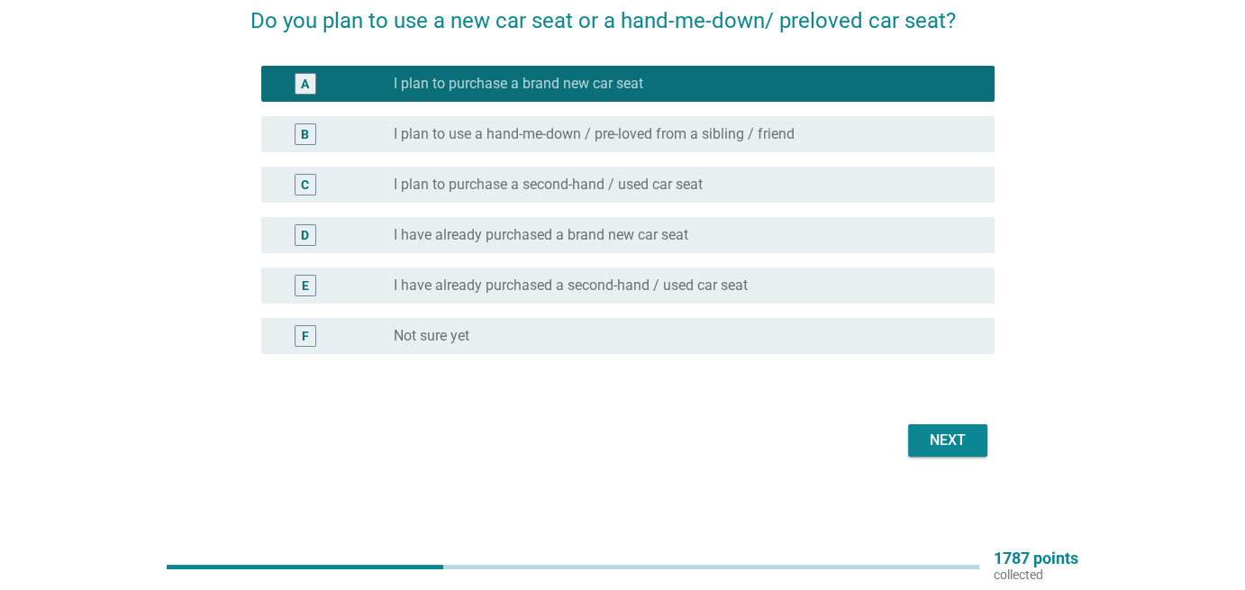
click at [928, 438] on div "Next" at bounding box center [948, 441] width 50 height 22
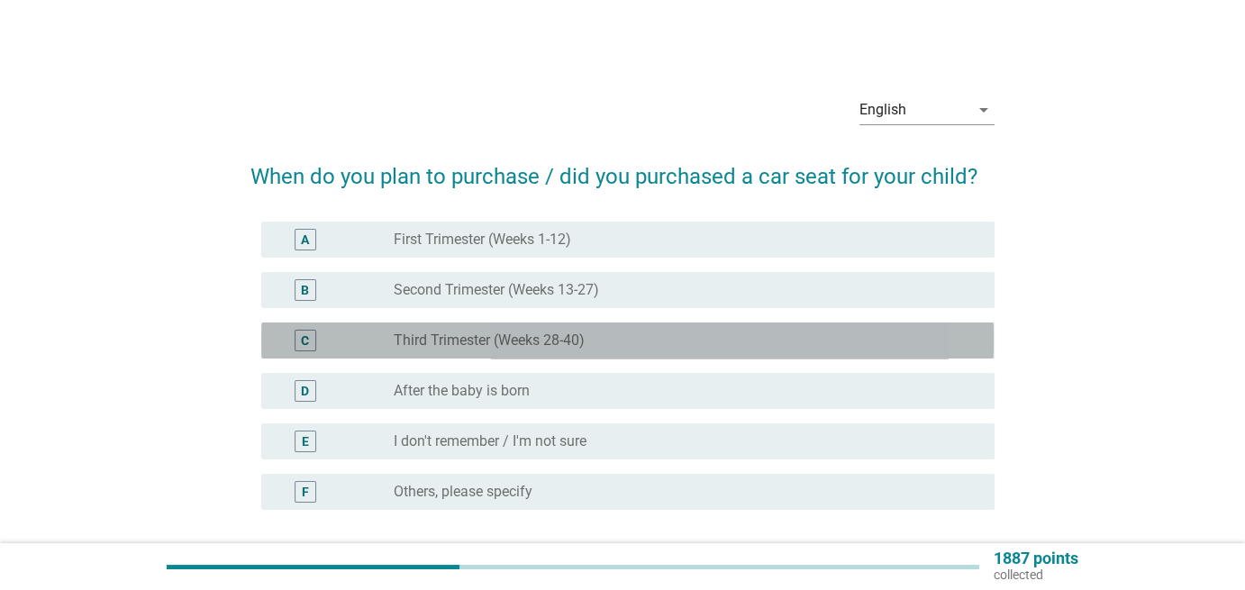
click at [505, 343] on label "Third Trimester (Weeks 28-40)" at bounding box center [489, 341] width 191 height 18
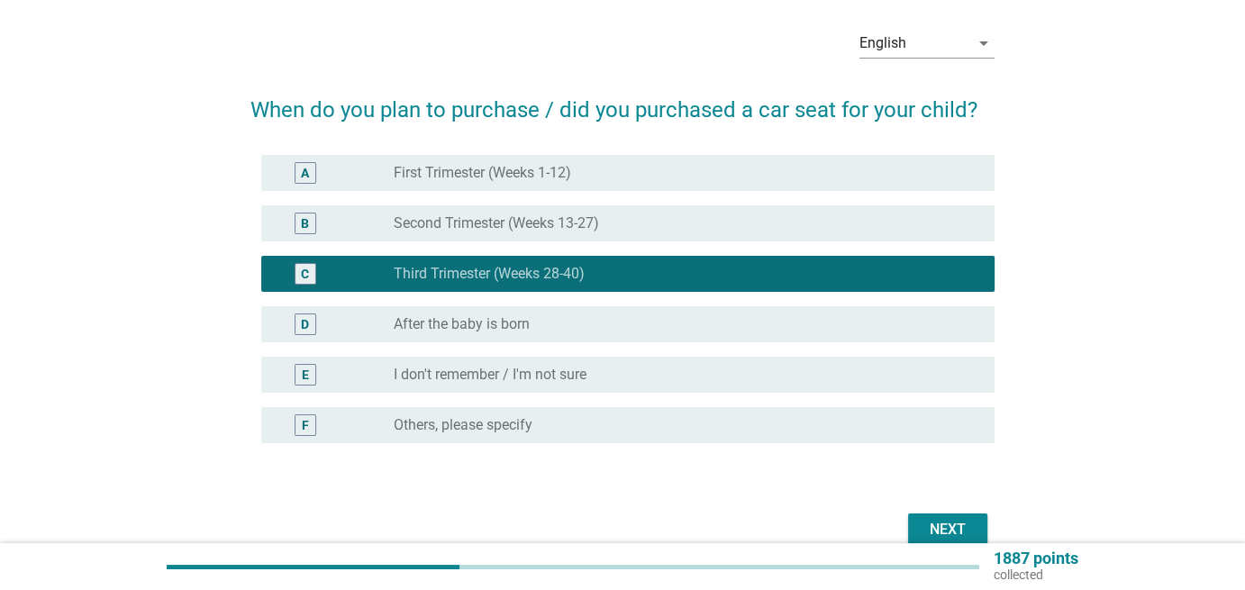
scroll to position [156, 0]
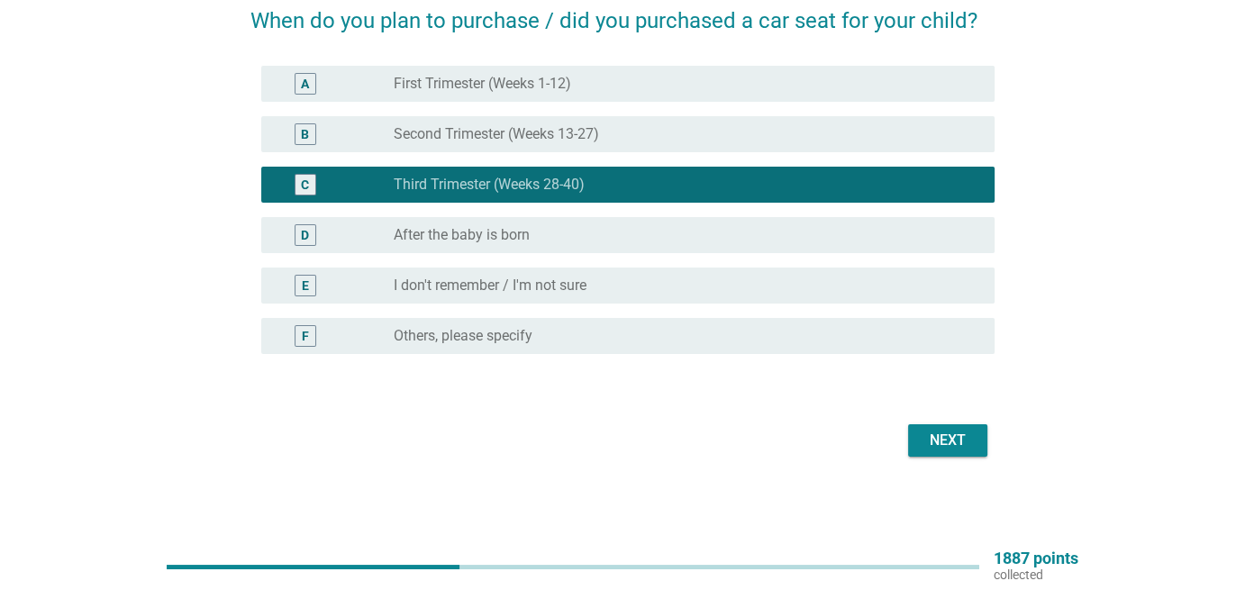
click at [972, 442] on div "Next" at bounding box center [948, 441] width 50 height 22
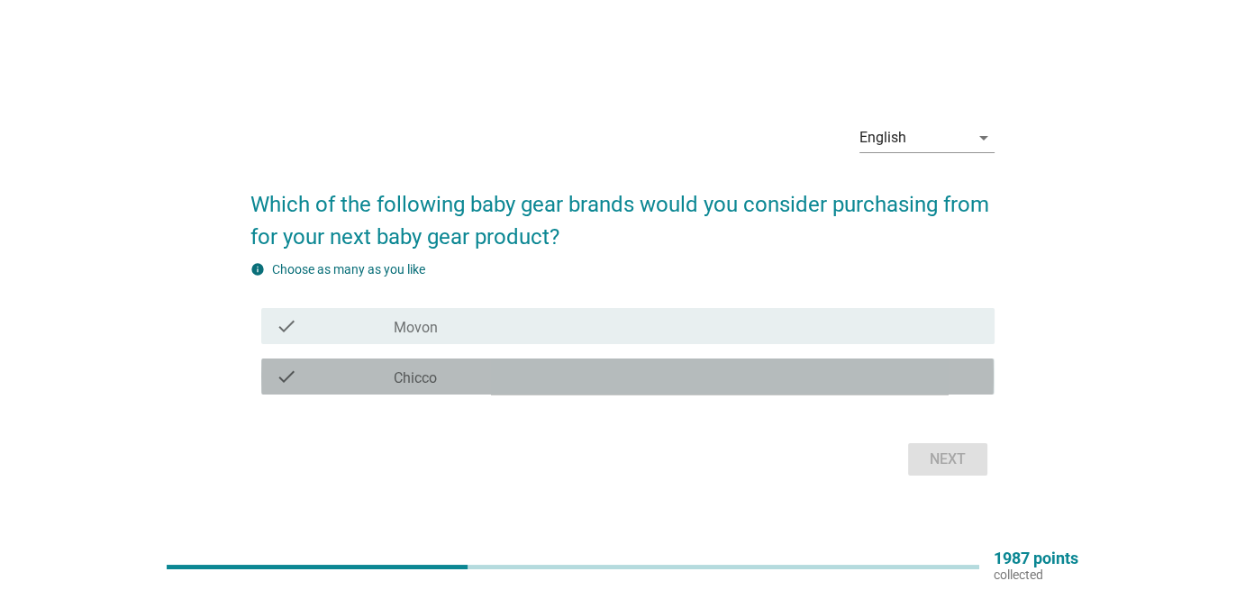
click at [636, 387] on div "check check_box_outline_blank Chicco" at bounding box center [627, 377] width 732 height 36
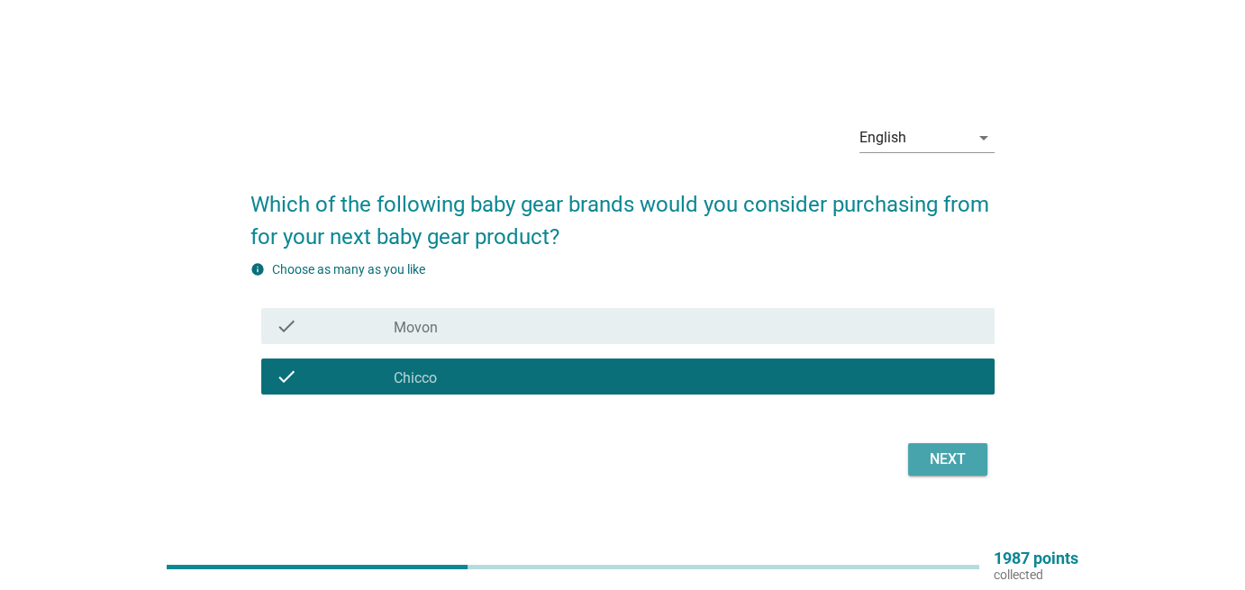
click at [951, 469] on div "Next" at bounding box center [948, 460] width 50 height 22
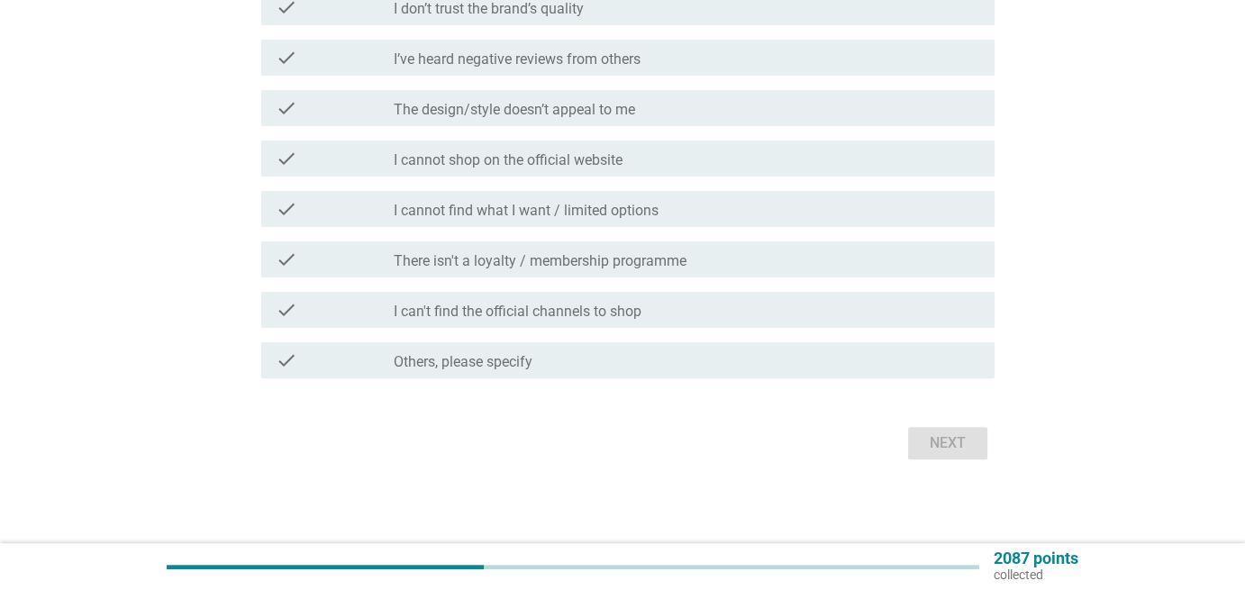
scroll to position [495, 0]
click at [682, 304] on div "check_box_outline_blank I can't find the official channels to shop" at bounding box center [687, 308] width 587 height 22
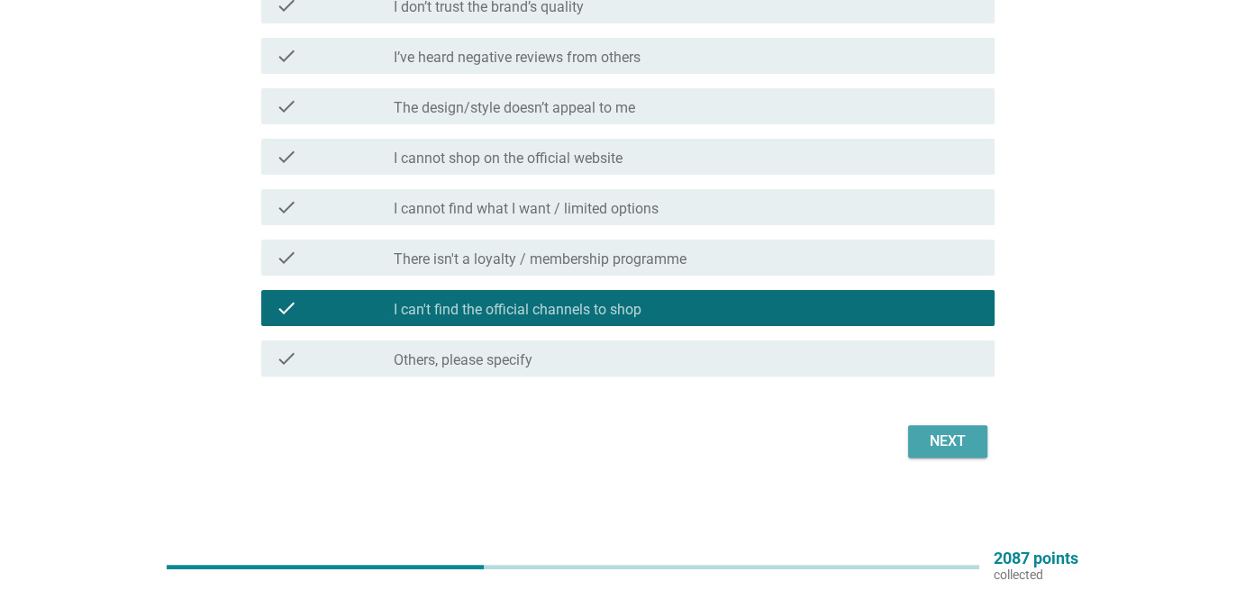
click at [939, 452] on button "Next" at bounding box center [947, 441] width 79 height 32
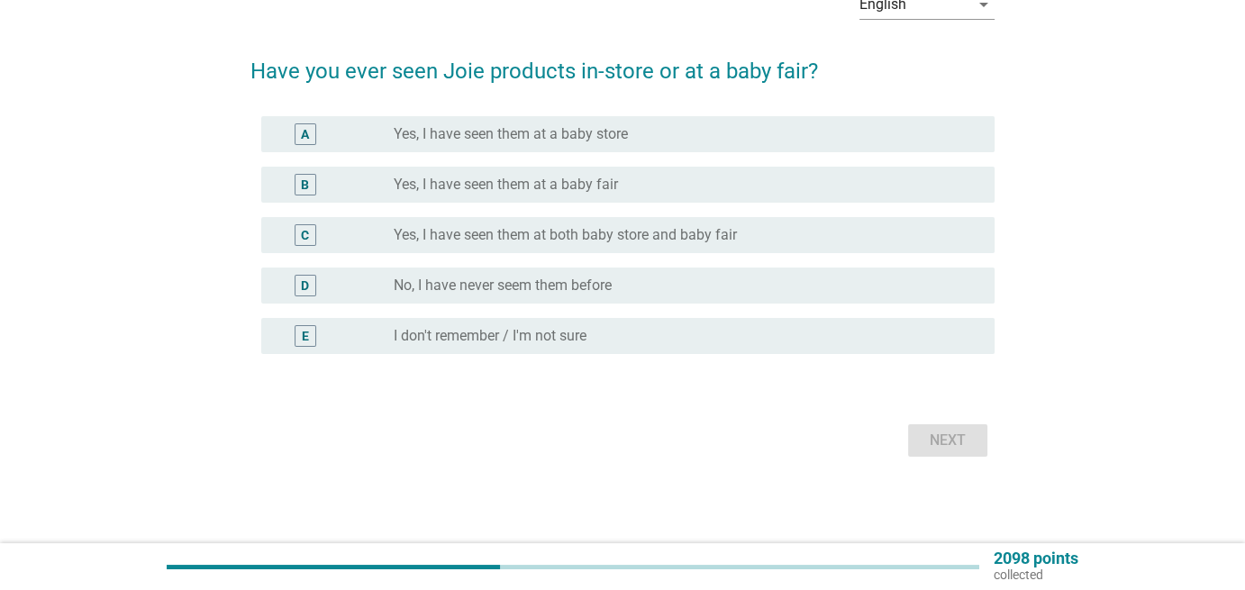
scroll to position [0, 0]
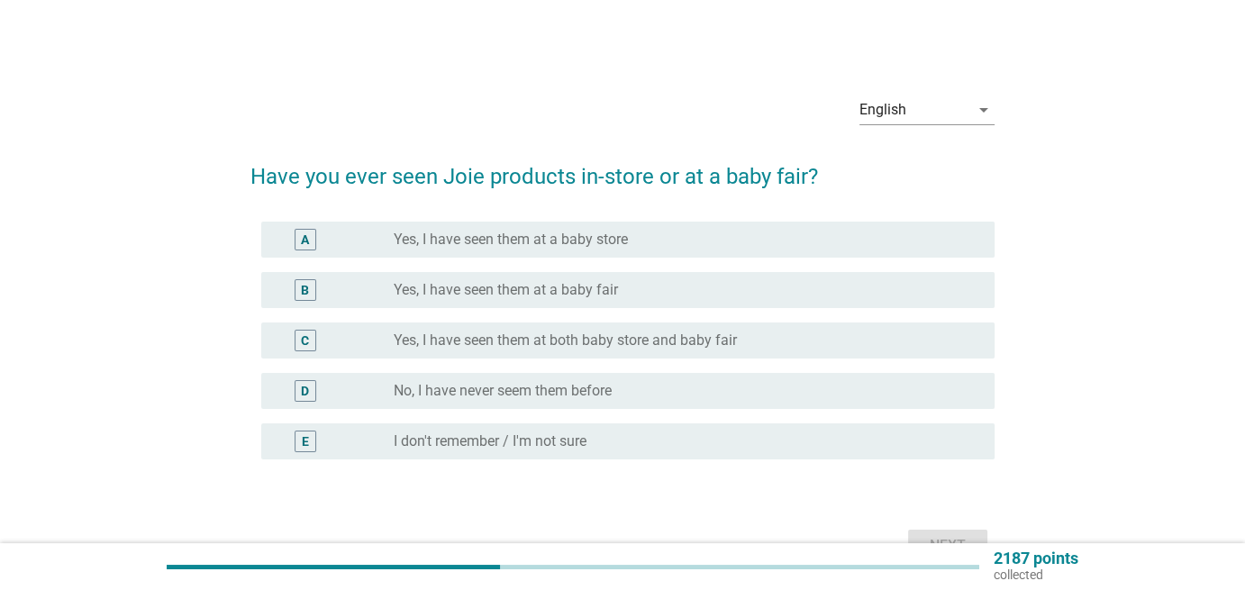
click at [689, 399] on div "radio_button_unchecked No, I have never seem them before" at bounding box center [680, 391] width 572 height 18
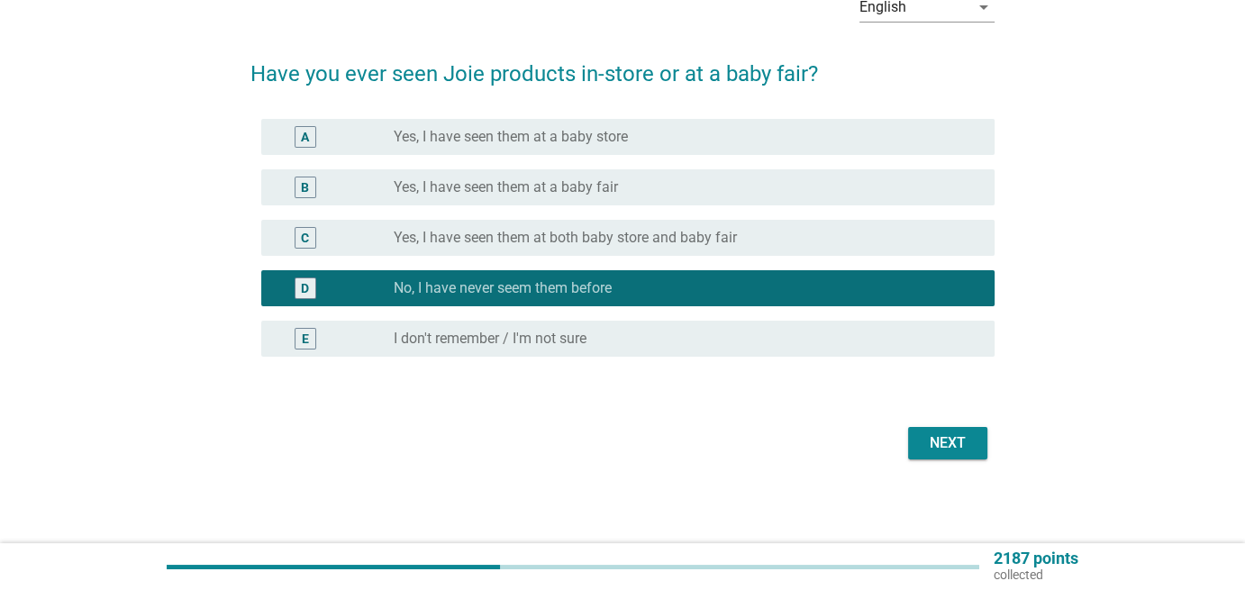
scroll to position [105, 0]
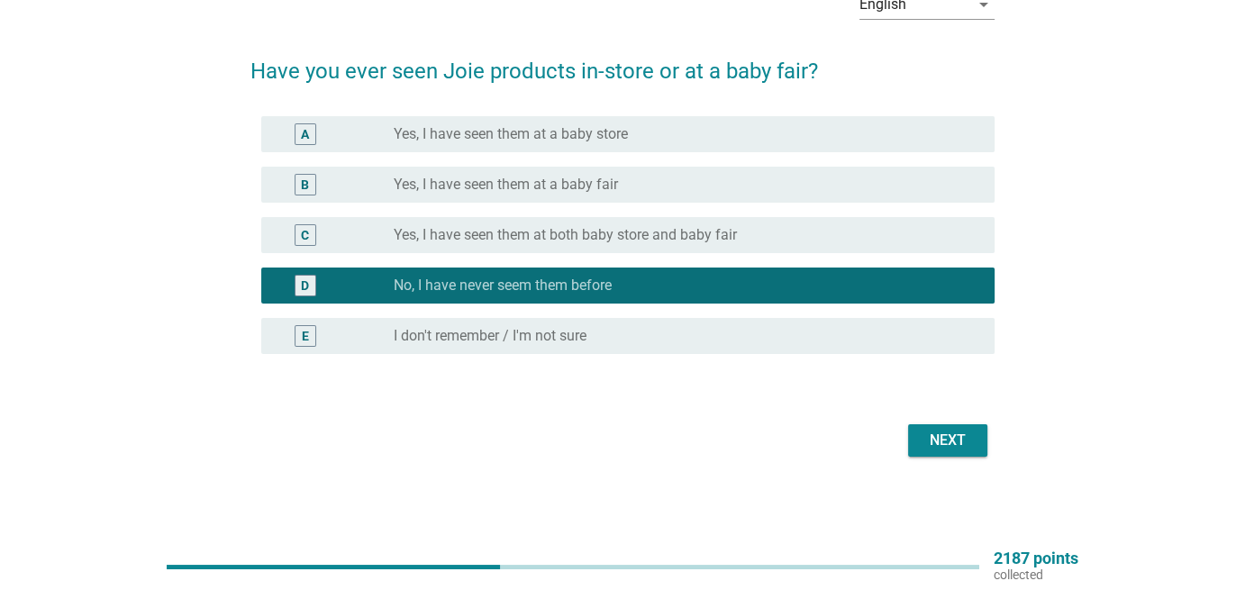
click at [941, 441] on div "Next" at bounding box center [948, 441] width 50 height 22
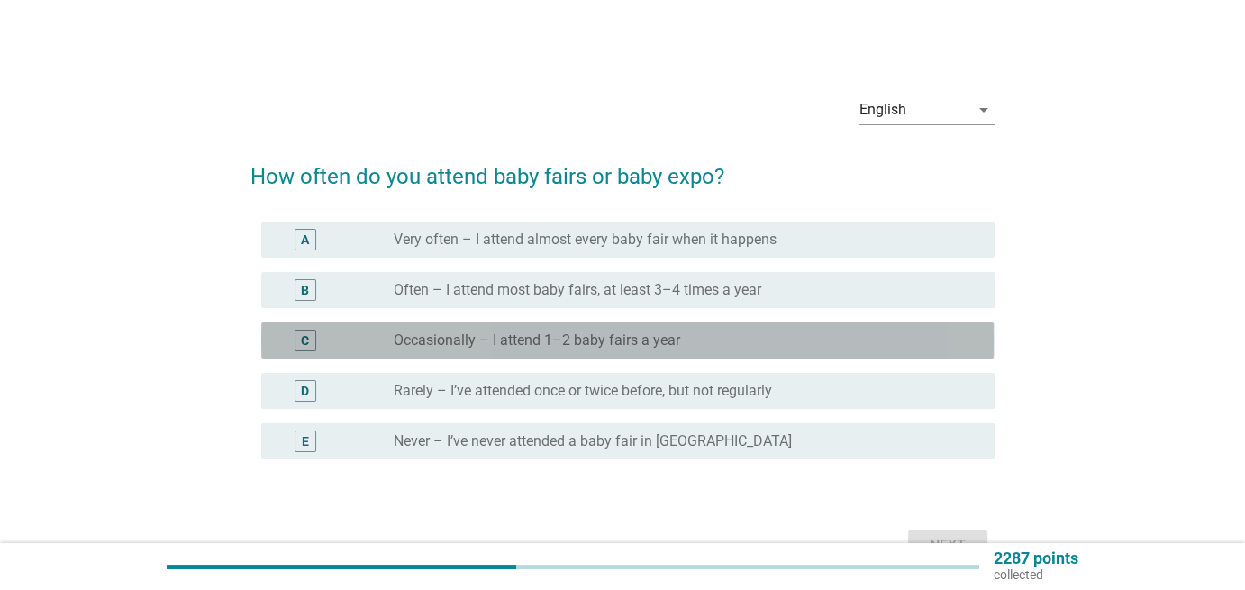
click at [668, 344] on label "Occasionally – I attend 1–2 baby fairs a year" at bounding box center [537, 341] width 287 height 18
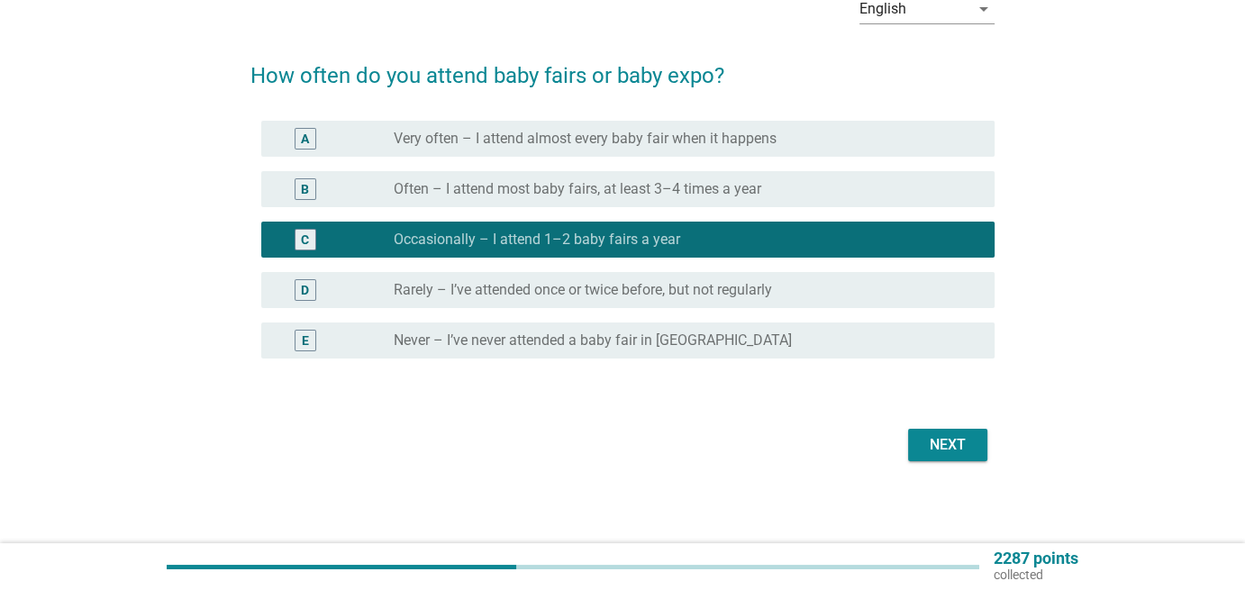
scroll to position [105, 0]
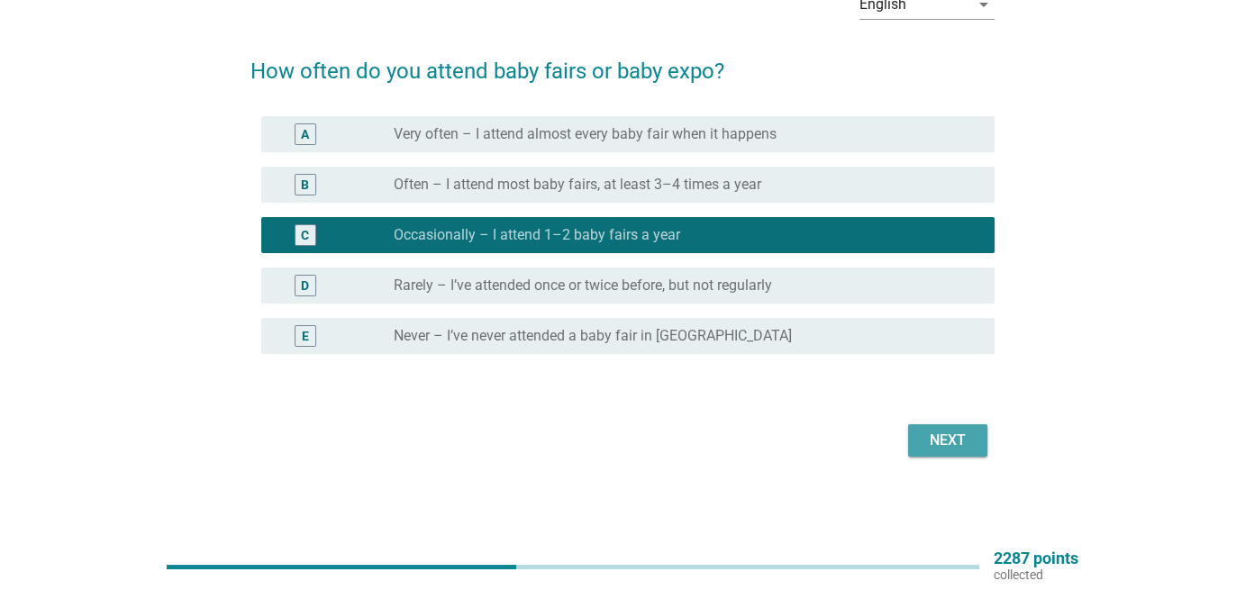
click at [936, 428] on button "Next" at bounding box center [947, 440] width 79 height 32
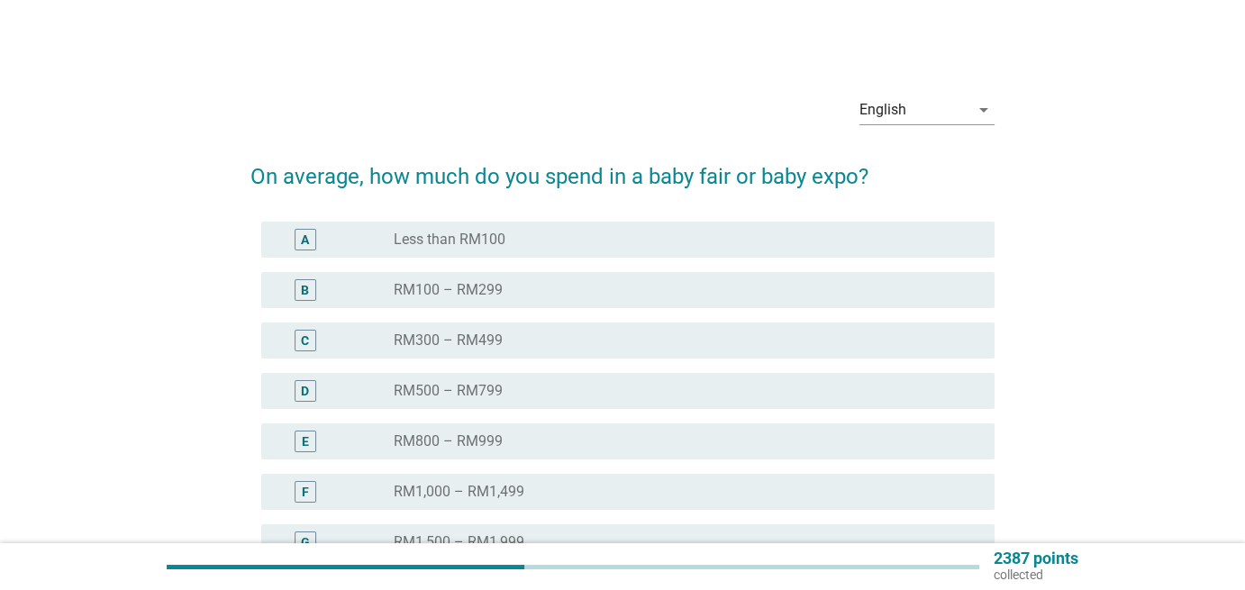
scroll to position [210, 0]
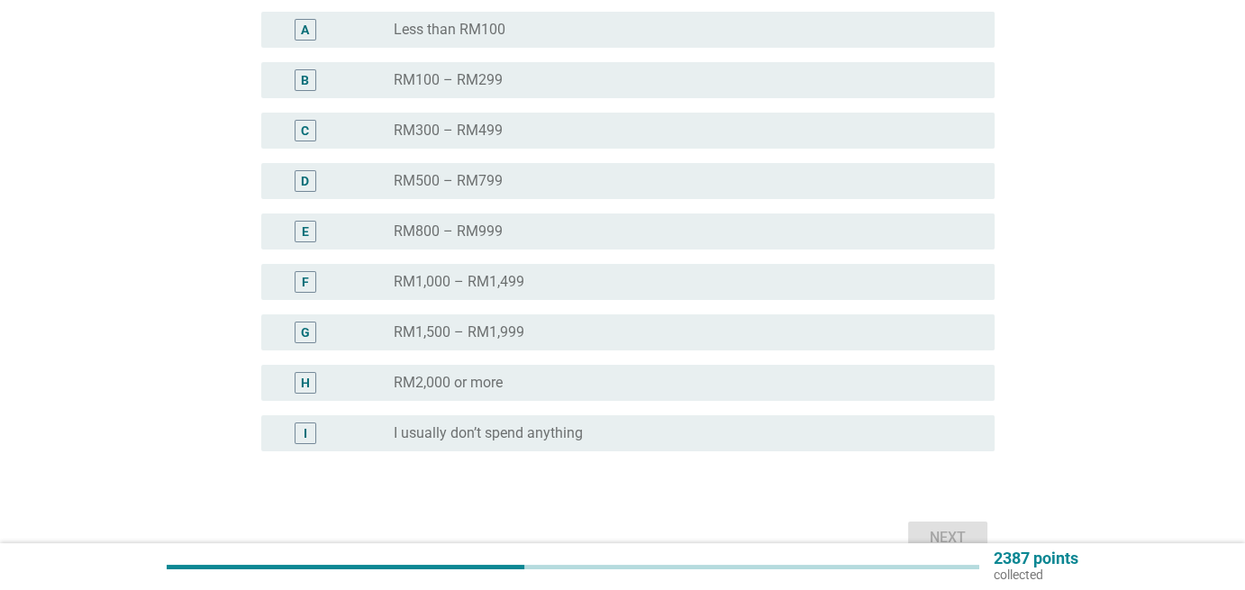
click at [592, 186] on div "radio_button_unchecked RM500 – RM799" at bounding box center [680, 181] width 572 height 18
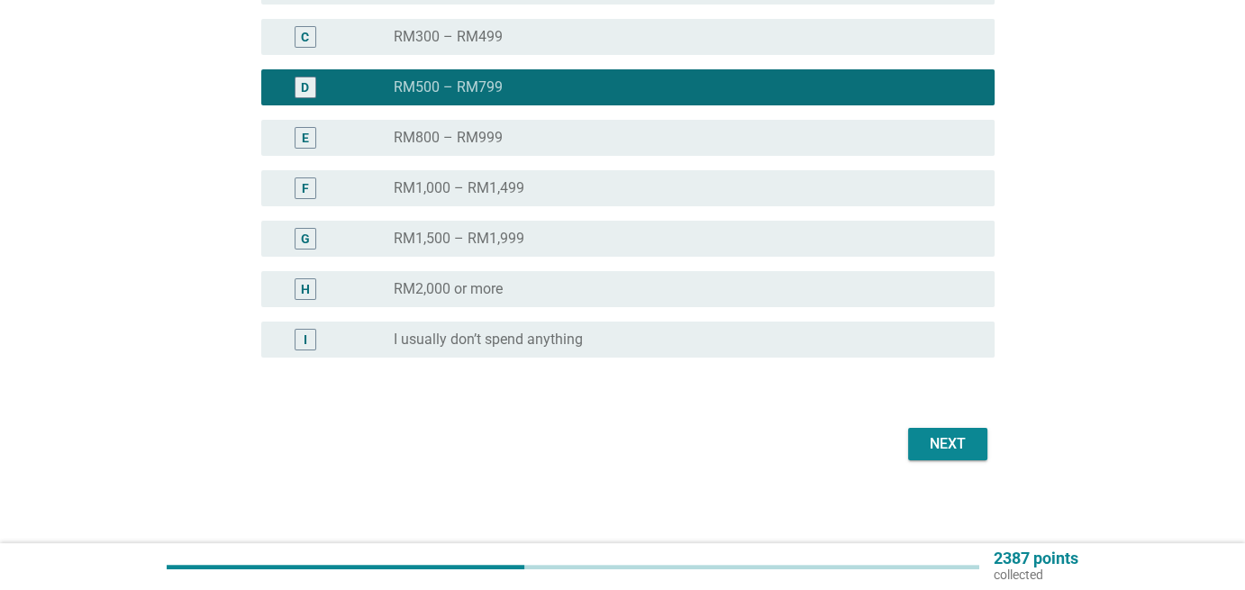
scroll to position [307, 0]
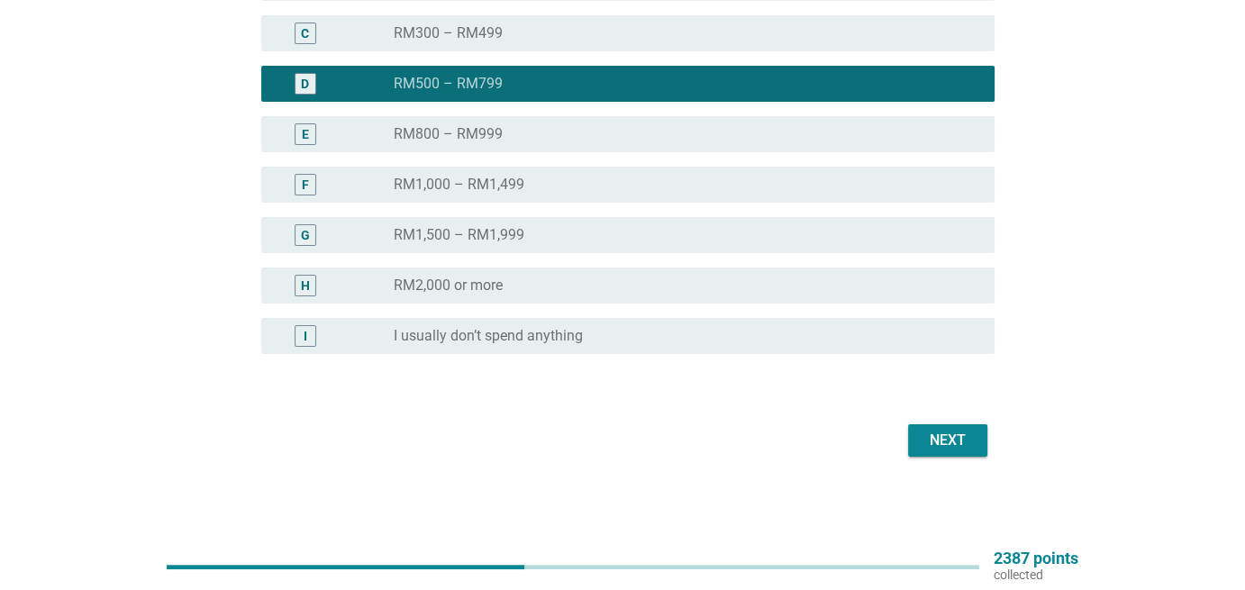
click at [944, 454] on button "Next" at bounding box center [947, 440] width 79 height 32
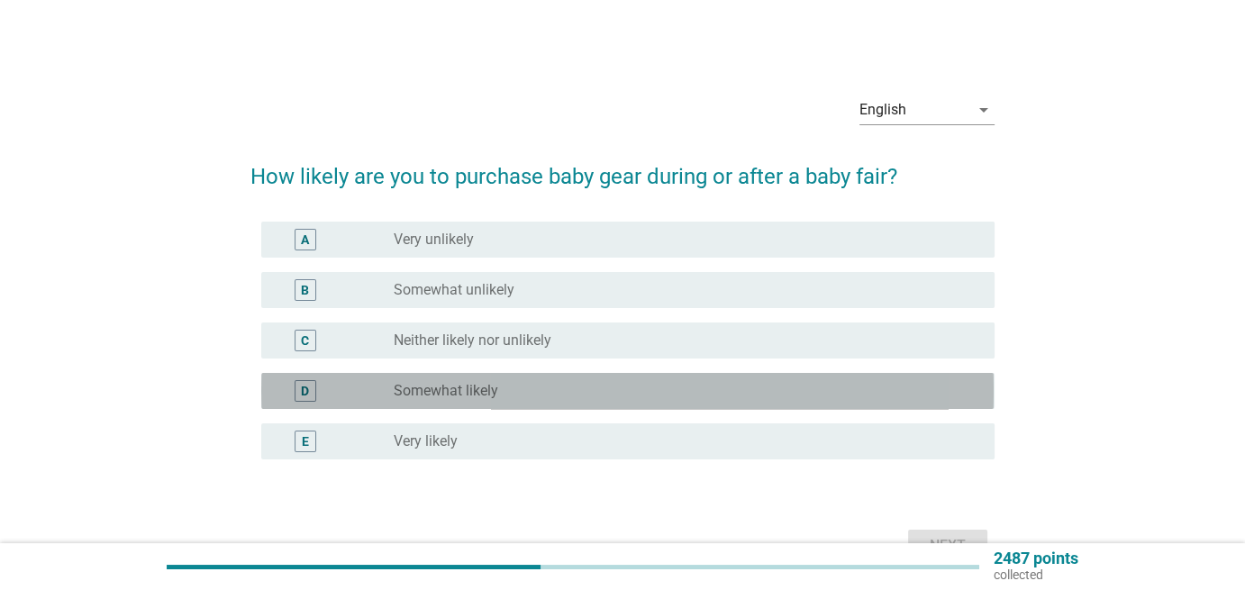
click at [569, 382] on div "radio_button_unchecked Somewhat likely" at bounding box center [680, 391] width 572 height 18
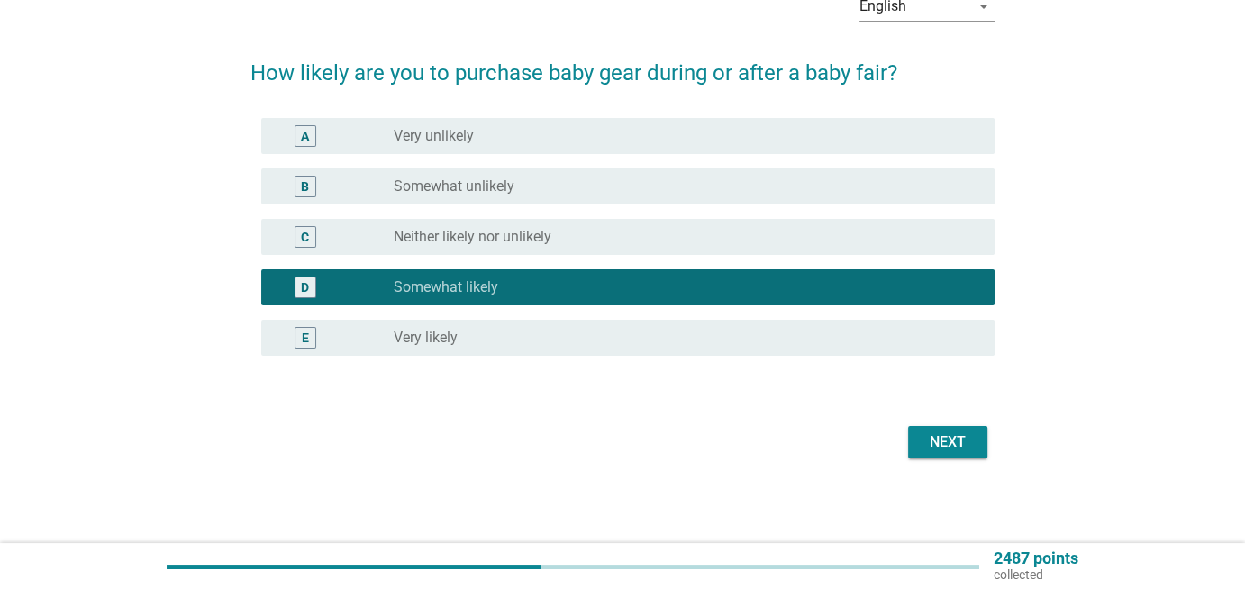
scroll to position [105, 0]
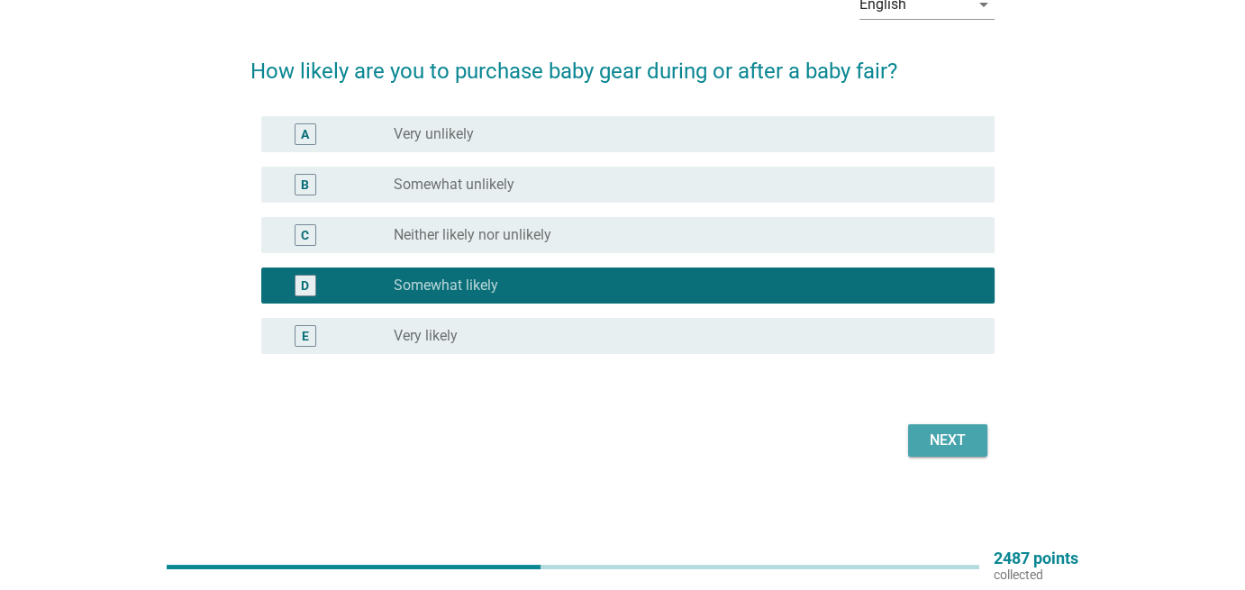
click at [959, 448] on div "Next" at bounding box center [948, 441] width 50 height 22
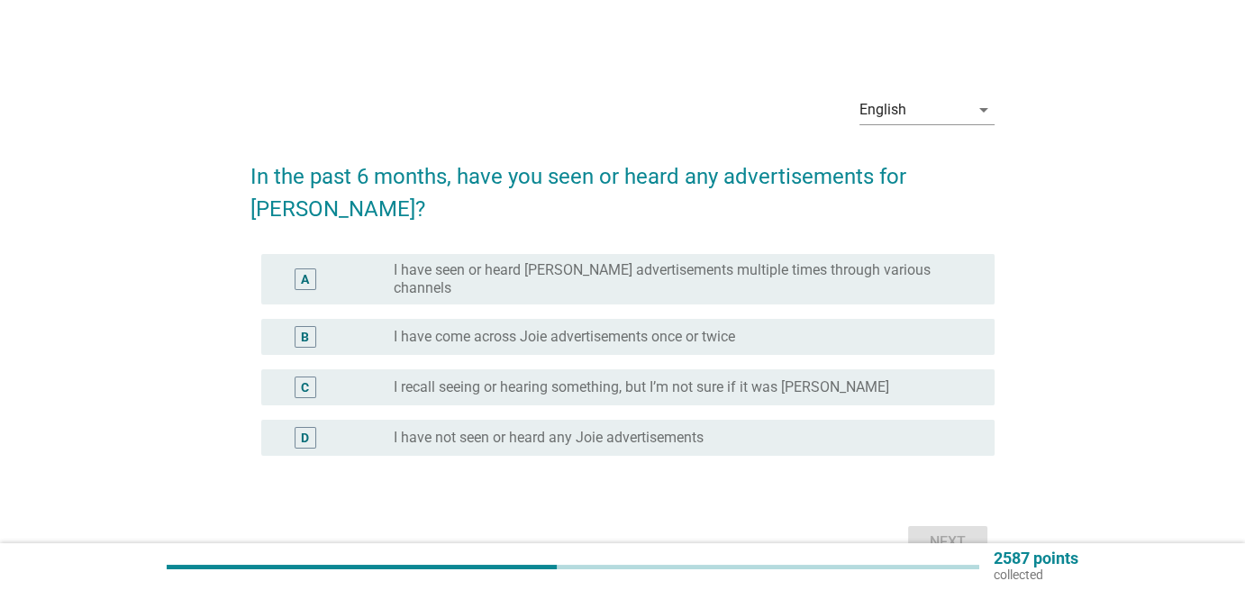
drag, startPoint x: 752, startPoint y: 391, endPoint x: 853, endPoint y: 456, distance: 120.0
click at [751, 429] on div "radio_button_unchecked I have not seen or heard any Joie advertisements" at bounding box center [680, 438] width 572 height 18
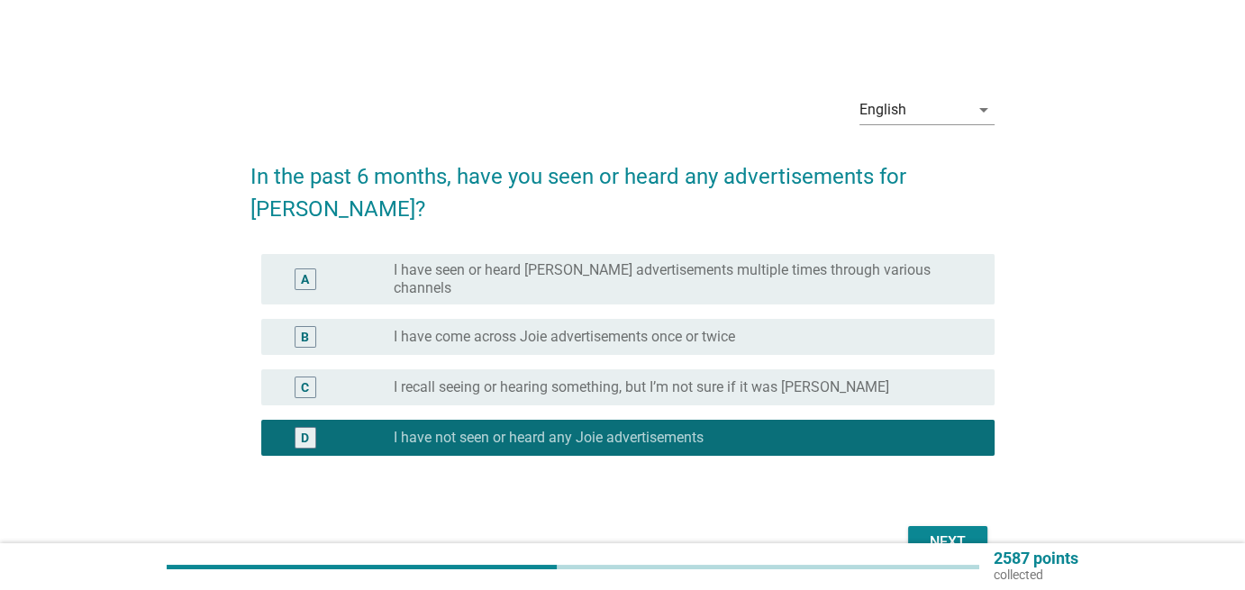
click at [932, 526] on button "Next" at bounding box center [947, 542] width 79 height 32
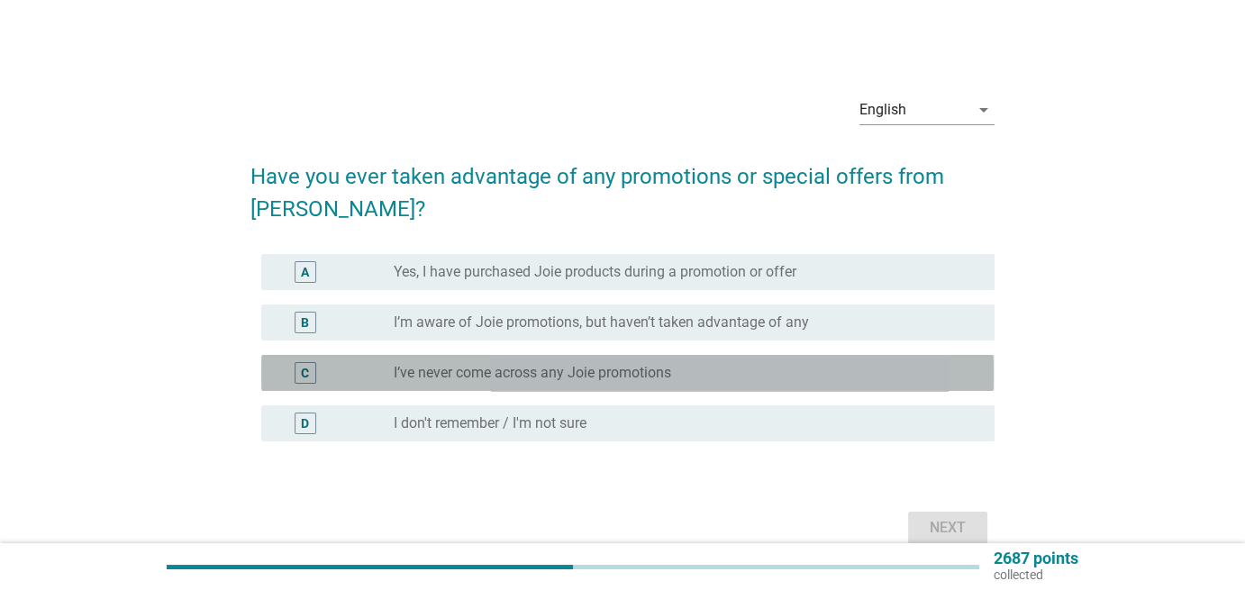
click at [596, 370] on label "I’ve never come across any Joie promotions" at bounding box center [532, 373] width 277 height 18
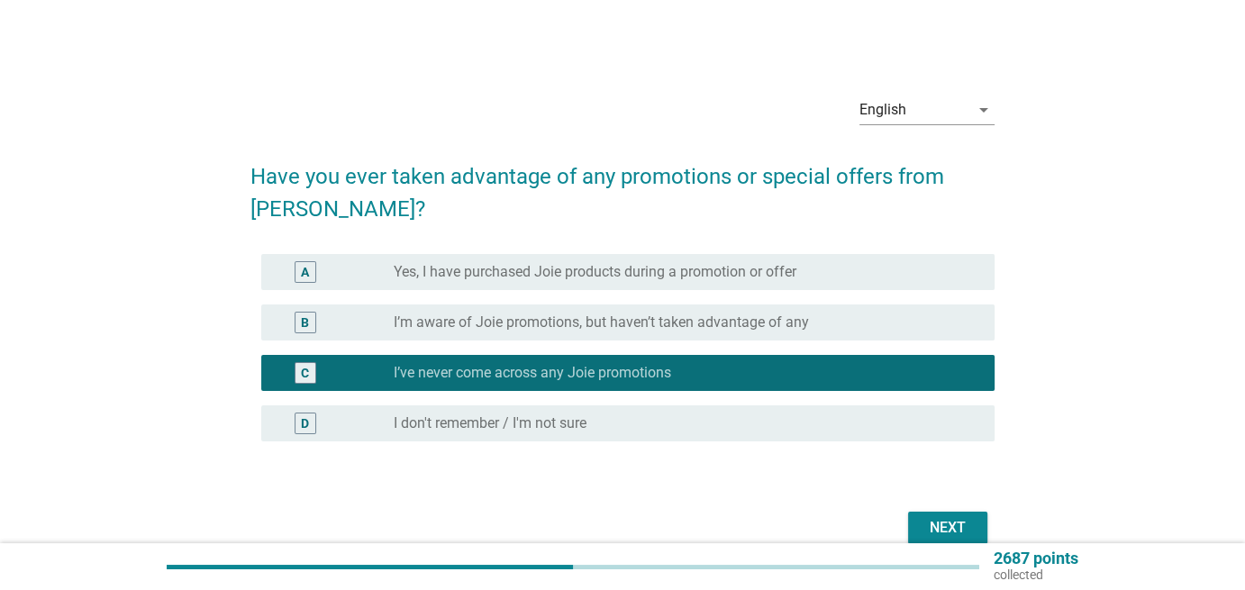
click at [963, 524] on div "Next" at bounding box center [948, 528] width 50 height 22
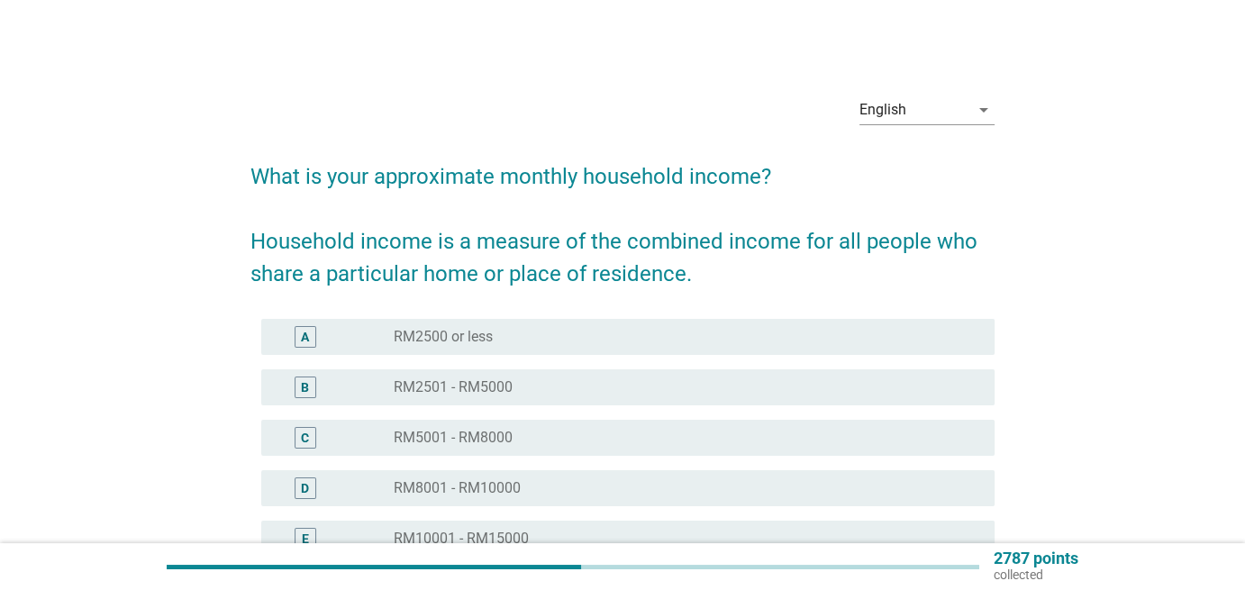
scroll to position [210, 0]
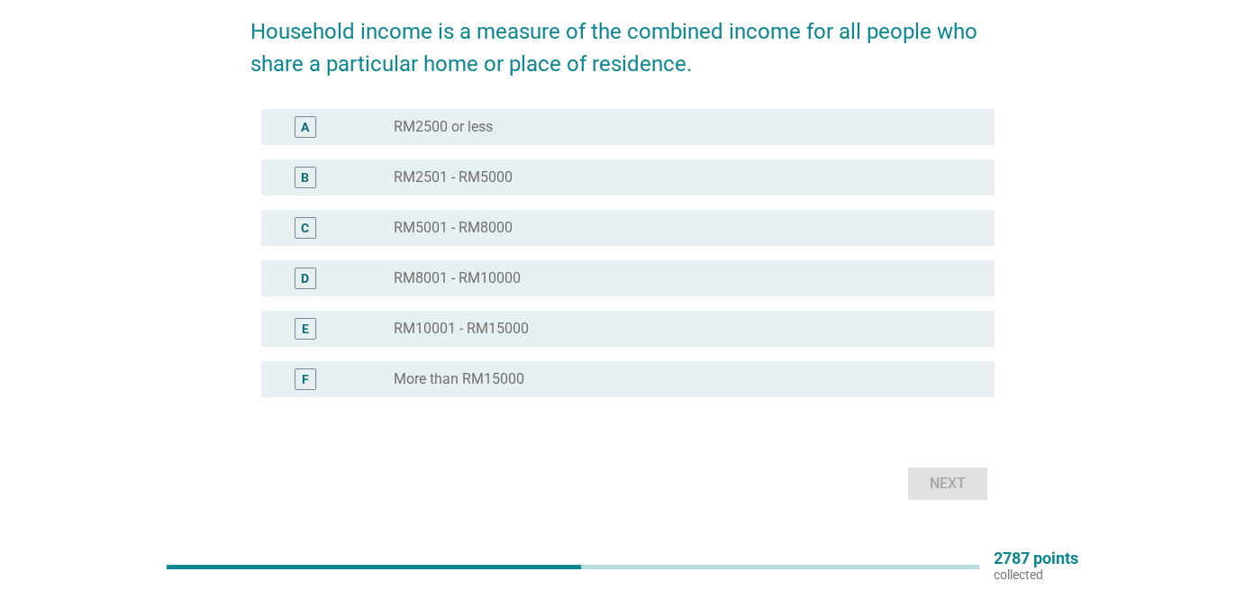
click at [593, 288] on div "radio_button_unchecked RM8001 - RM10000" at bounding box center [687, 279] width 587 height 22
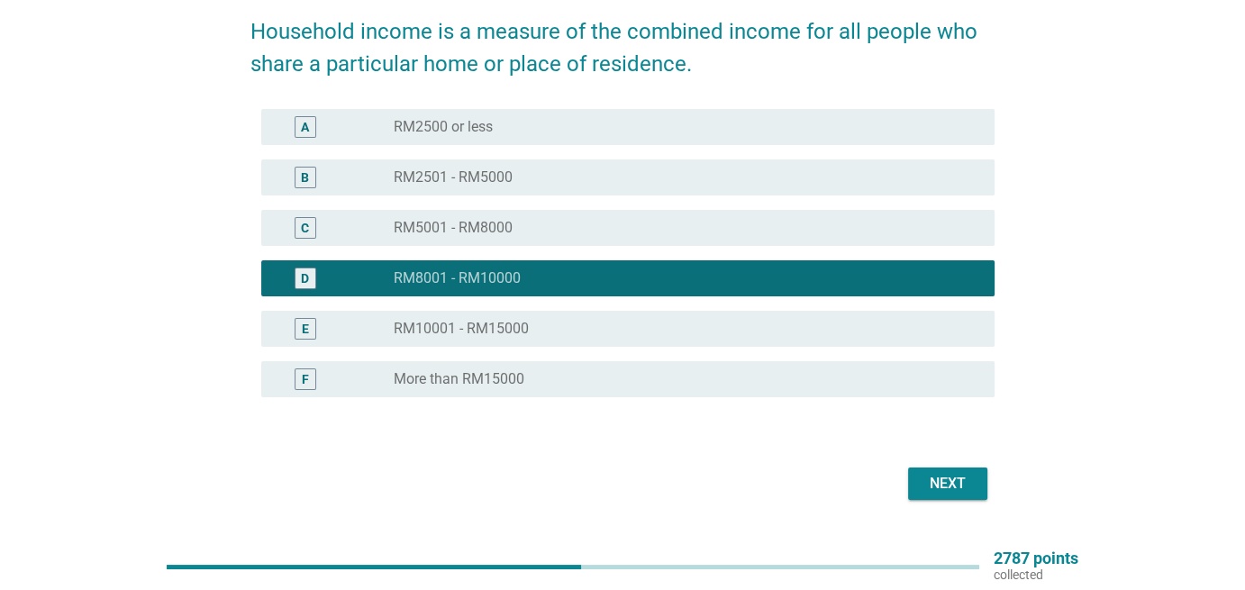
click at [941, 486] on div "Next" at bounding box center [948, 484] width 50 height 22
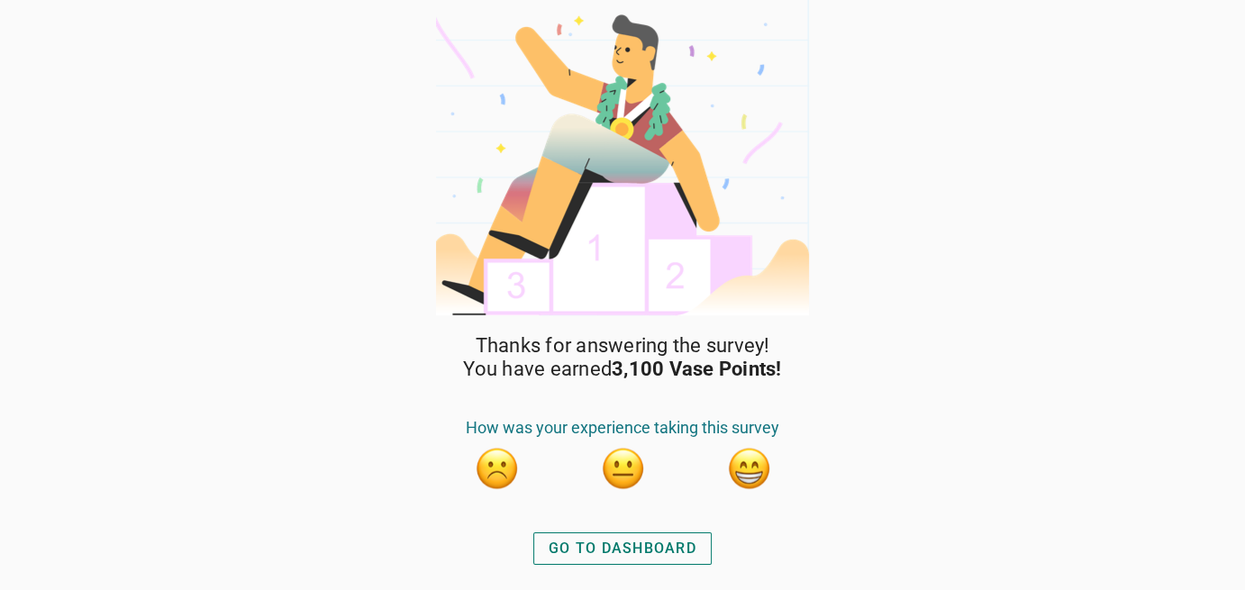
click at [652, 536] on div "GO TO DASHBOARD" at bounding box center [623, 549] width 148 height 22
